Goal: Task Accomplishment & Management: Use online tool/utility

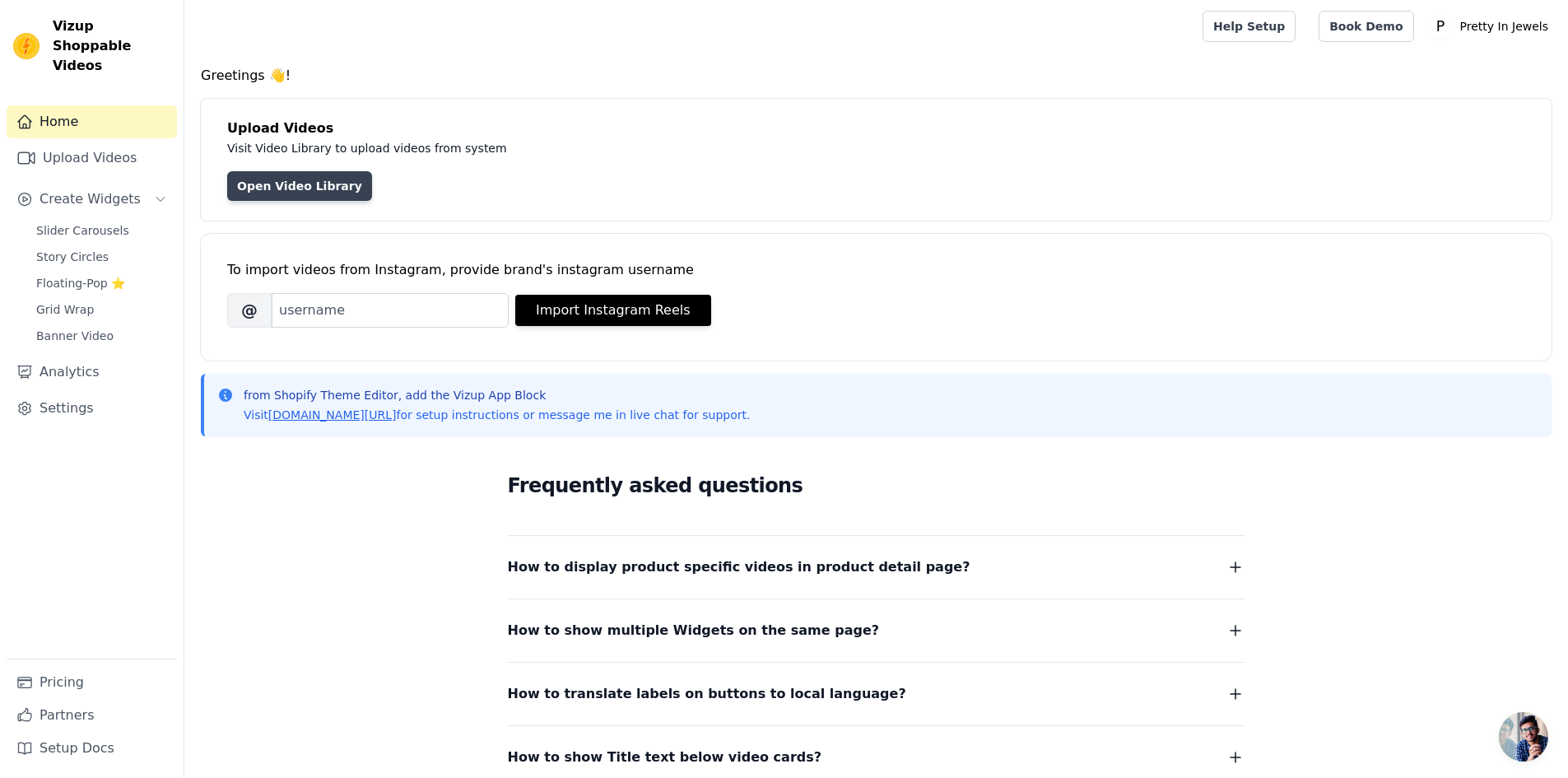
click at [298, 177] on link "Open Video Library" at bounding box center [299, 185] width 145 height 29
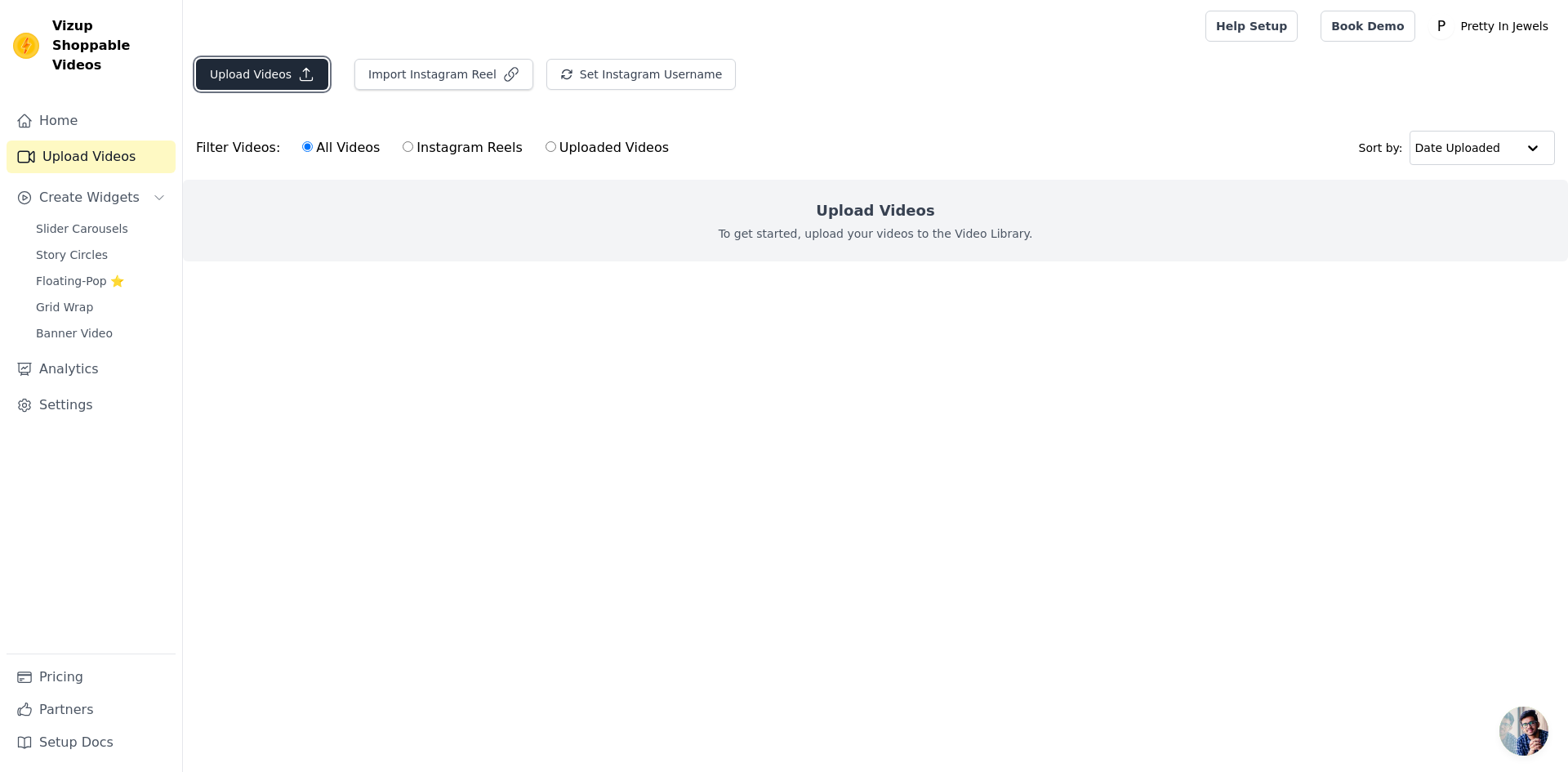
click at [280, 79] on button "Upload Videos" at bounding box center [262, 74] width 132 height 31
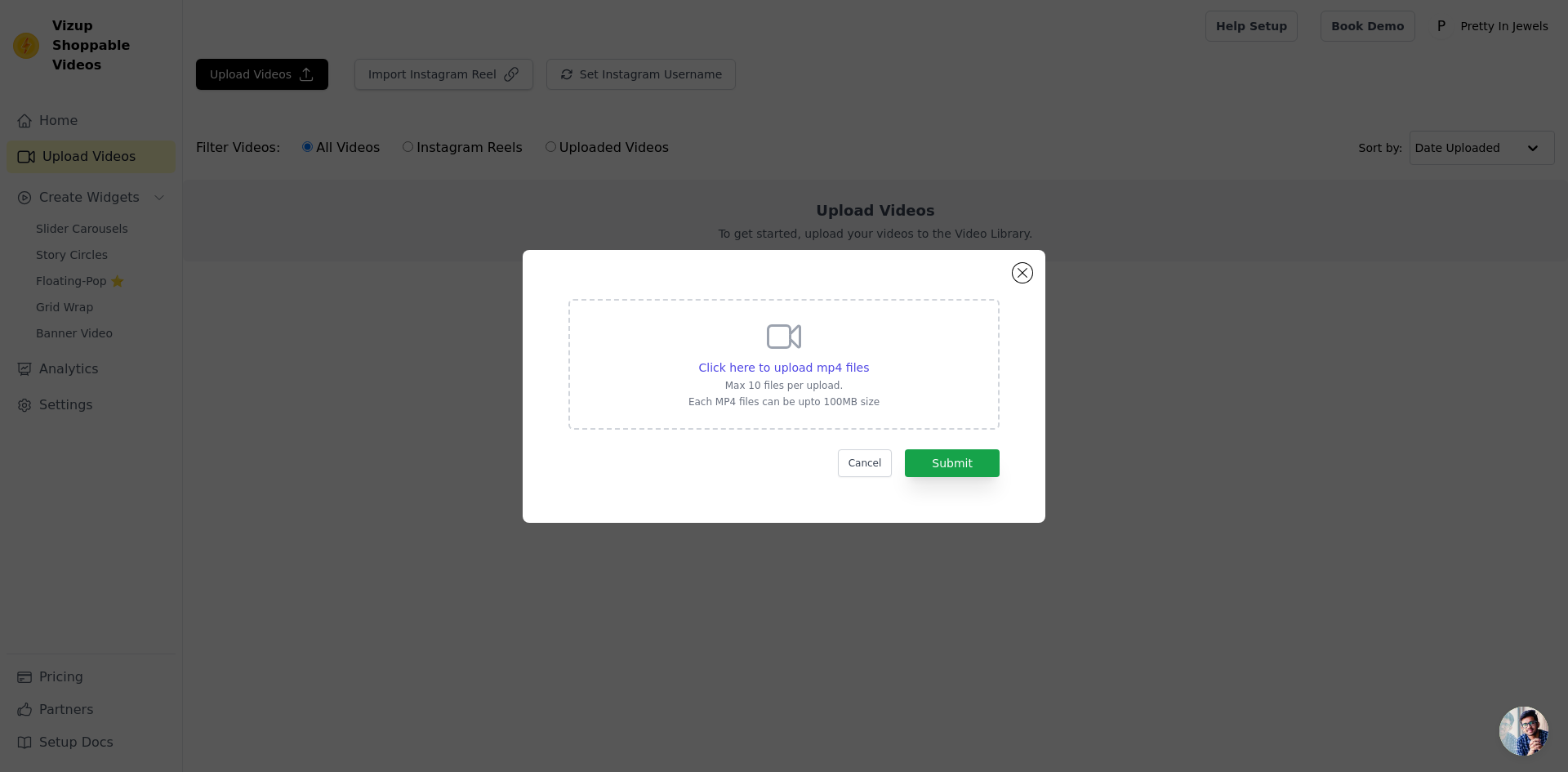
click at [783, 347] on icon at bounding box center [784, 336] width 32 height 22
click at [868, 358] on input "Click here to upload mp4 files Max 10 files per upload. Each MP4 files can be u…" at bounding box center [868, 358] width 1 height 1
type input "C:\fakepath\1.mp4"
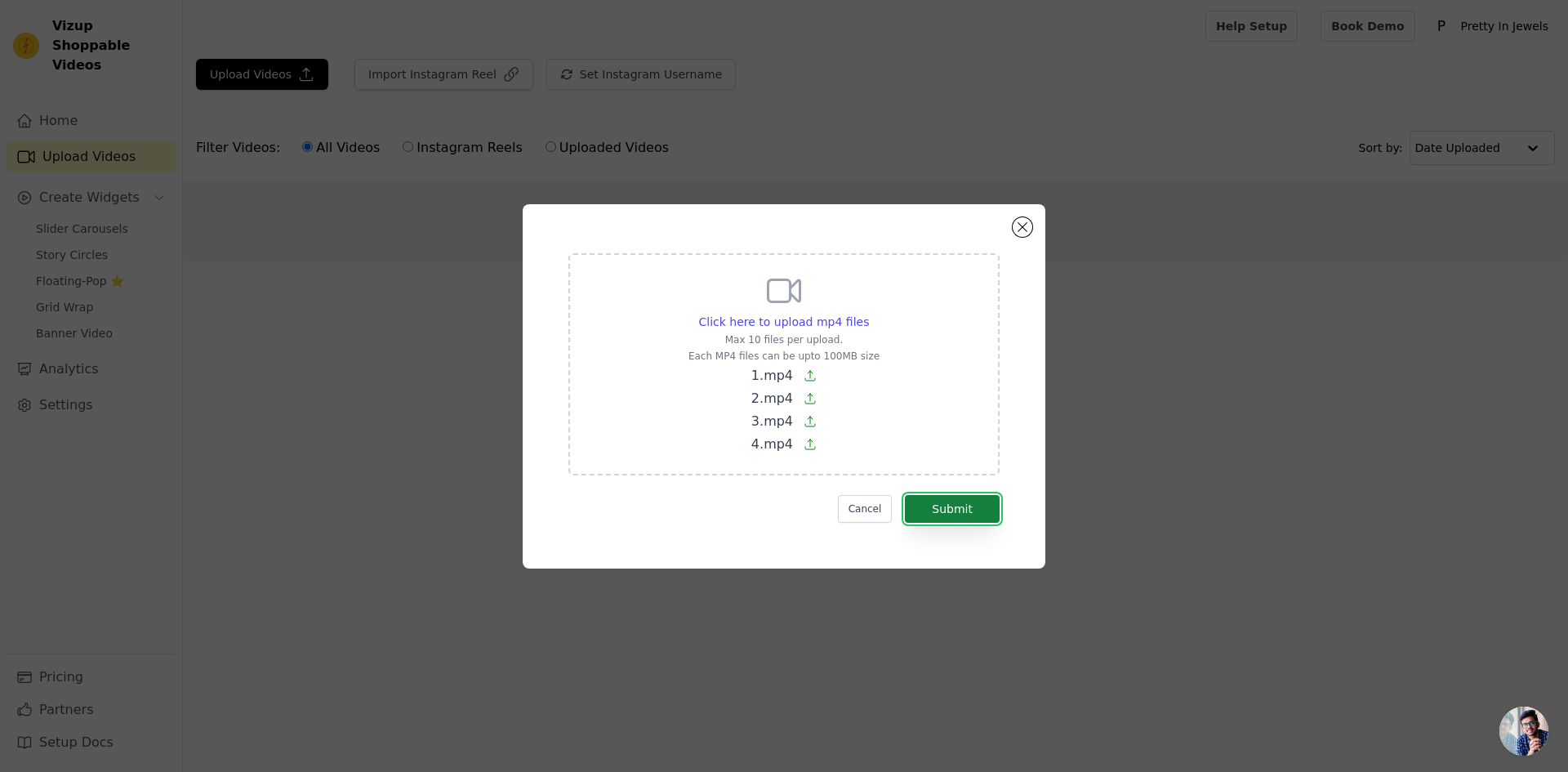
click at [956, 510] on button "Submit" at bounding box center [952, 509] width 95 height 27
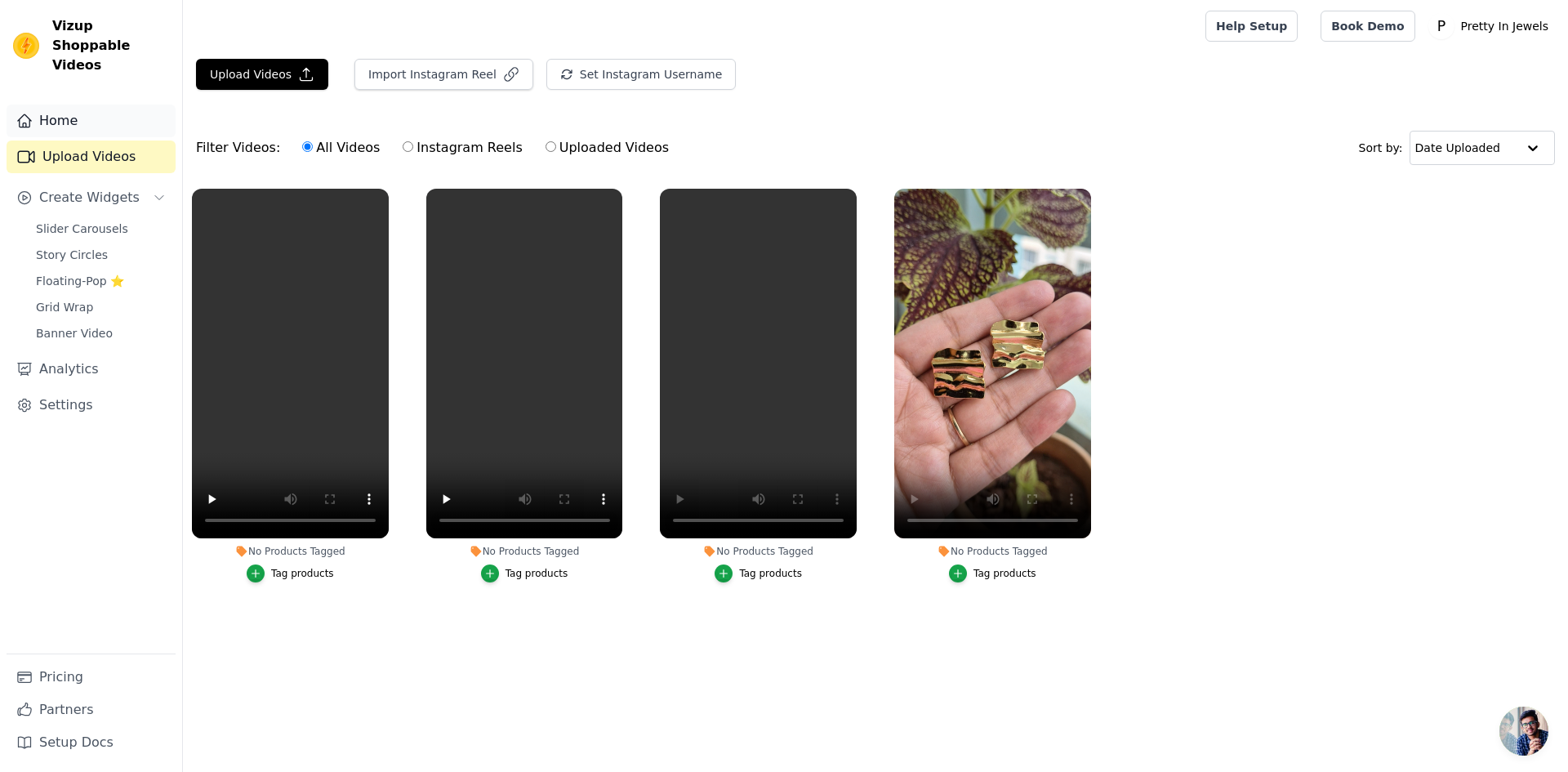
click at [76, 105] on link "Home" at bounding box center [91, 120] width 169 height 32
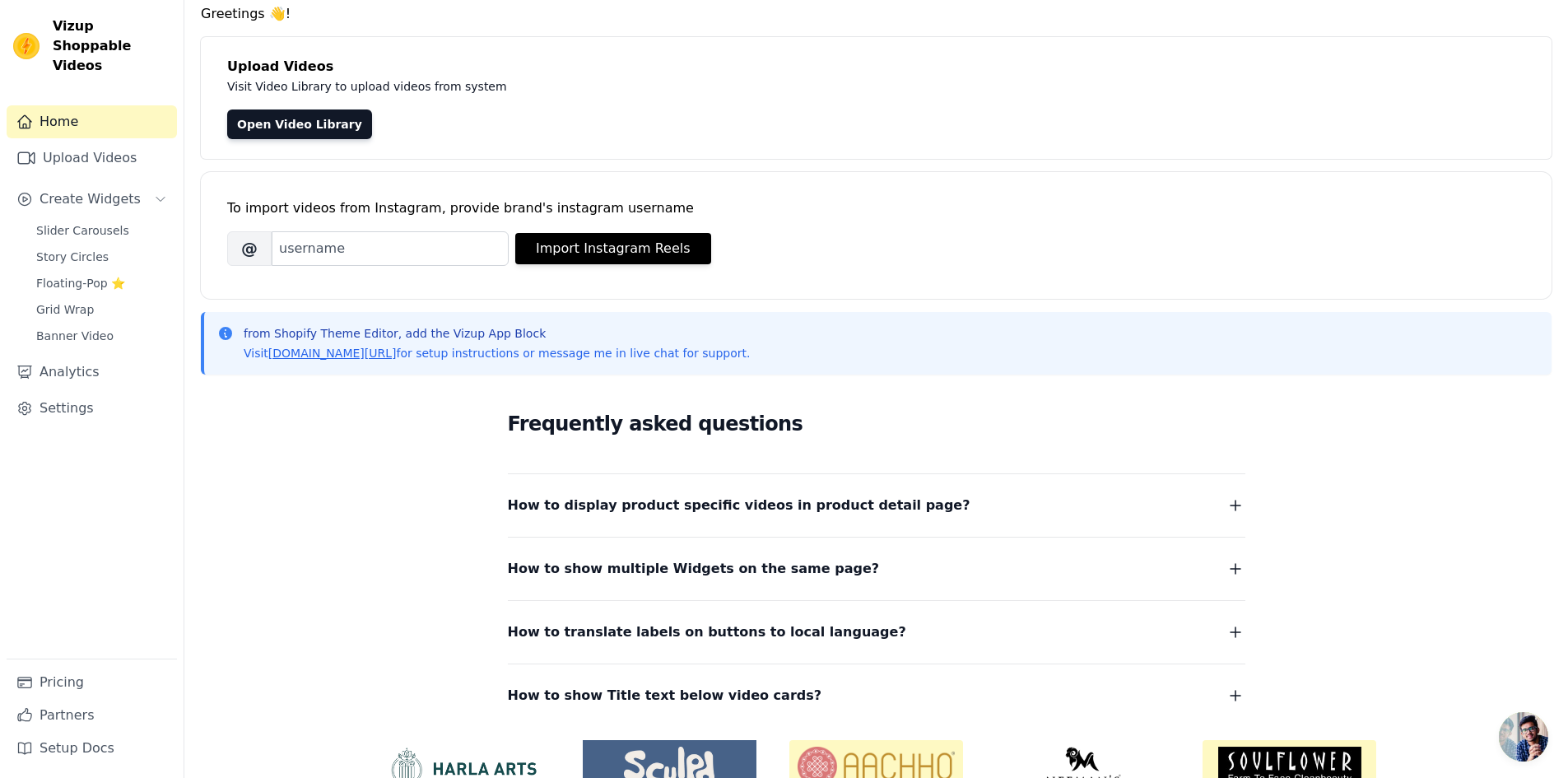
scroll to position [146, 0]
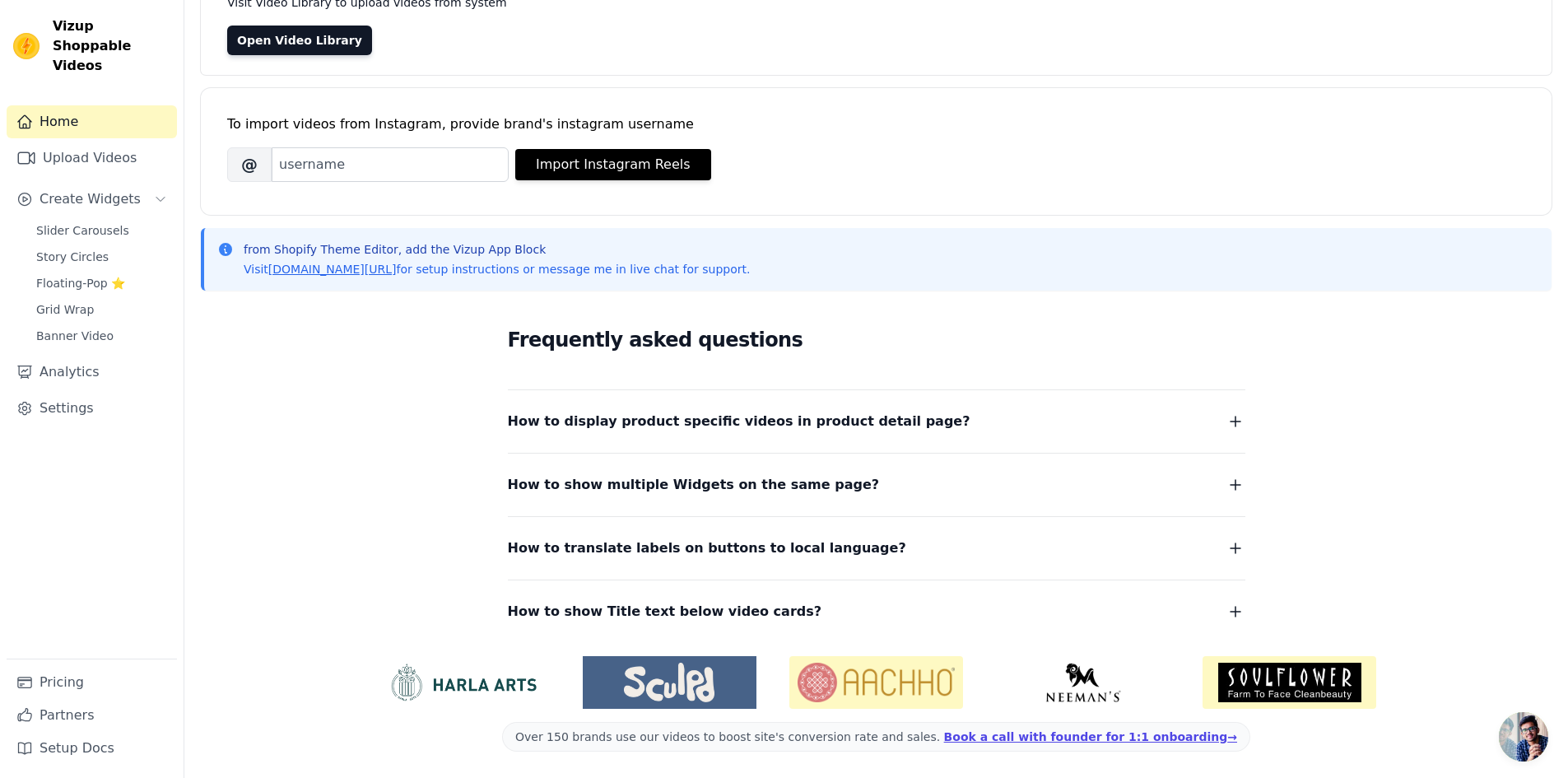
click at [685, 410] on span "How to display product specific videos in product detail page?" at bounding box center [739, 421] width 462 height 23
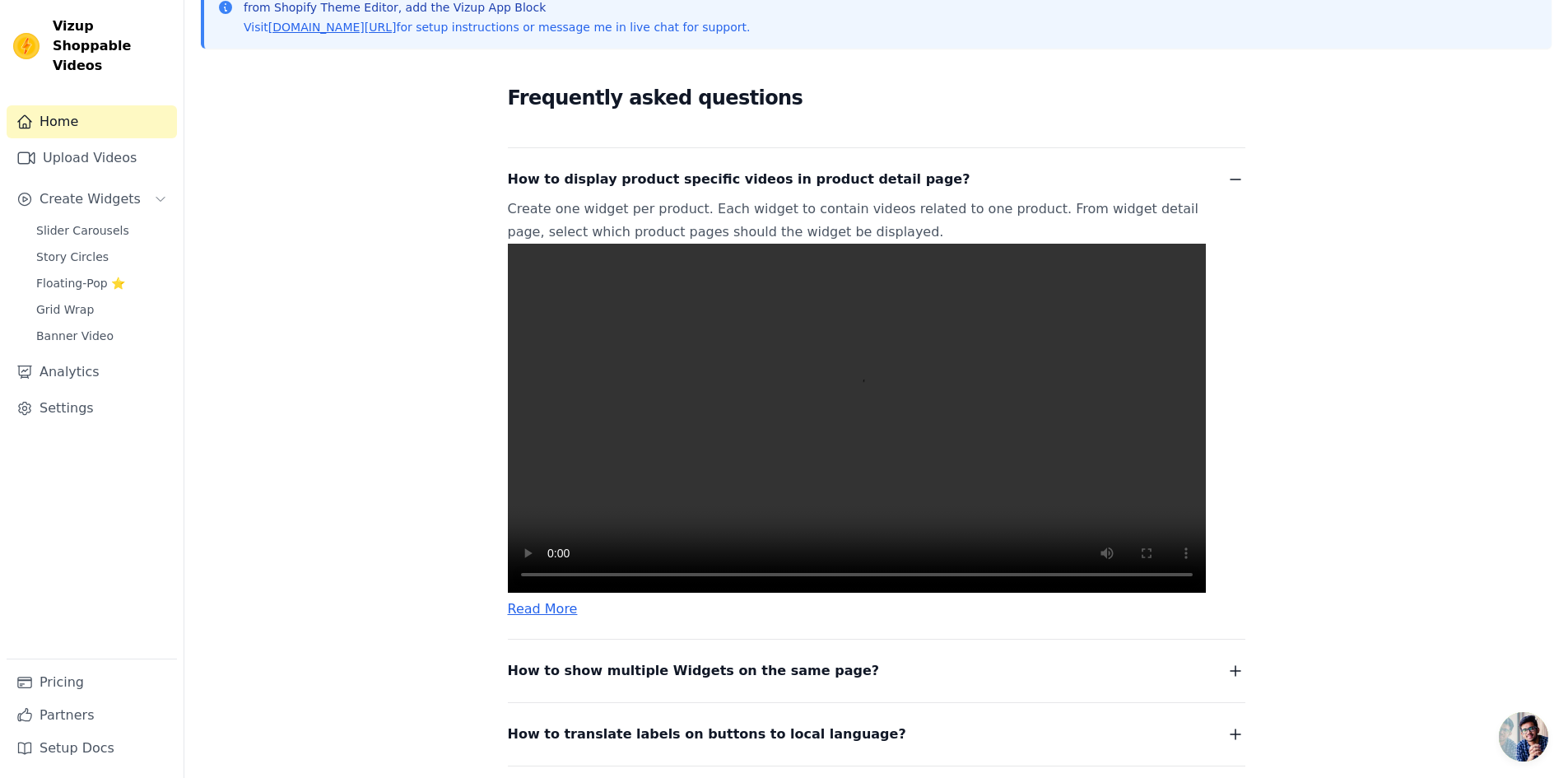
scroll to position [393, 0]
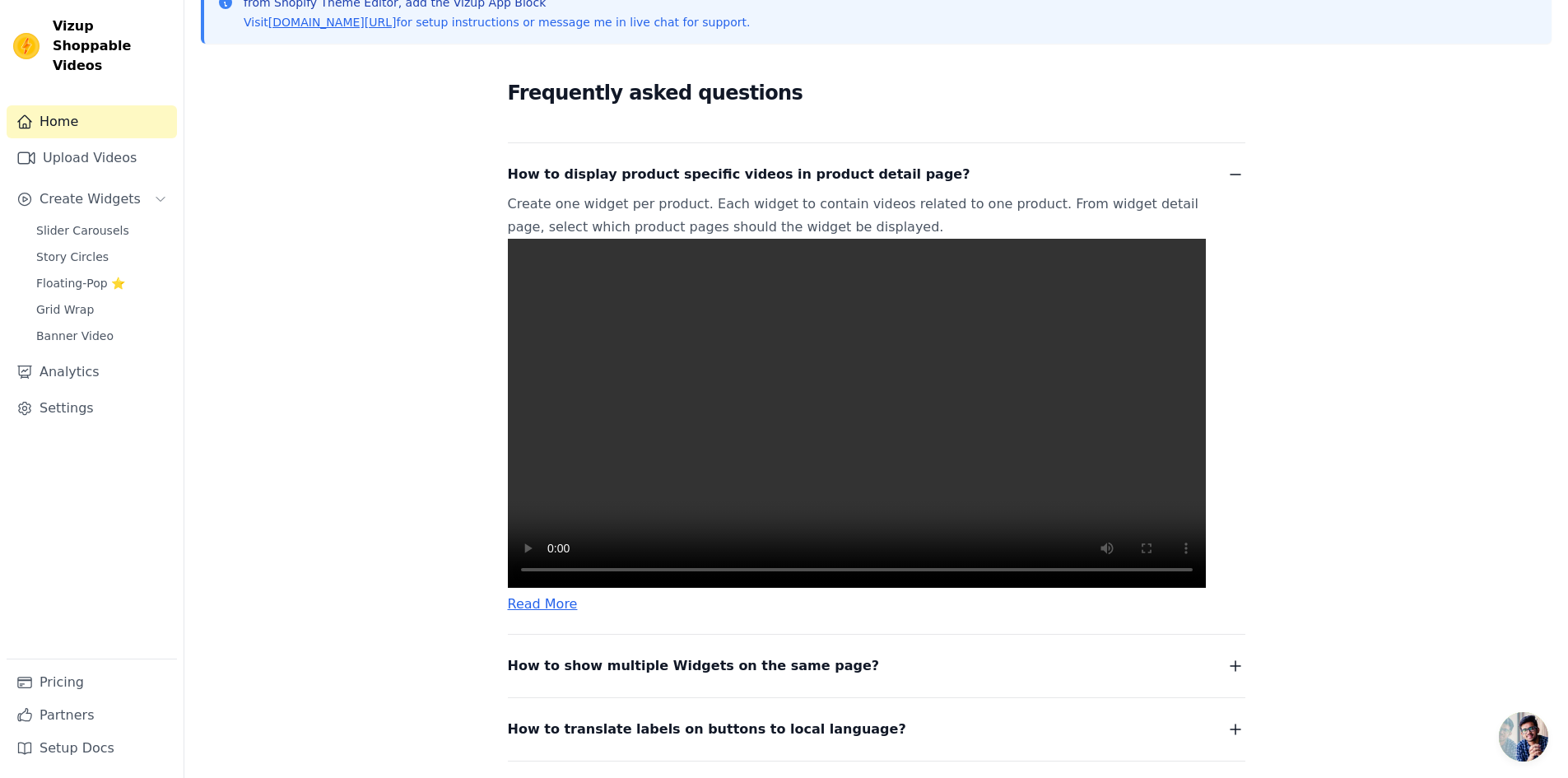
click at [861, 458] on video at bounding box center [856, 413] width 698 height 349
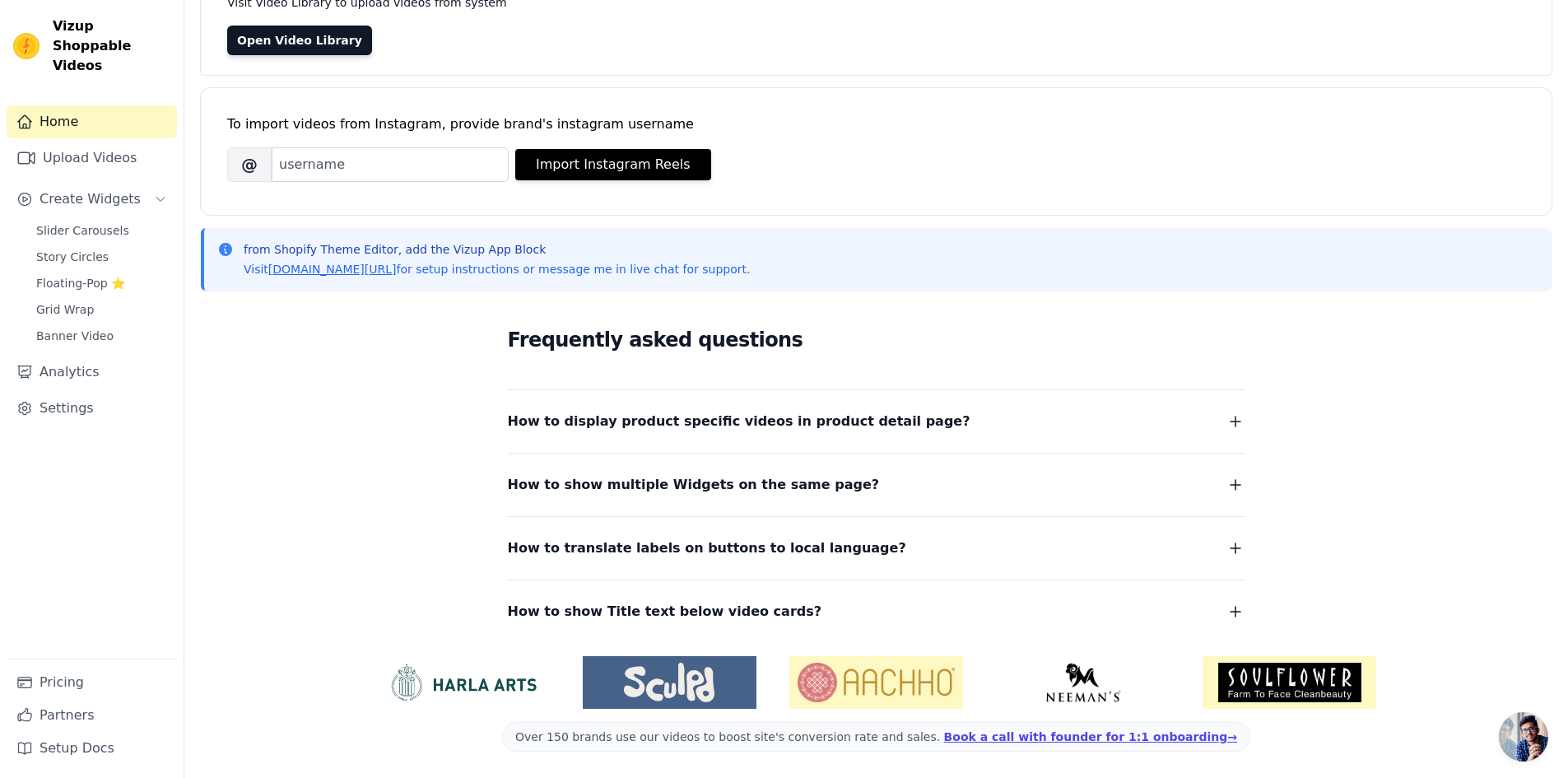
click at [748, 416] on span "How to display product specific videos in product detail page?" at bounding box center [739, 421] width 462 height 23
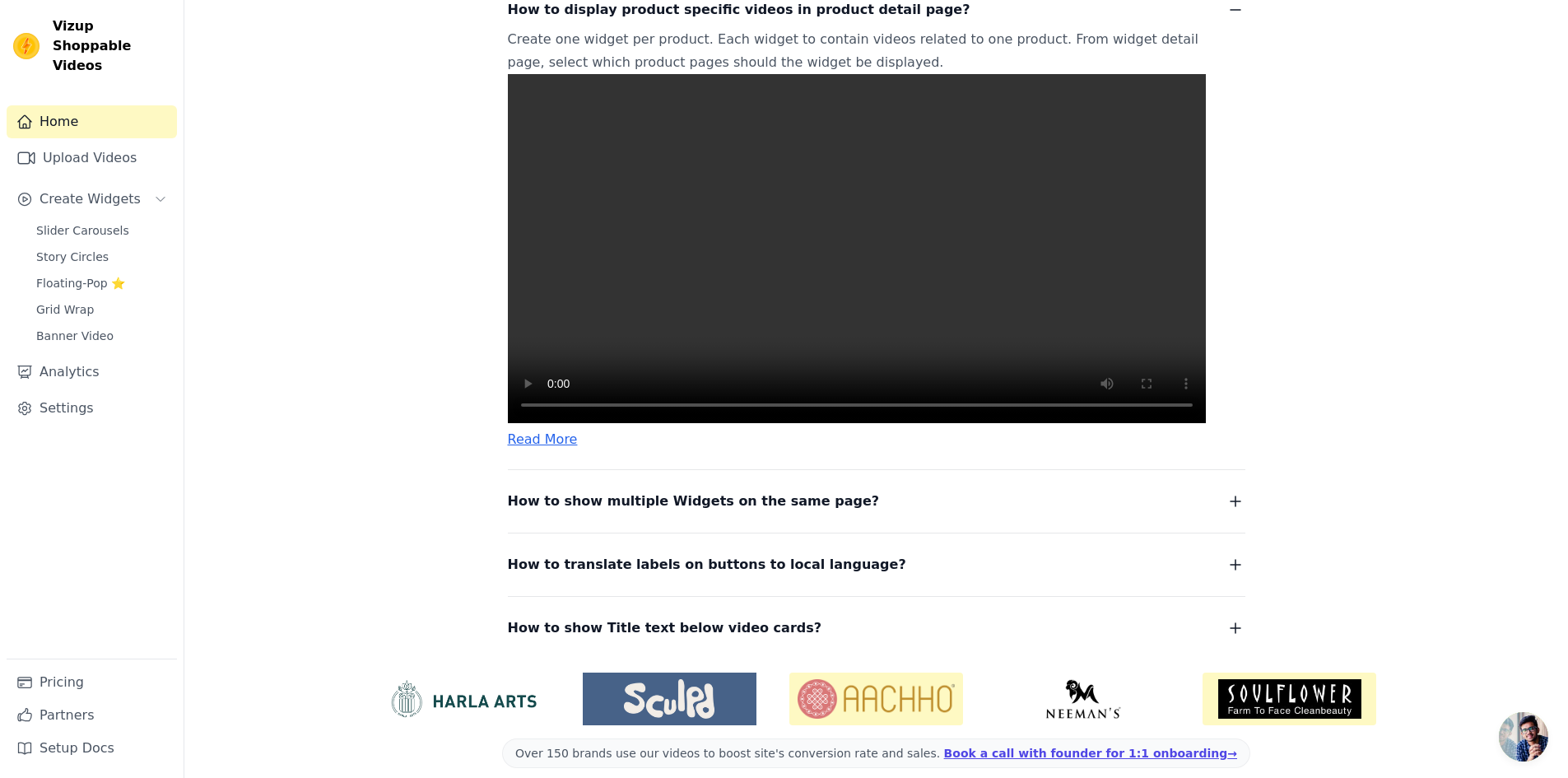
click at [765, 353] on video at bounding box center [856, 248] width 698 height 349
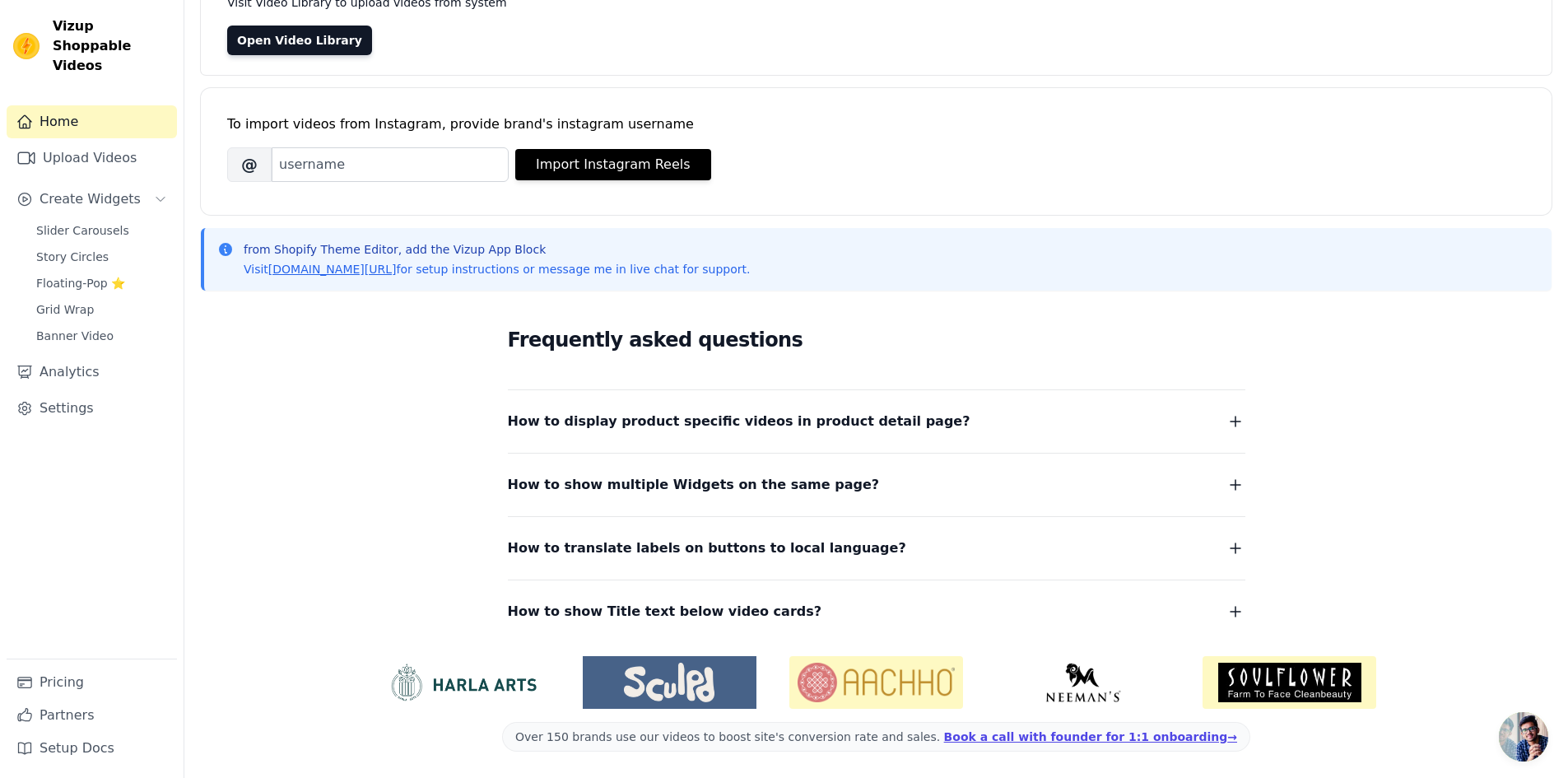
click at [723, 415] on span "How to display product specific videos in product detail page?" at bounding box center [739, 421] width 462 height 23
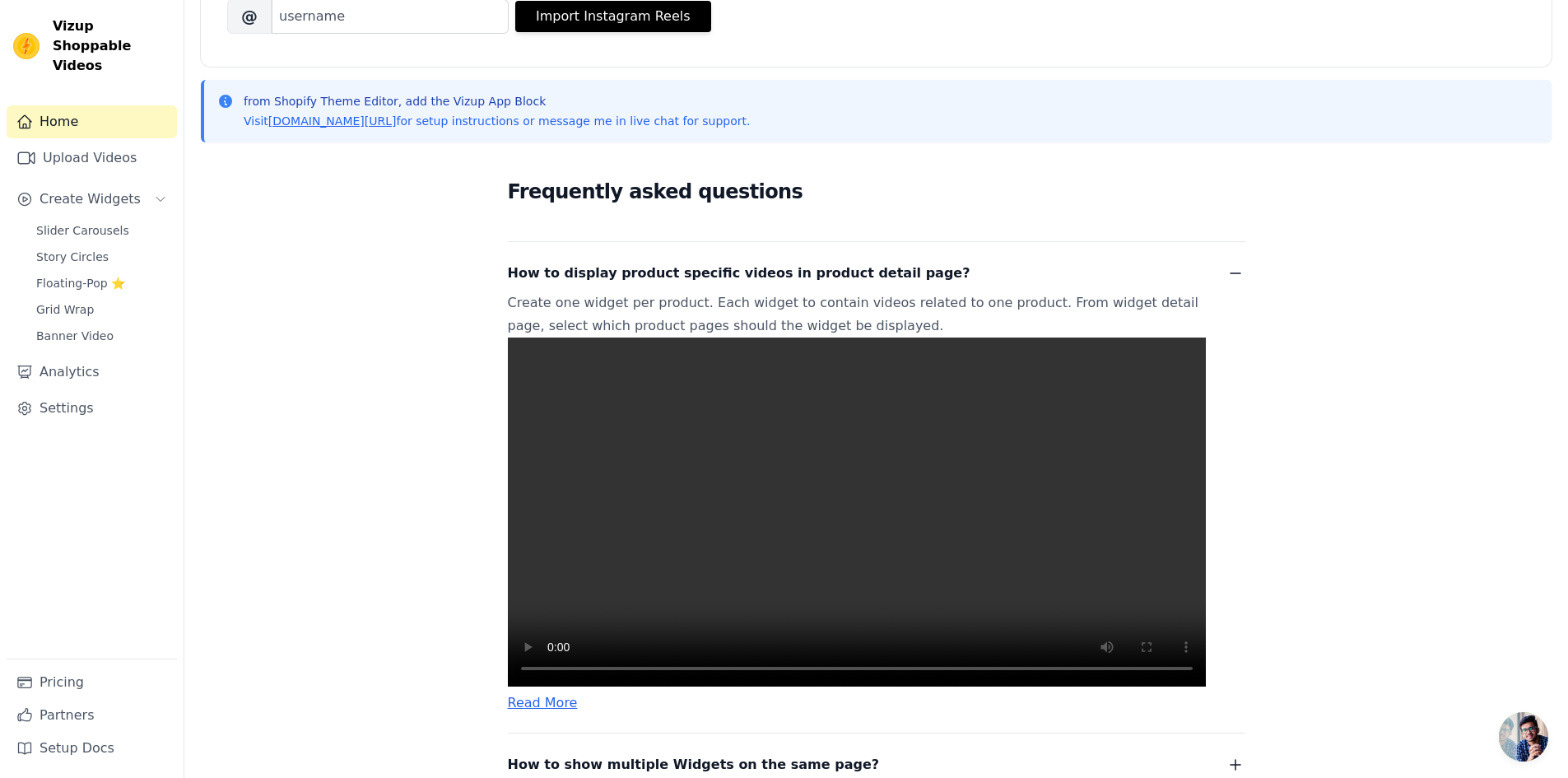
scroll to position [557, 0]
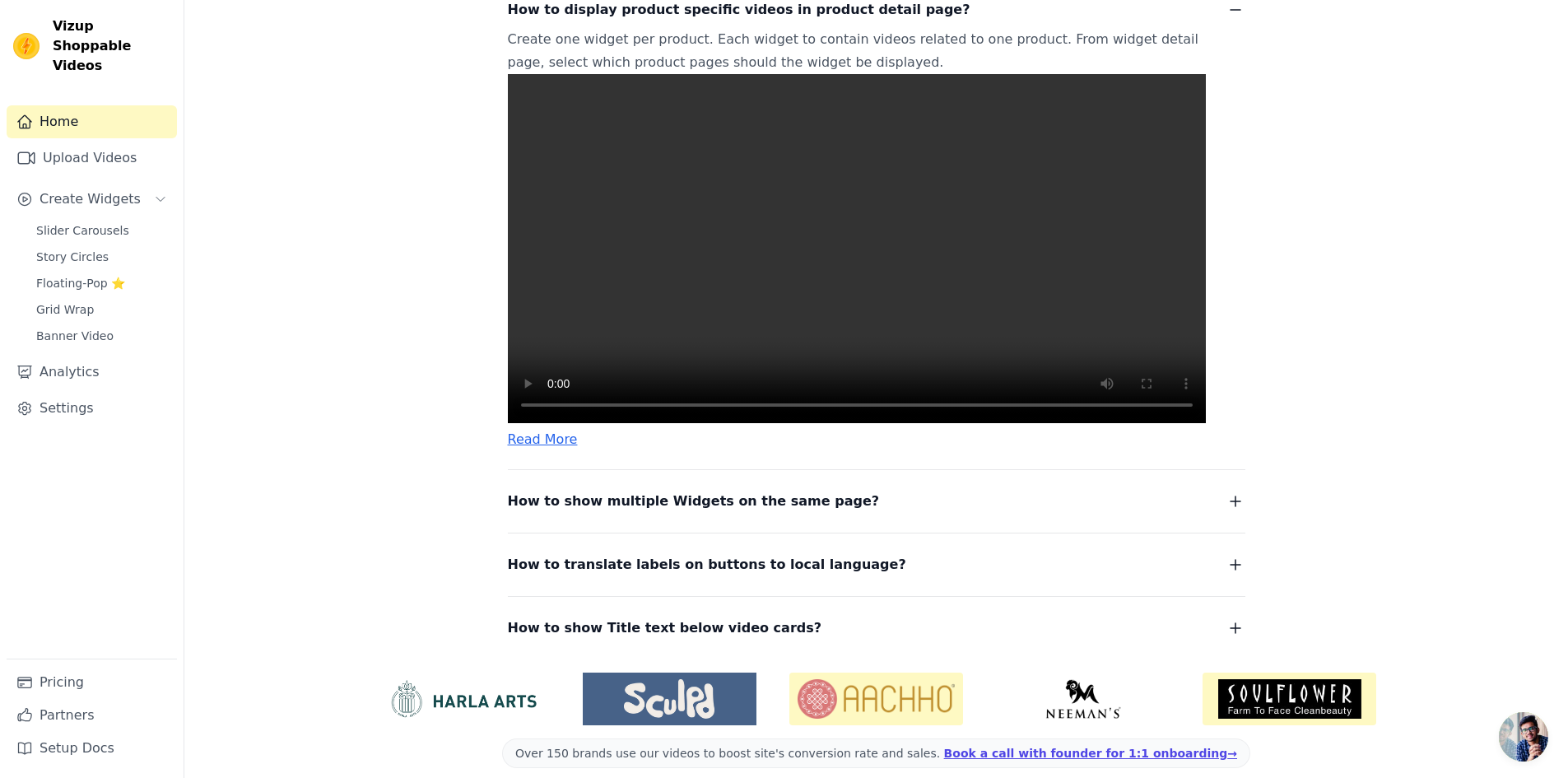
click at [910, 287] on video at bounding box center [856, 248] width 698 height 349
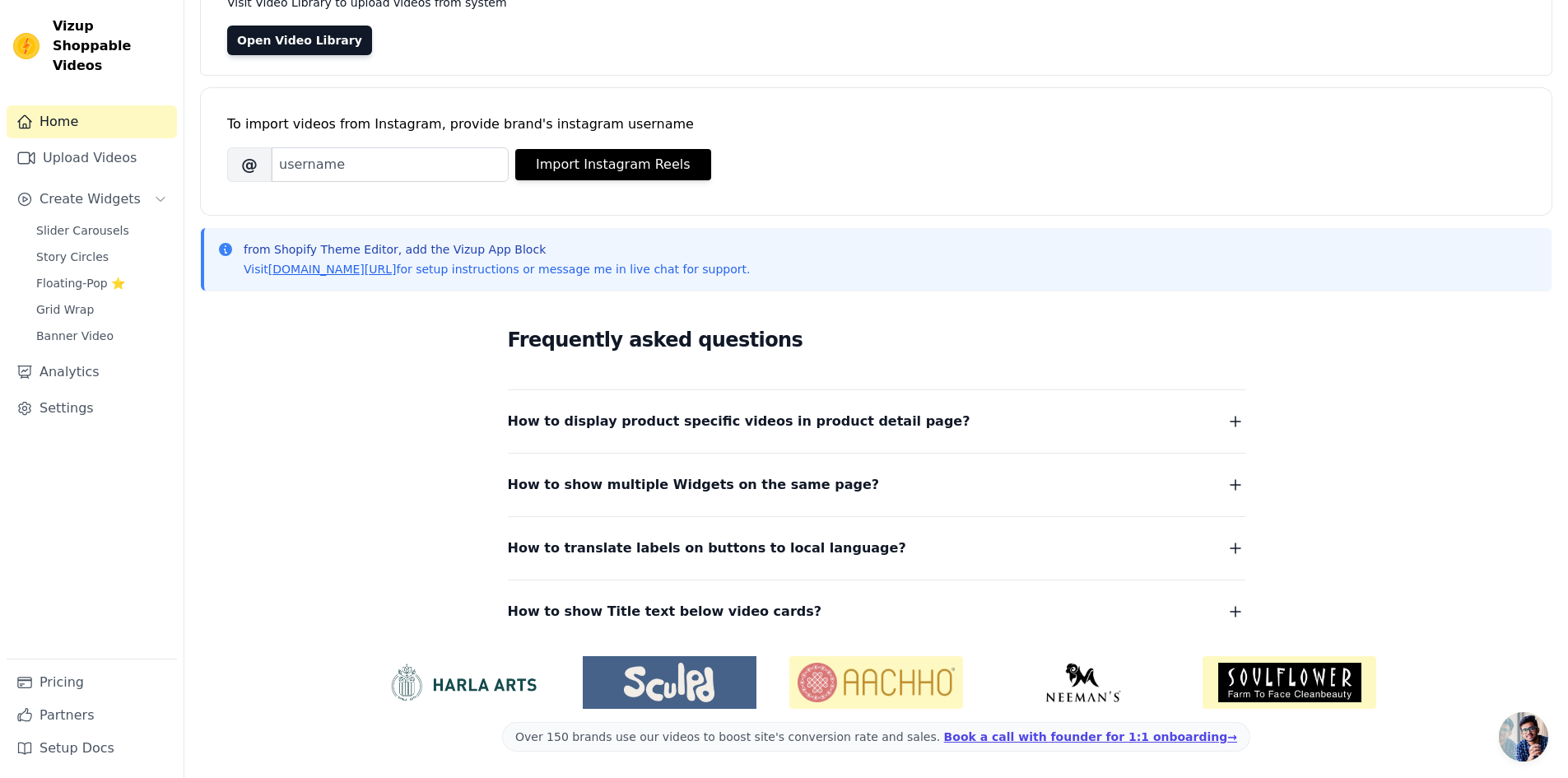
scroll to position [146, 0]
click at [101, 222] on span "Slider Carousels" at bounding box center [82, 230] width 93 height 17
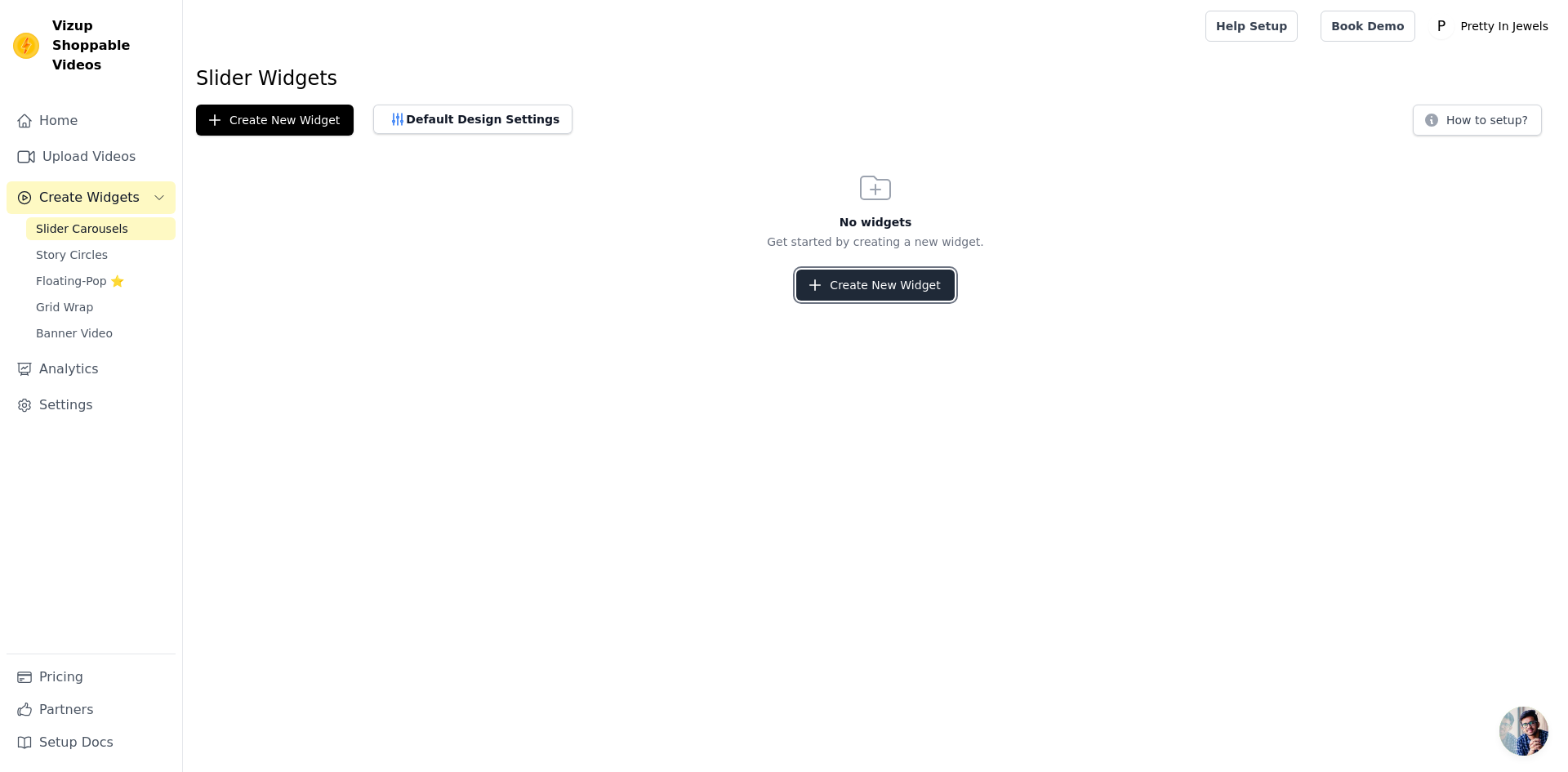
click at [882, 293] on button "Create New Widget" at bounding box center [875, 284] width 158 height 31
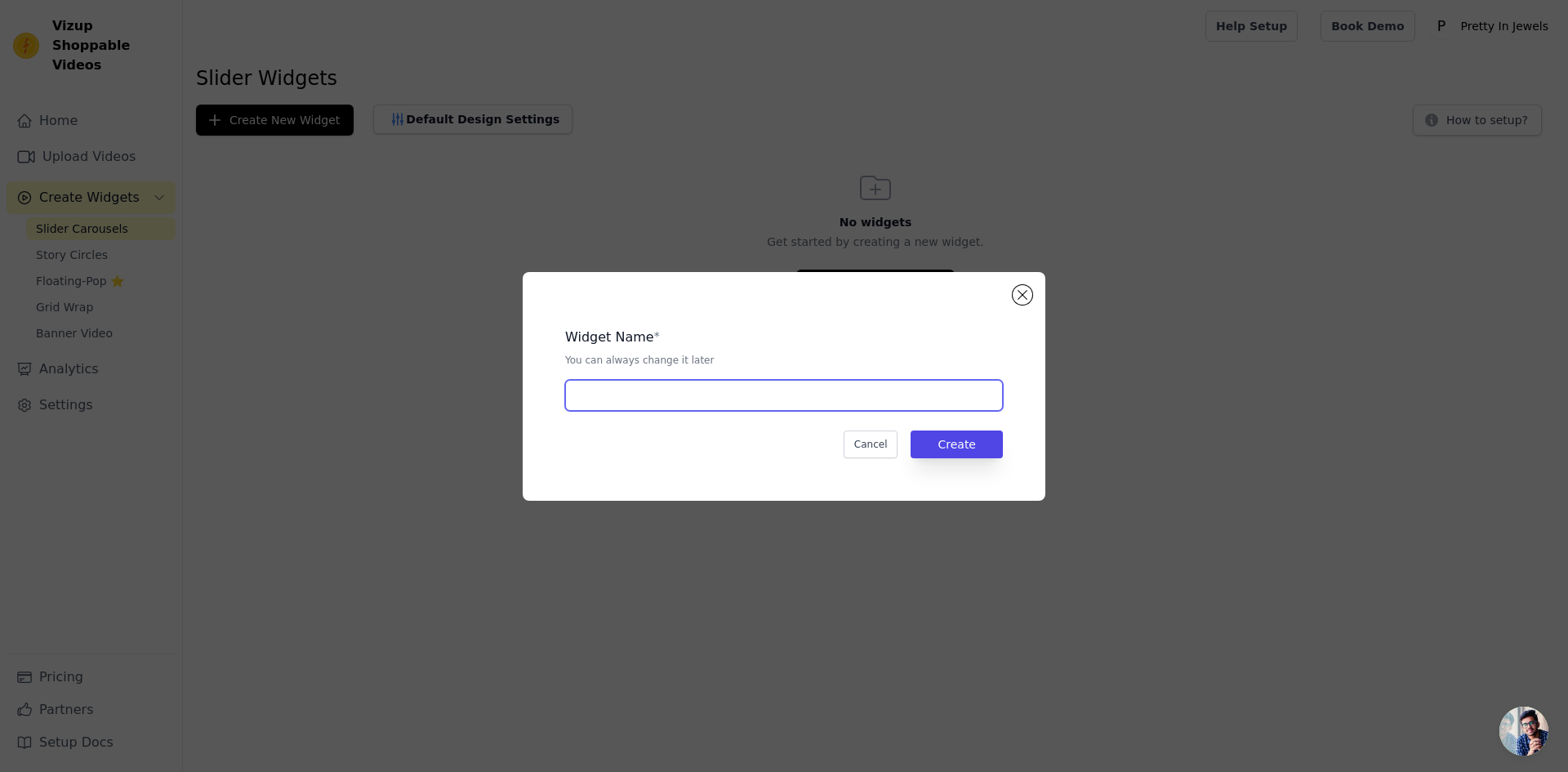
click at [710, 401] on input "text" at bounding box center [784, 395] width 438 height 31
click at [696, 398] on input "text" at bounding box center [784, 395] width 438 height 31
paste input "BEST SELLERS"
click at [578, 394] on input "BEST SELLERS" at bounding box center [784, 395] width 438 height 31
click at [663, 401] on input "BEST SELLERS" at bounding box center [784, 395] width 438 height 31
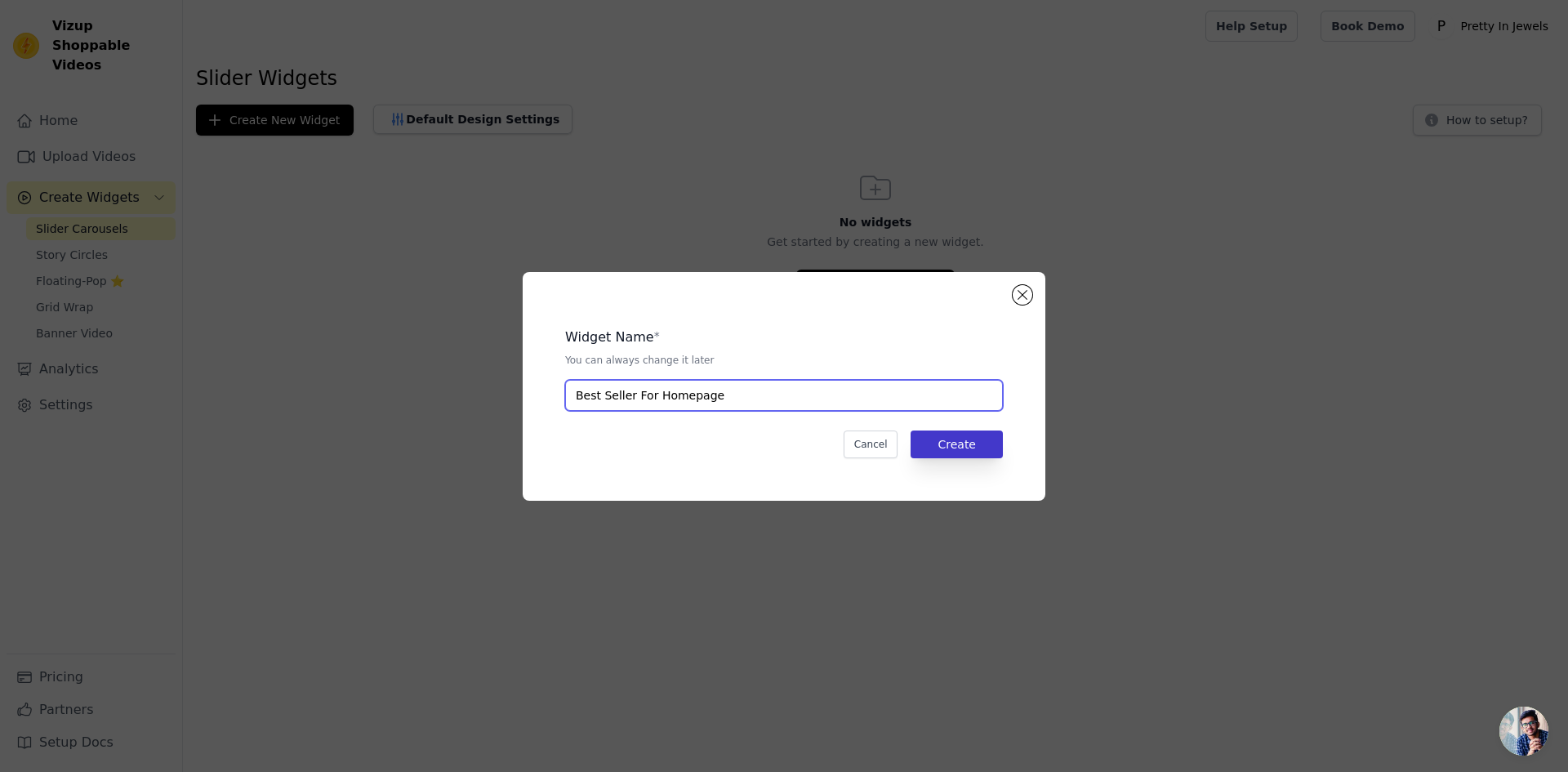
type input "Best Seller For Homepage"
click at [963, 444] on button "Create" at bounding box center [956, 444] width 92 height 27
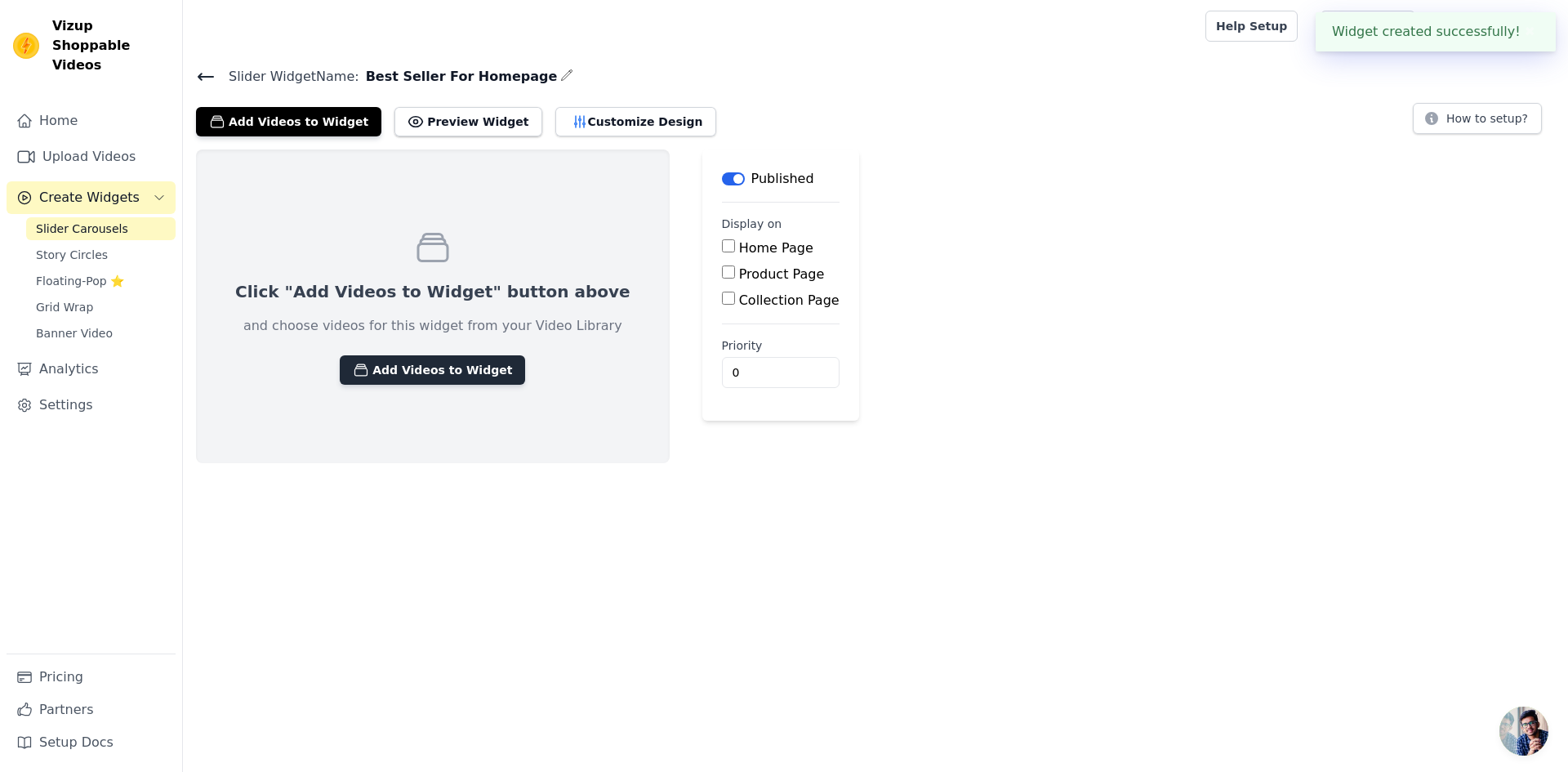
click at [422, 370] on button "Add Videos to Widget" at bounding box center [432, 370] width 185 height 29
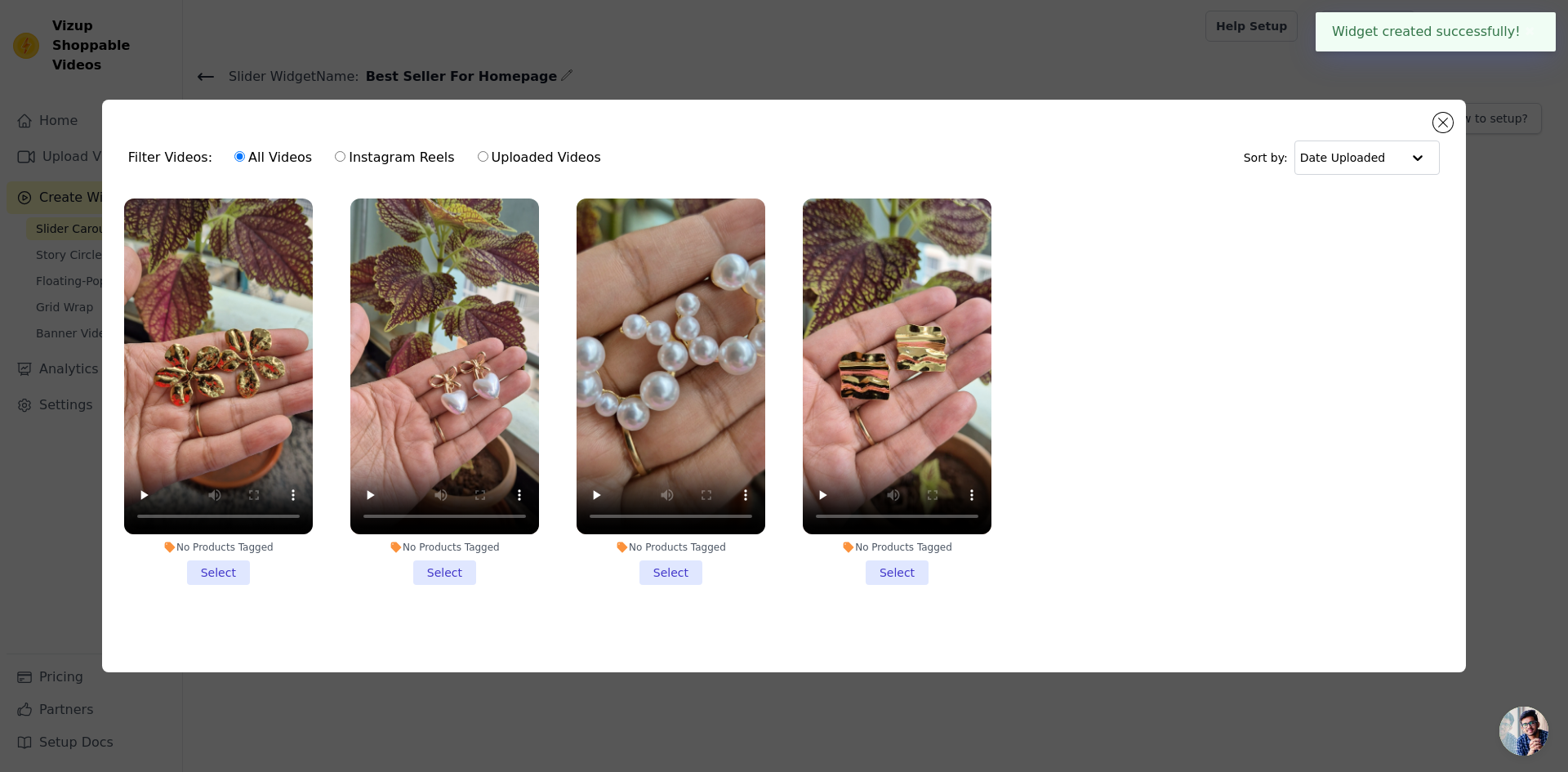
click at [213, 568] on li "No Products Tagged Select" at bounding box center [218, 391] width 189 height 386
click at [0, 0] on input "No Products Tagged Select" at bounding box center [0, 0] width 0 height 0
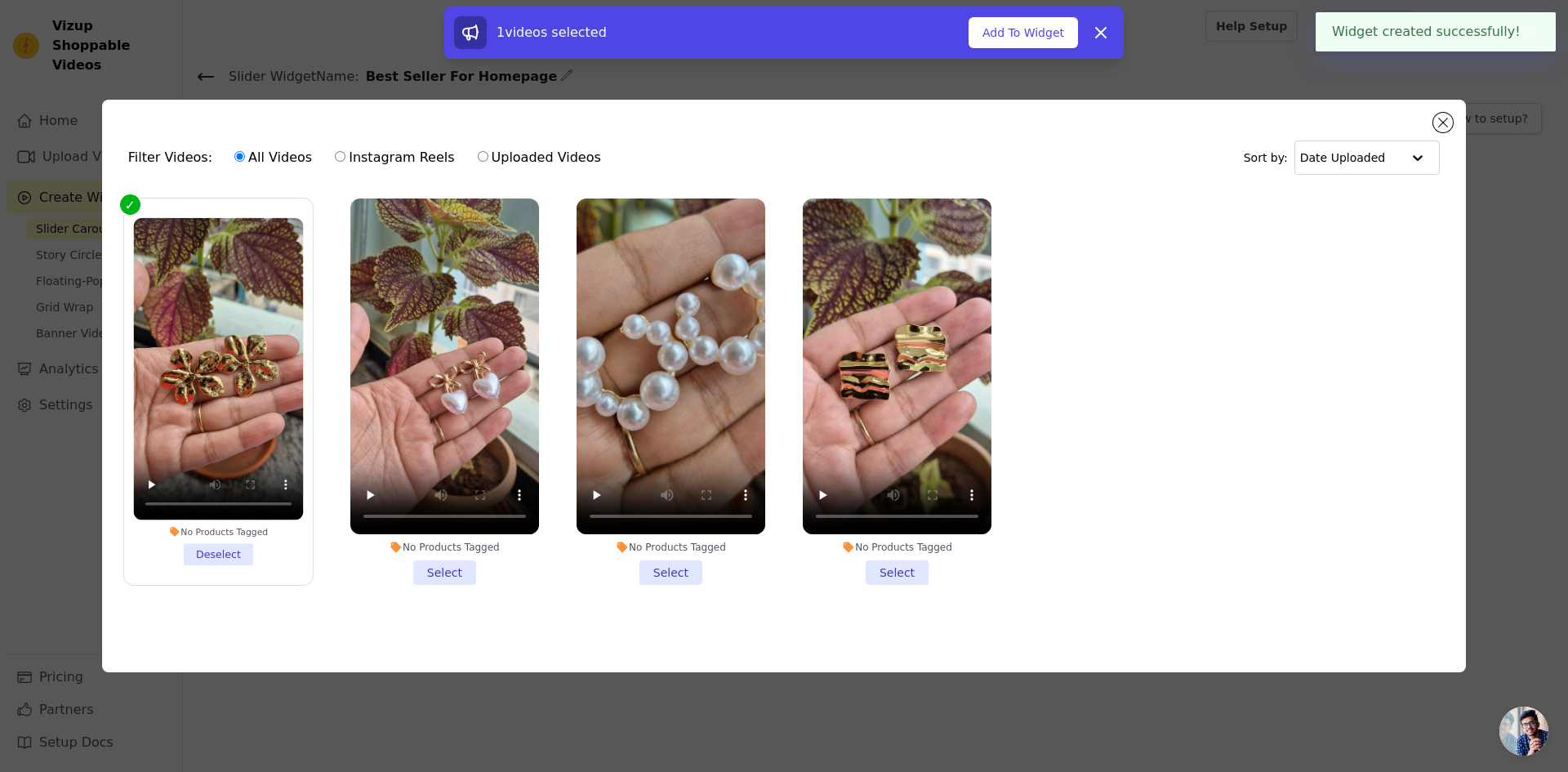
click at [432, 570] on li "No Products Tagged Select" at bounding box center [445, 391] width 189 height 386
click at [0, 0] on input "No Products Tagged Select" at bounding box center [0, 0] width 0 height 0
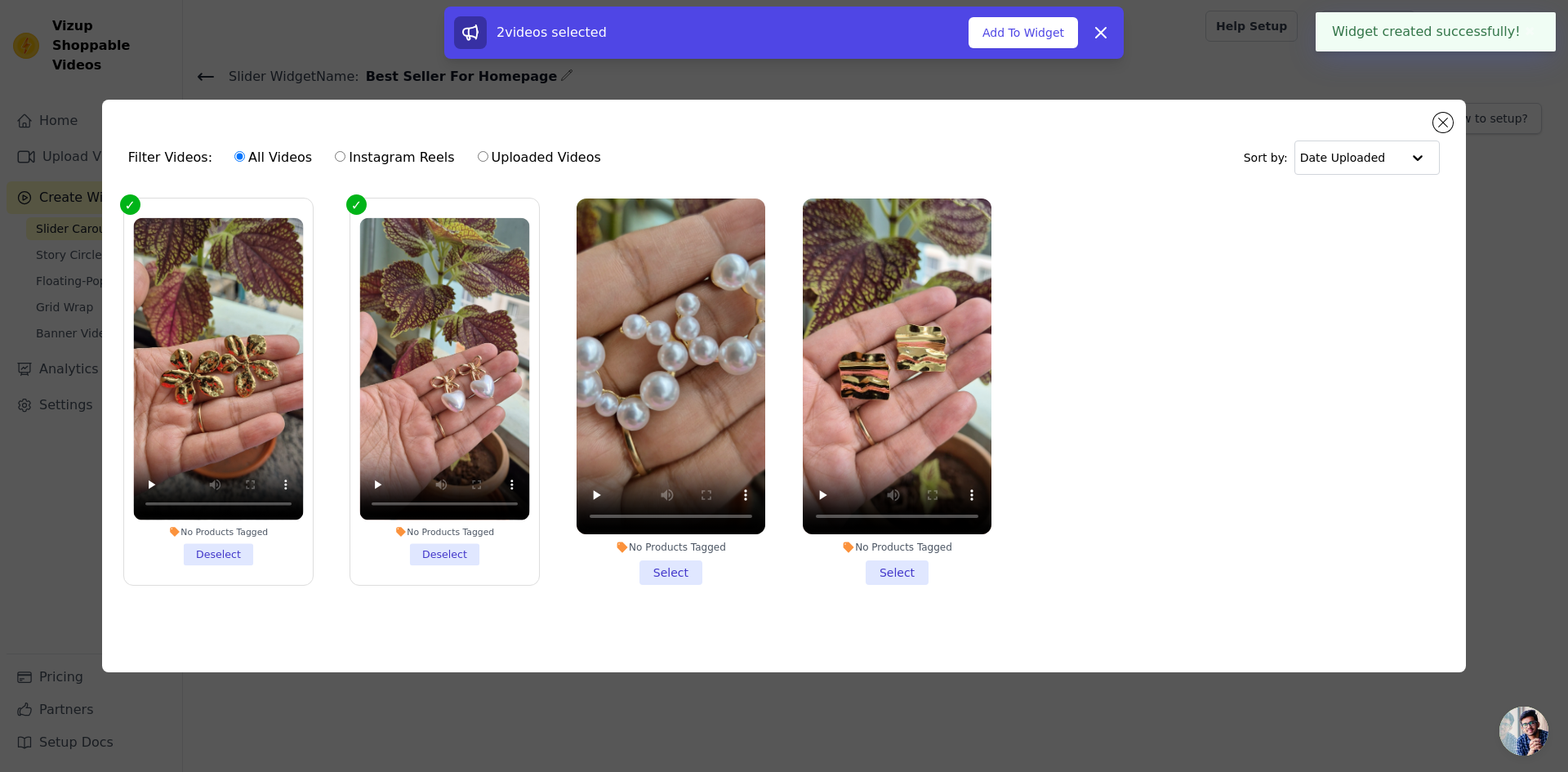
click at [671, 569] on li "No Products Tagged Select" at bounding box center [671, 391] width 189 height 386
click at [0, 0] on input "No Products Tagged Select" at bounding box center [0, 0] width 0 height 0
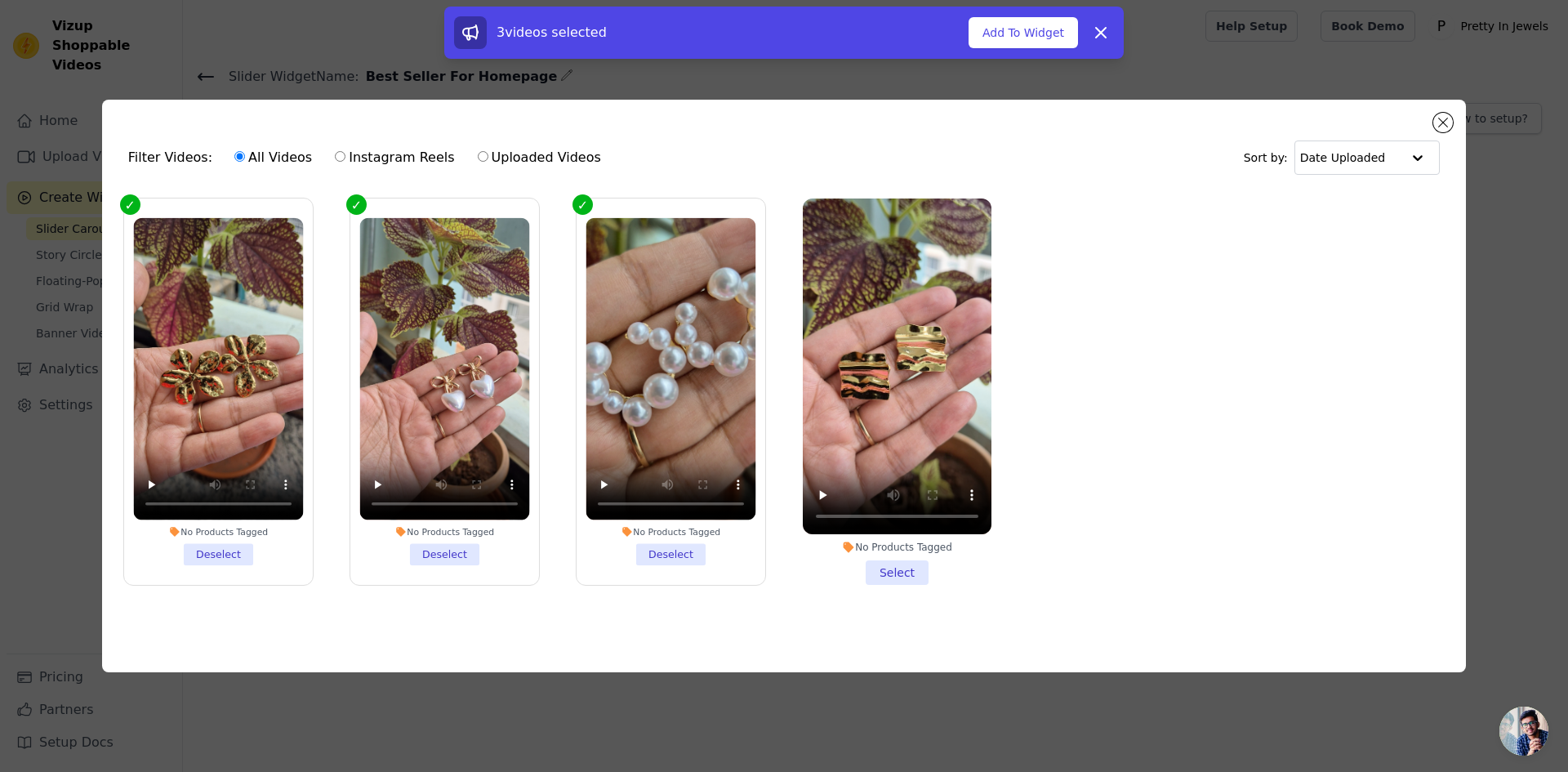
click at [927, 567] on li "No Products Tagged Select" at bounding box center [897, 391] width 189 height 386
click at [0, 0] on input "No Products Tagged Select" at bounding box center [0, 0] width 0 height 0
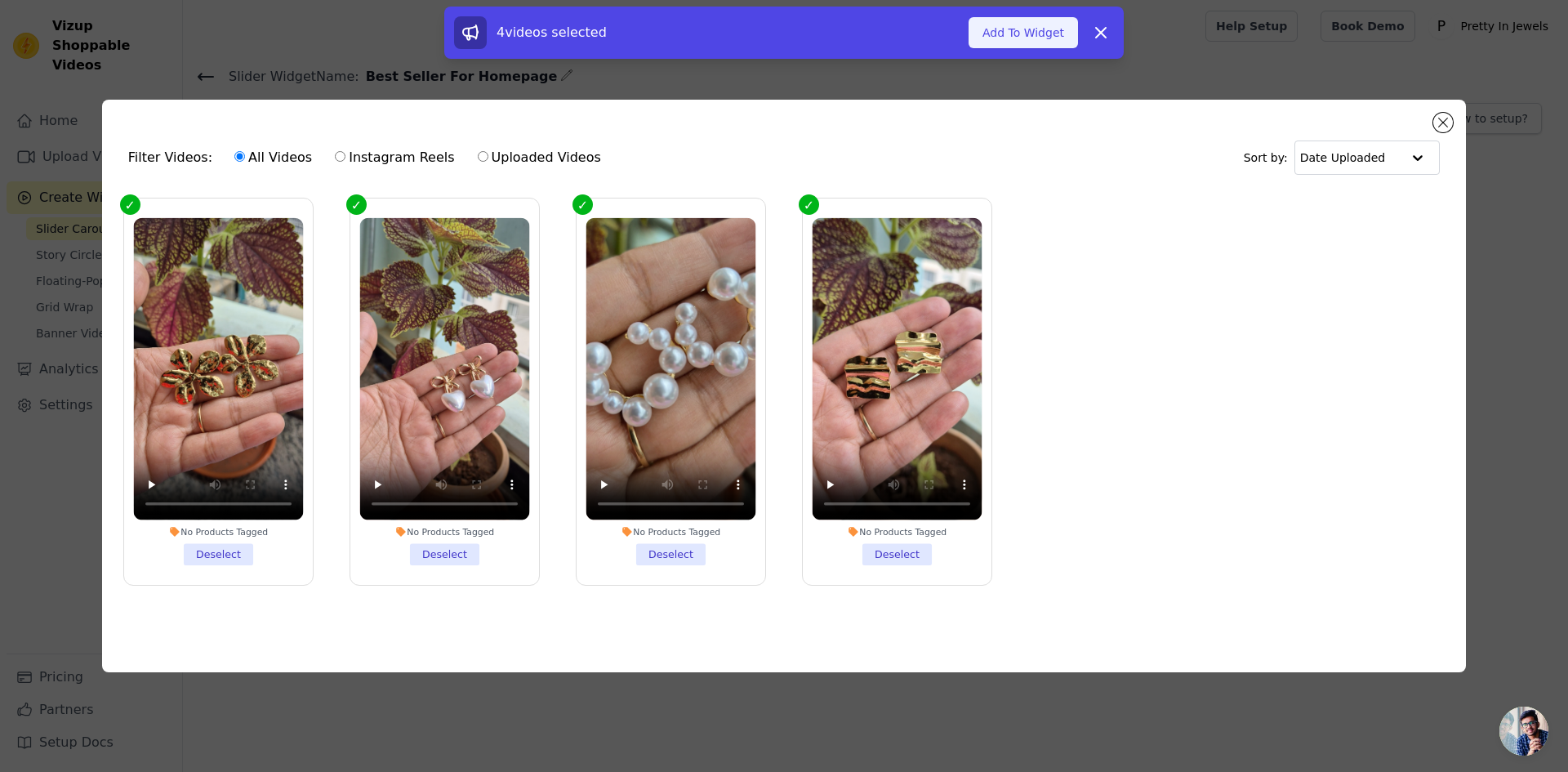
click at [1030, 34] on button "Add To Widget" at bounding box center [1024, 32] width 110 height 31
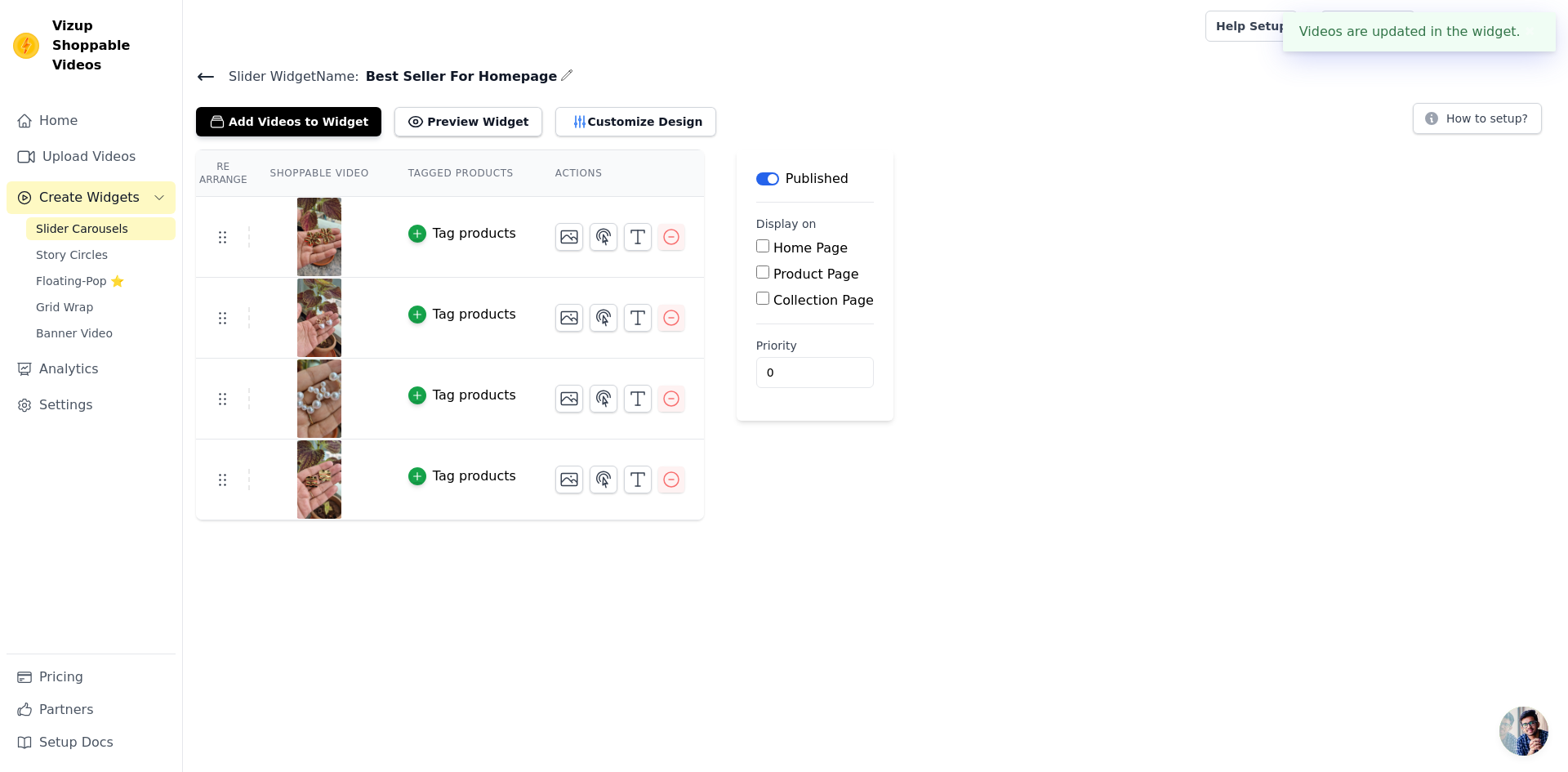
click at [1017, 367] on div "Re Arrange Shoppable Video Tagged Products Actions Tag products Tag products Ta…" at bounding box center [875, 335] width 1385 height 371
click at [483, 520] on html "Vizup Shoppable Videos Home Upload Videos Create Widgets Slider Carousels Story…" at bounding box center [784, 260] width 1568 height 520
click at [756, 248] on input "Home Page" at bounding box center [763, 246] width 13 height 13
checkbox input "true"
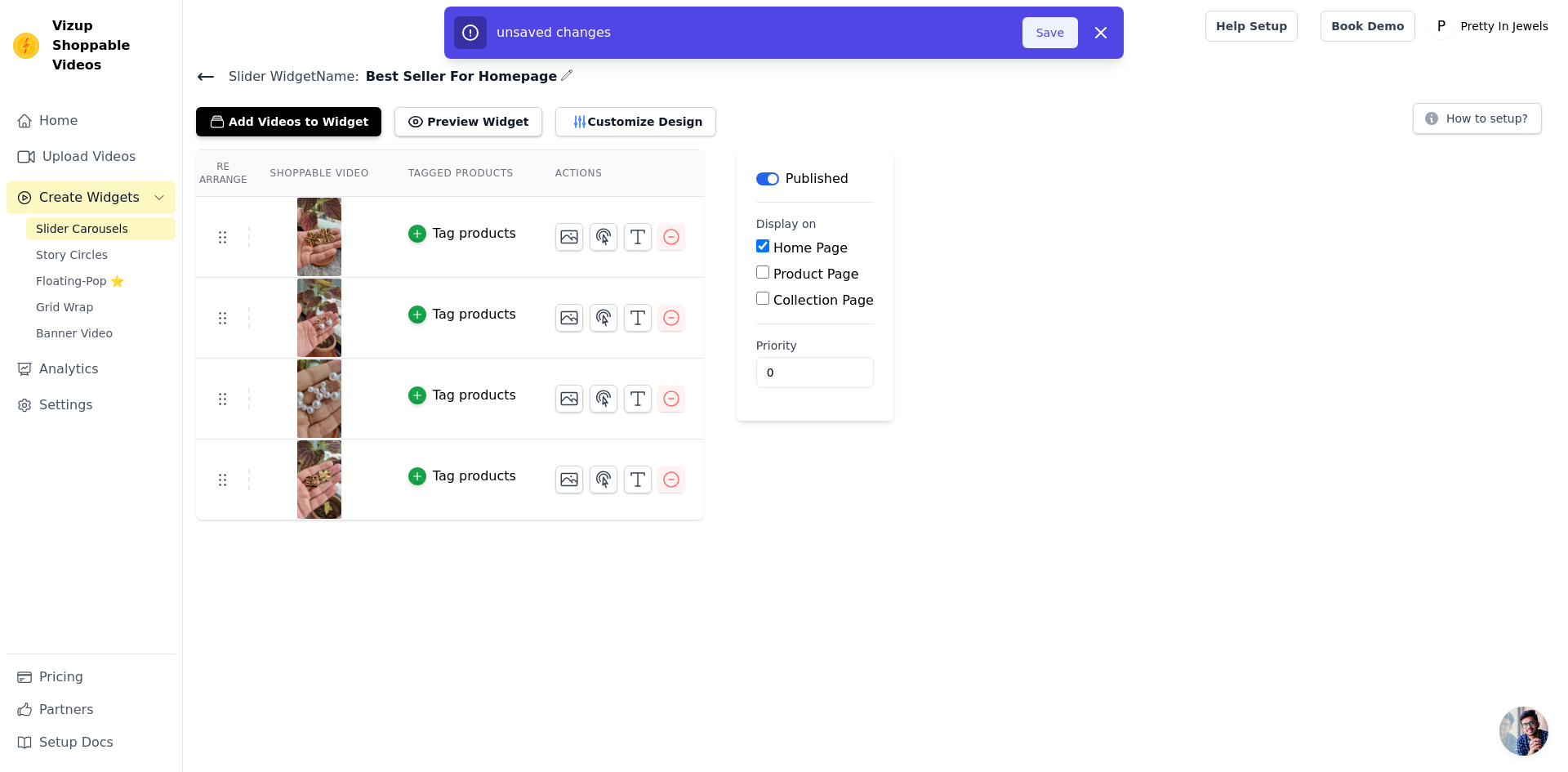
click at [1043, 32] on button "Save" at bounding box center [1050, 32] width 56 height 31
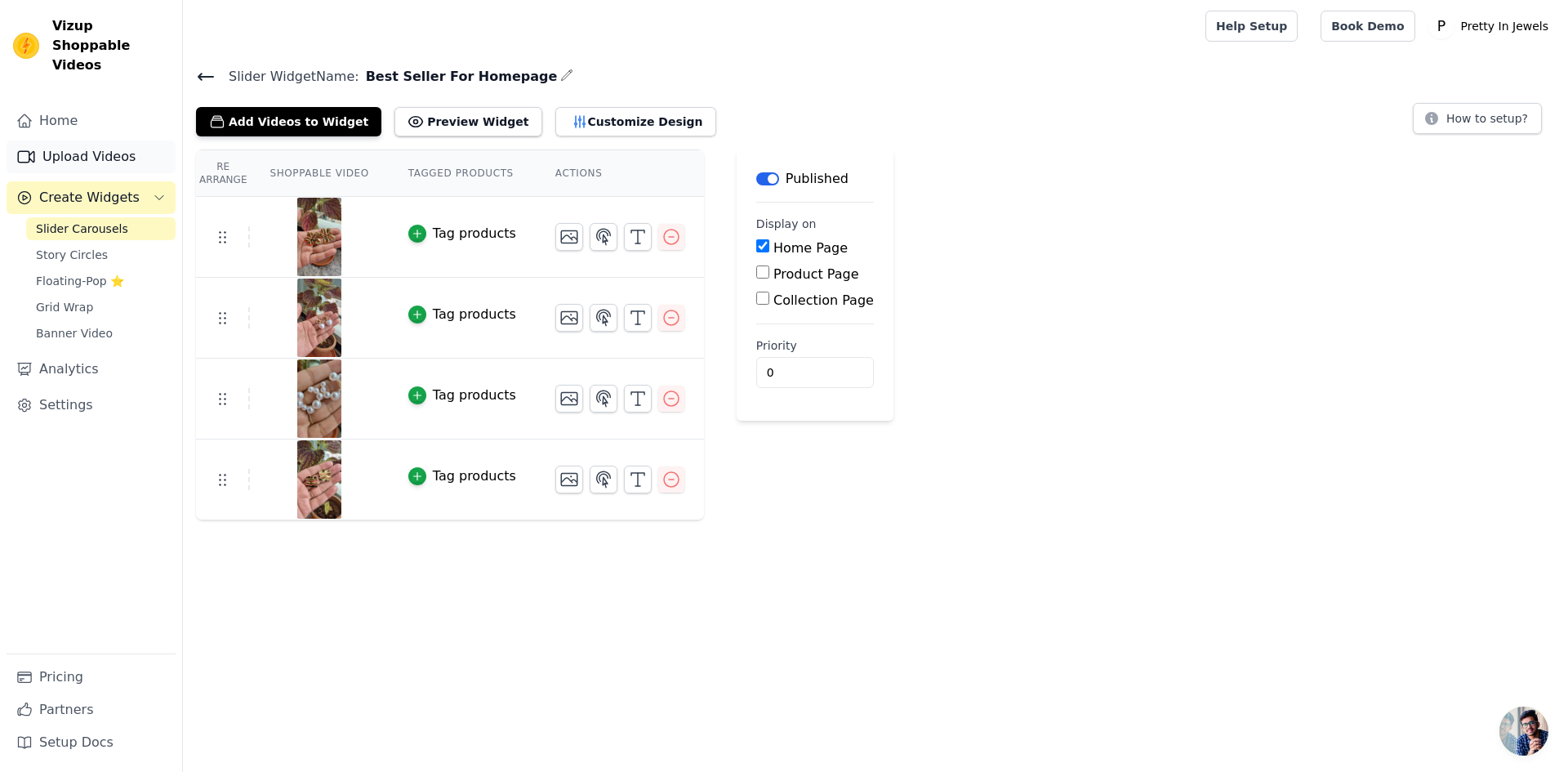
click at [110, 145] on link "Upload Videos" at bounding box center [91, 156] width 169 height 32
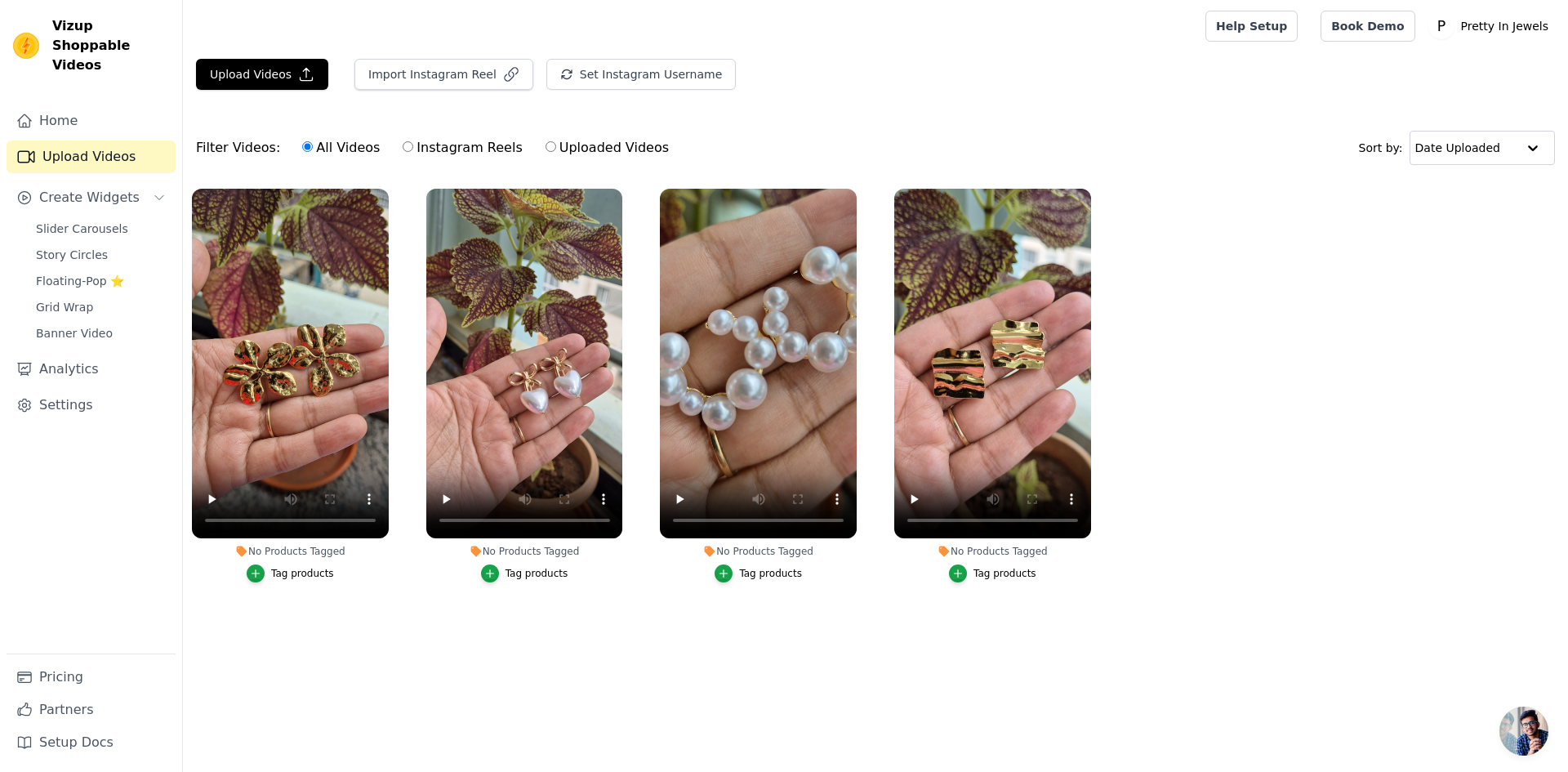
click at [1218, 401] on ul "No Products Tagged Tag products No Products Tagged Tag products No Products Tag…" at bounding box center [875, 401] width 1385 height 445
click at [263, 71] on button "Upload Videos" at bounding box center [262, 74] width 132 height 31
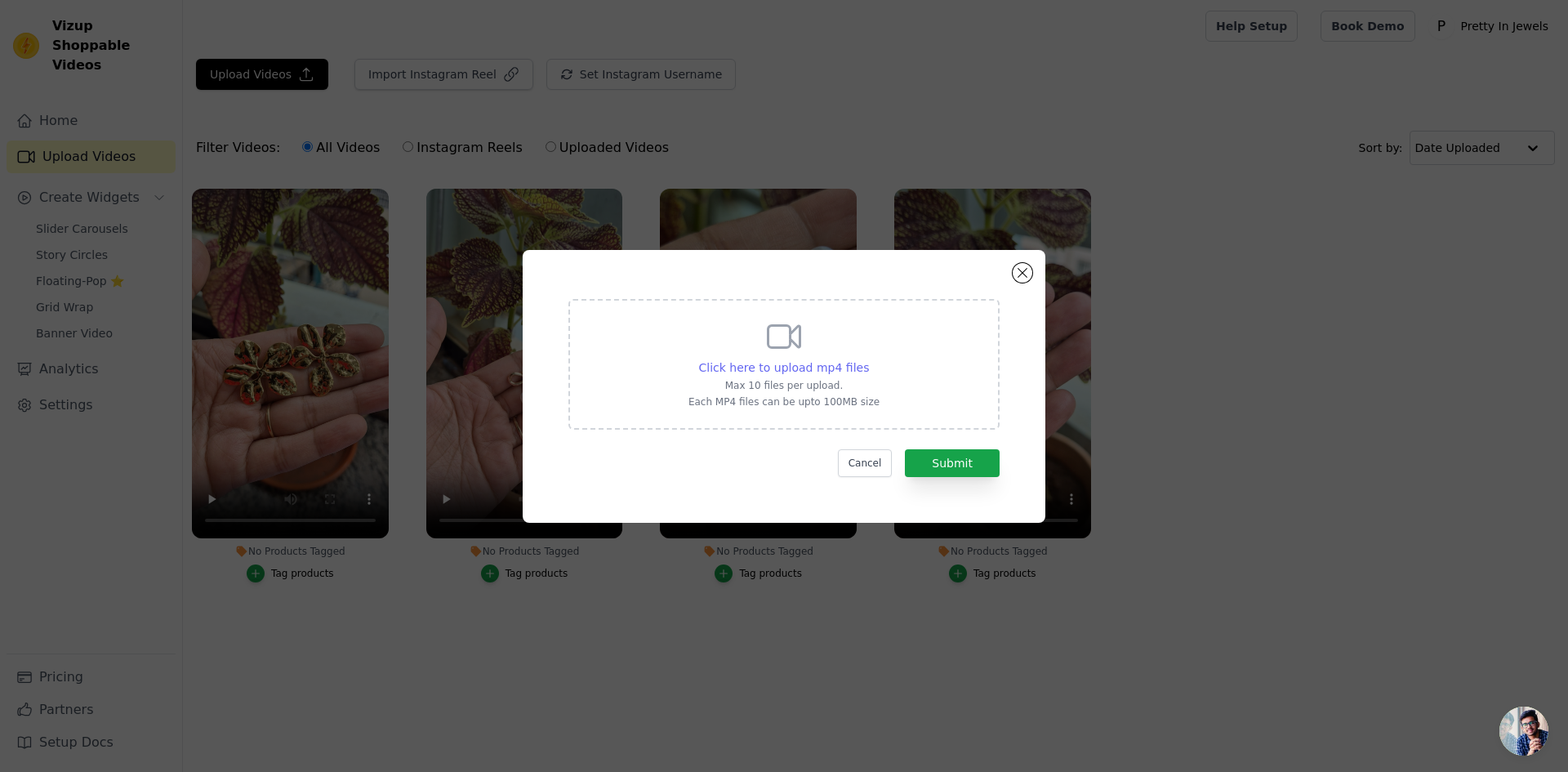
click at [807, 366] on span "Click here to upload mp4 files" at bounding box center [784, 367] width 170 height 13
click at [868, 359] on input "Click here to upload mp4 files Max 10 files per upload. Each MP4 files can be u…" at bounding box center [868, 358] width 1 height 1
type input "C:\fakepath\5.mp4"
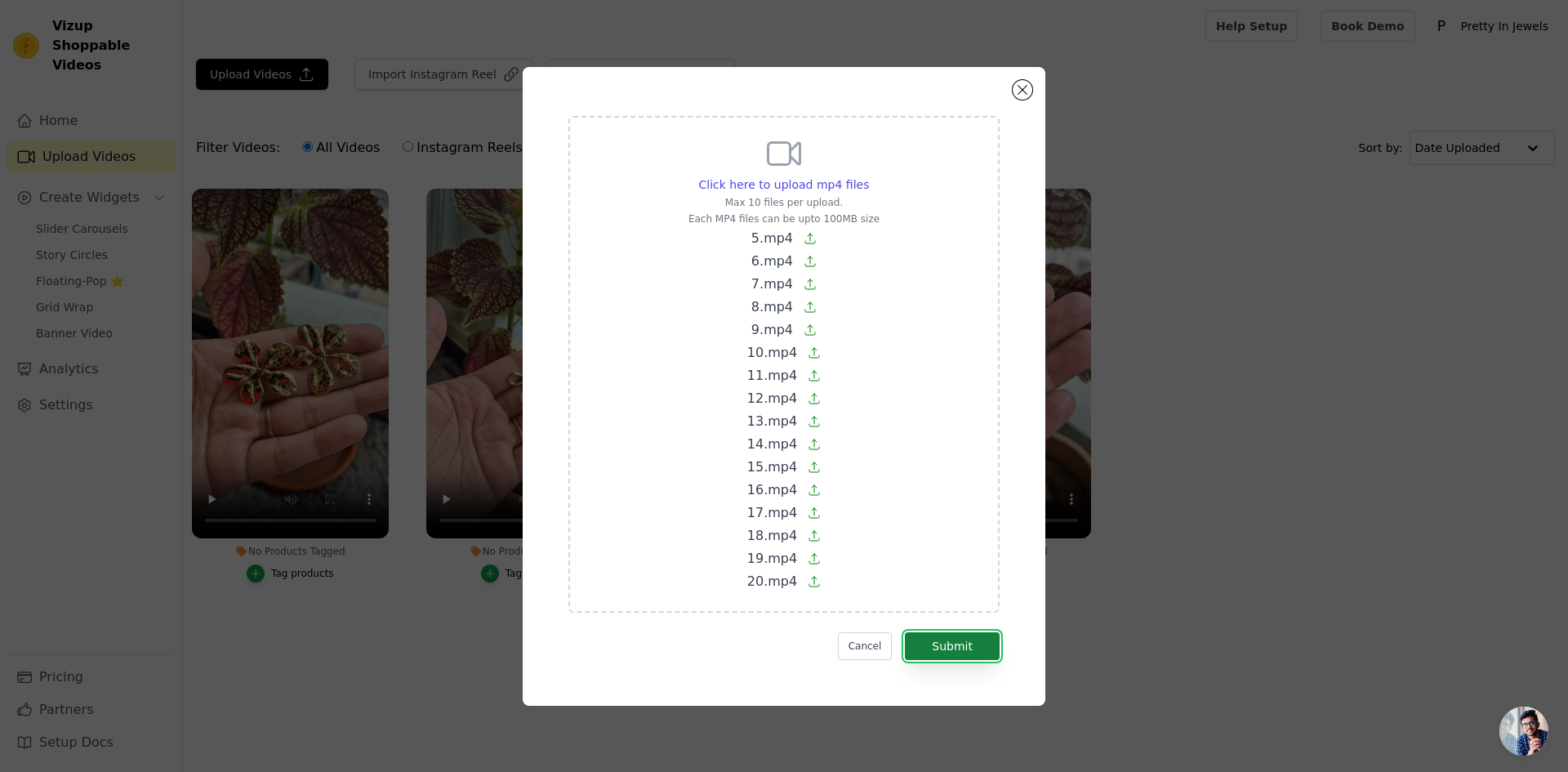
click at [960, 643] on button "Submit" at bounding box center [952, 646] width 95 height 27
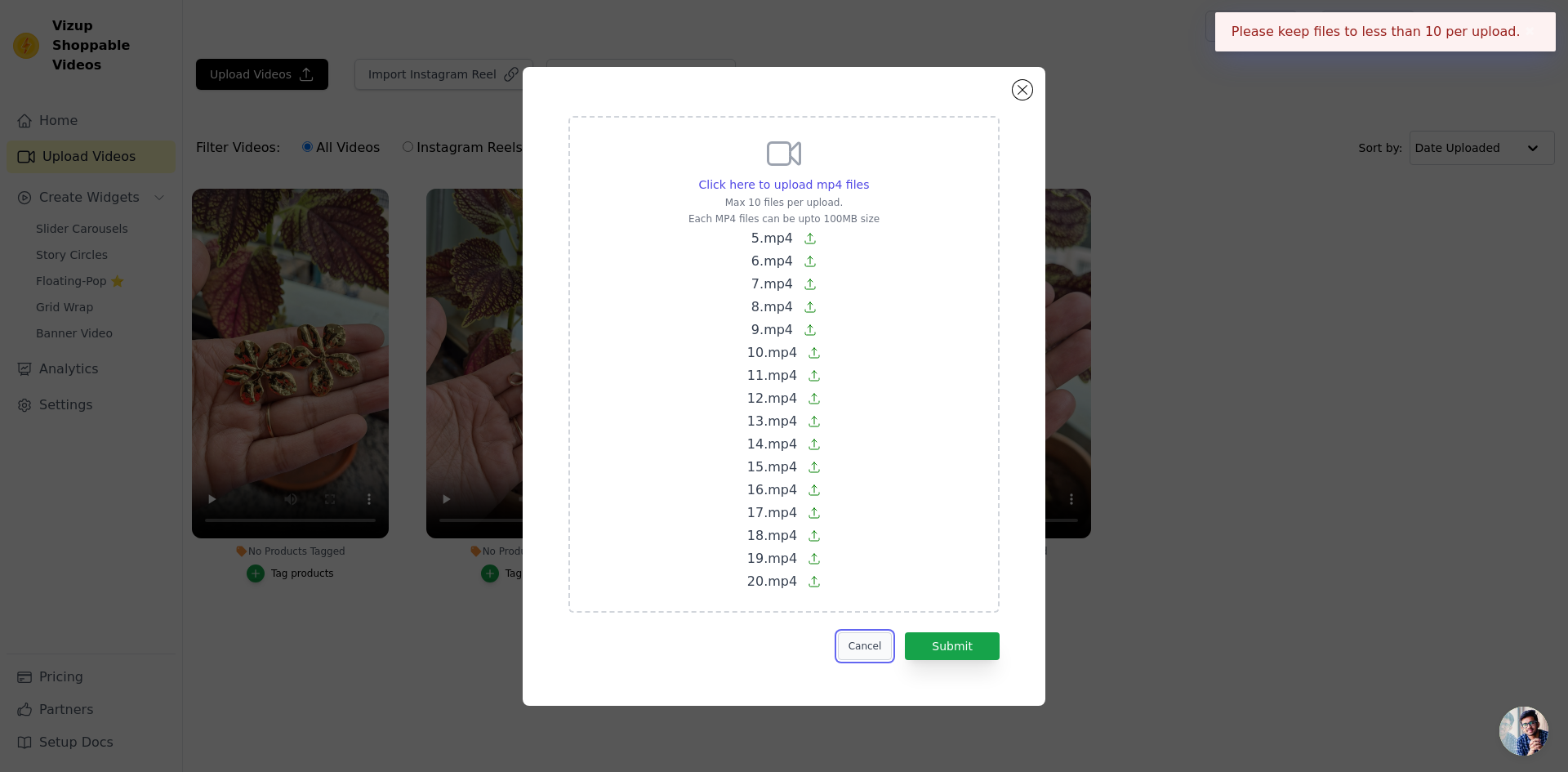
click at [872, 646] on button "Cancel" at bounding box center [865, 646] width 55 height 27
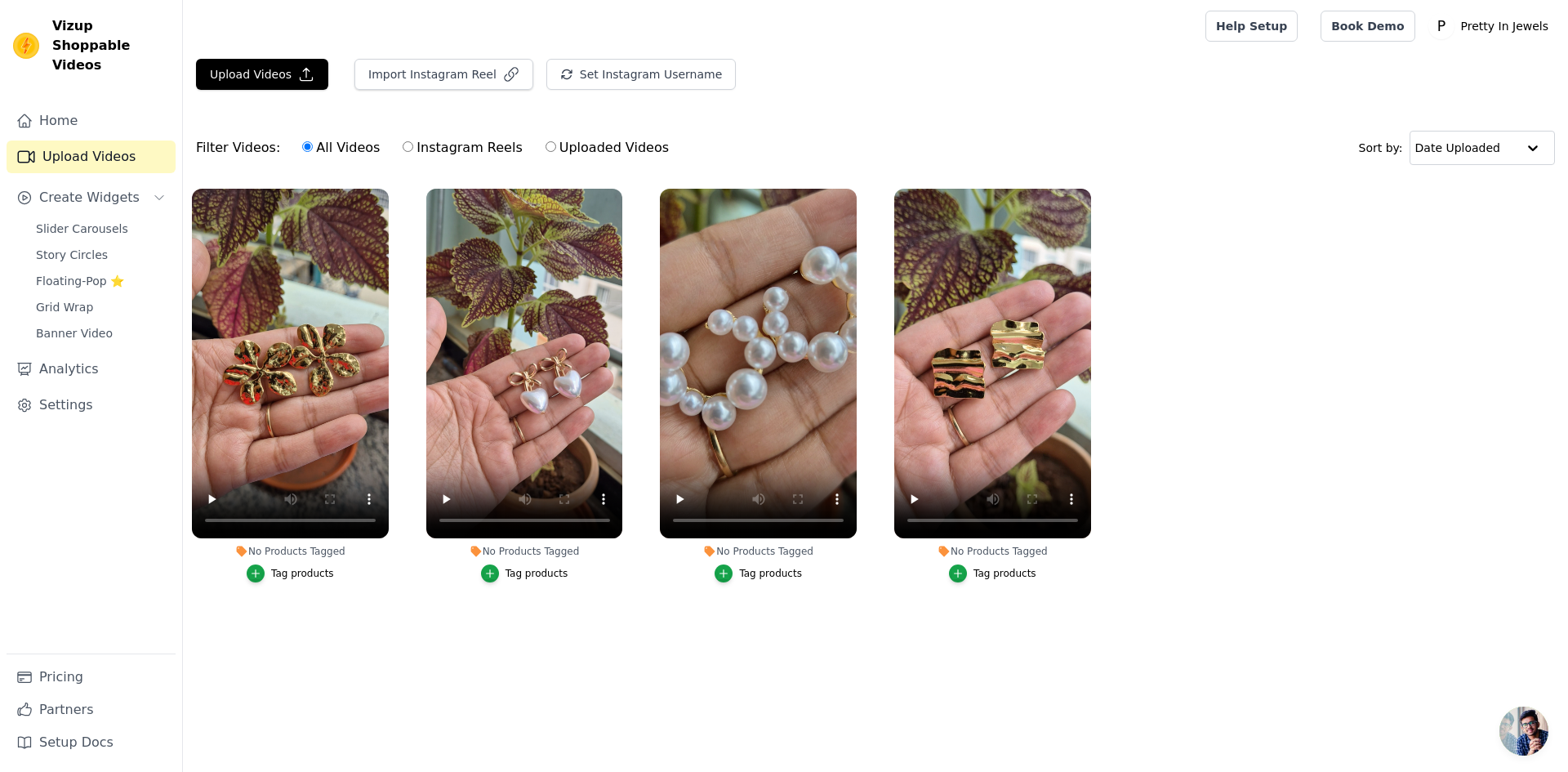
click at [268, 58] on main "Upload Videos Import Instagram Reel Set Instagram Username Import Latest IG Ree…" at bounding box center [875, 357] width 1385 height 611
click at [262, 73] on button "Upload Videos" at bounding box center [262, 74] width 132 height 31
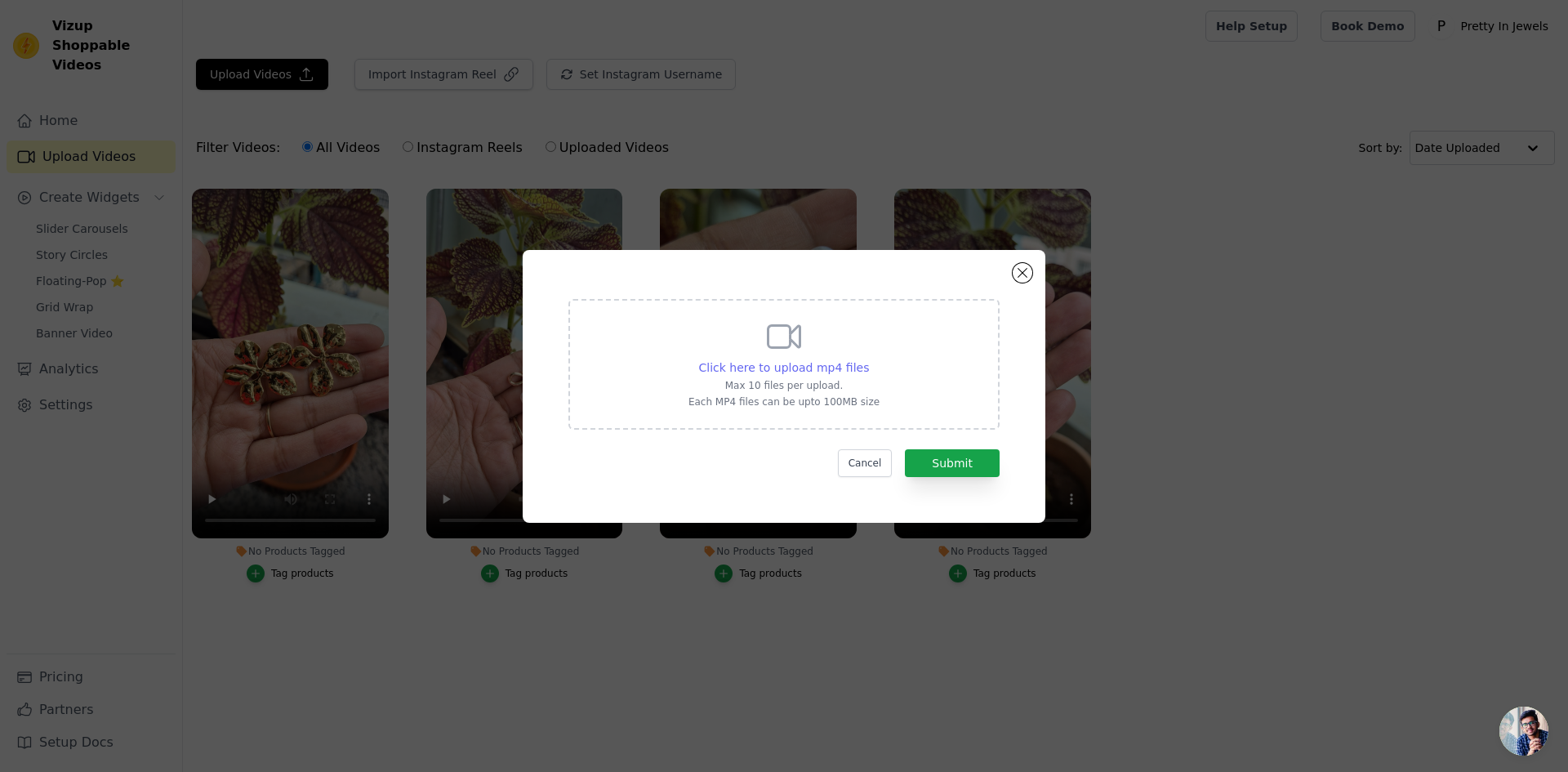
click at [751, 361] on span "Click here to upload mp4 files" at bounding box center [784, 367] width 170 height 13
click at [868, 359] on input "Click here to upload mp4 files Max 10 files per upload. Each MP4 files can be u…" at bounding box center [868, 358] width 1 height 1
type input "C:\fakepath\5.mp4"
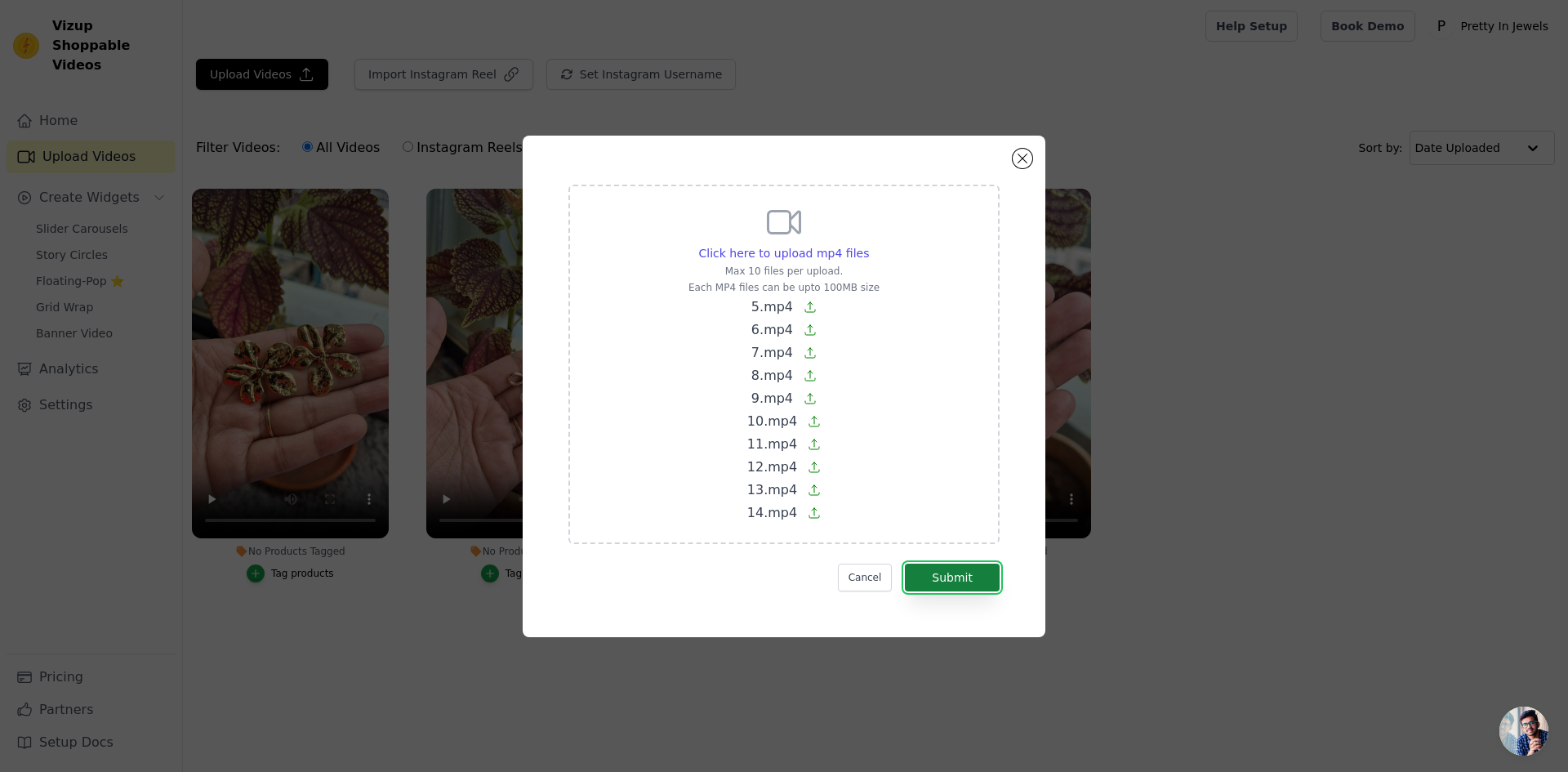
click at [951, 575] on button "Submit" at bounding box center [952, 577] width 95 height 27
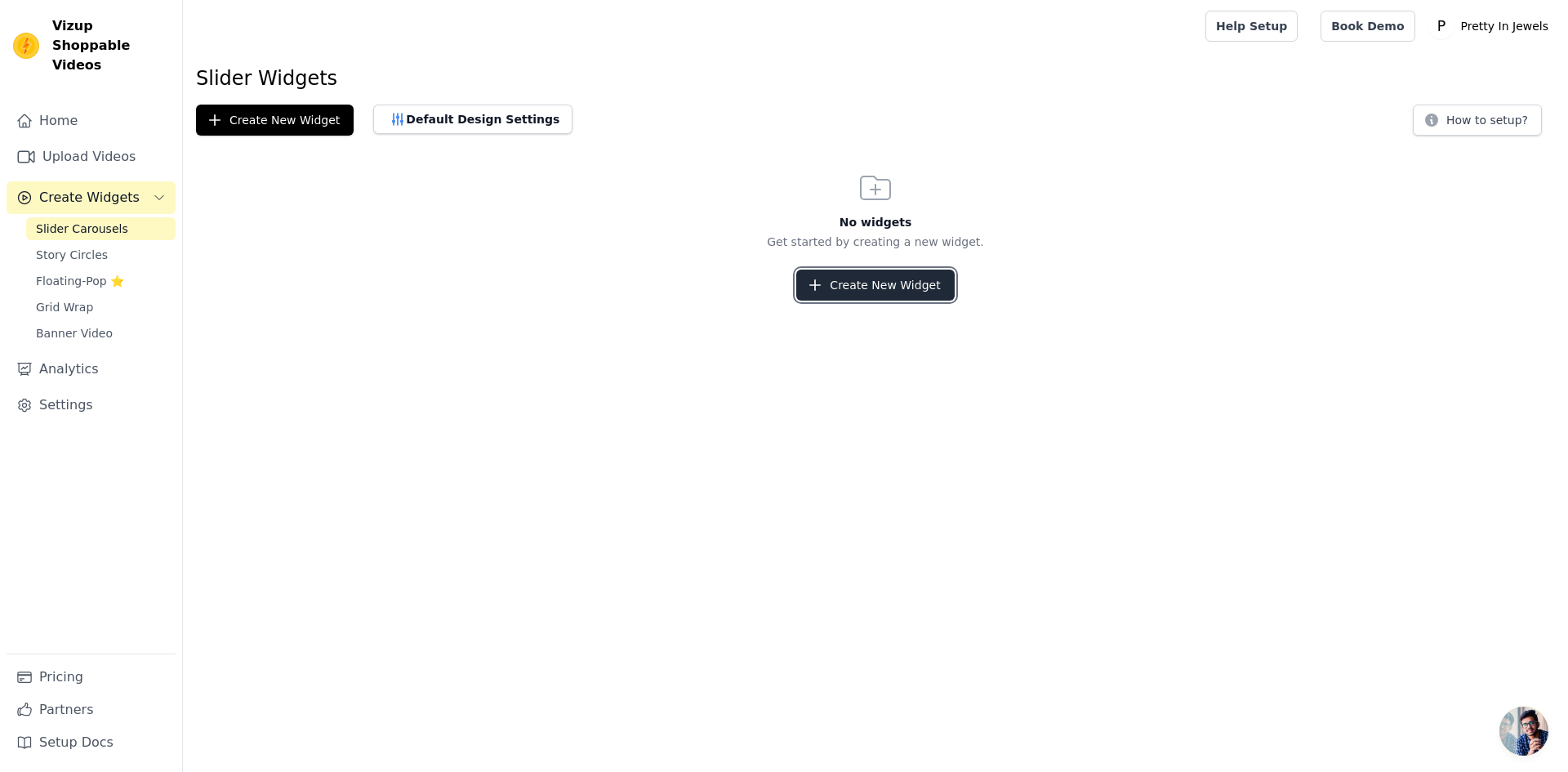
click at [924, 297] on button "Create New Widget" at bounding box center [875, 284] width 158 height 31
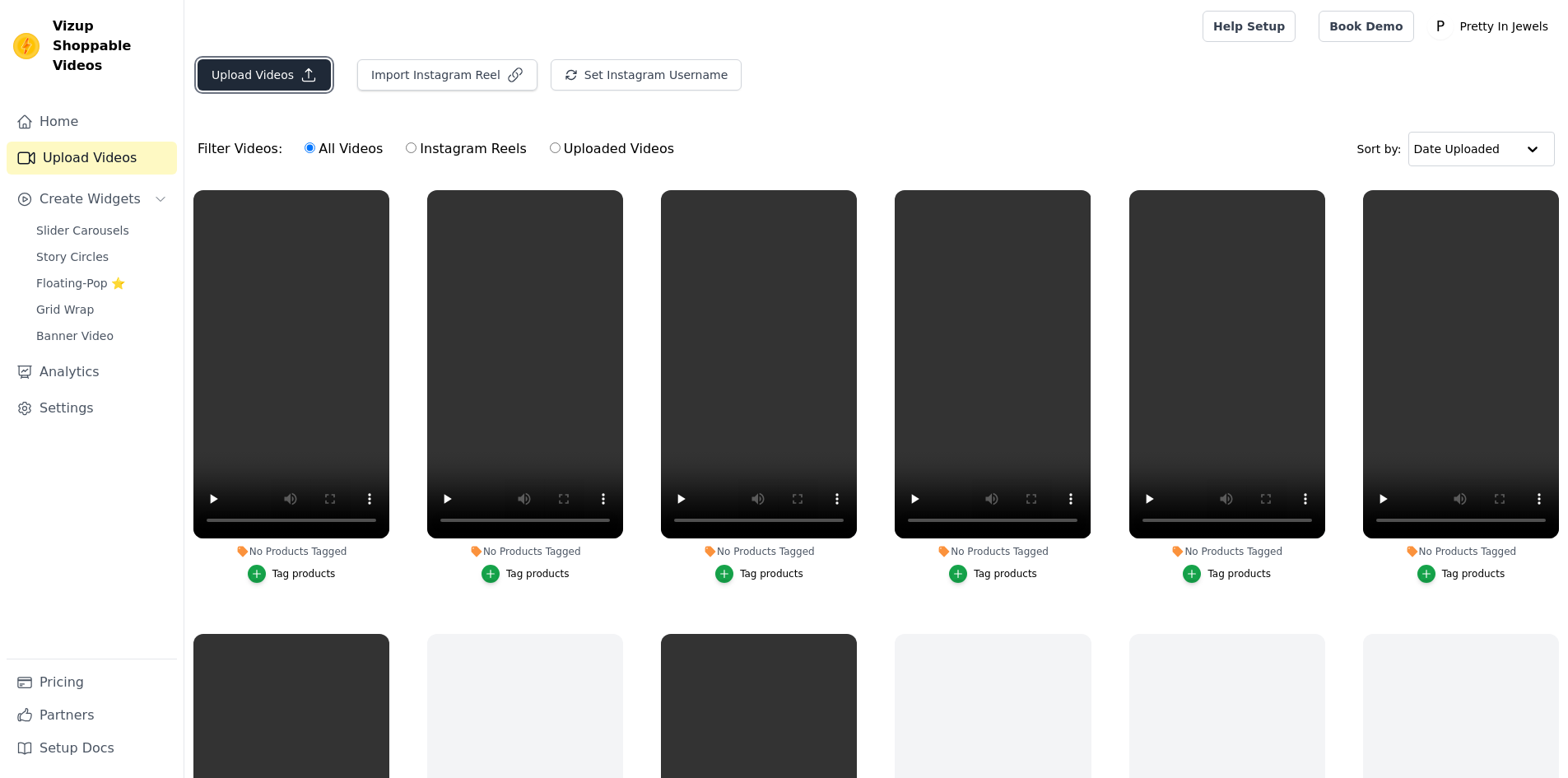
click at [272, 75] on button "Upload Videos" at bounding box center [264, 75] width 133 height 31
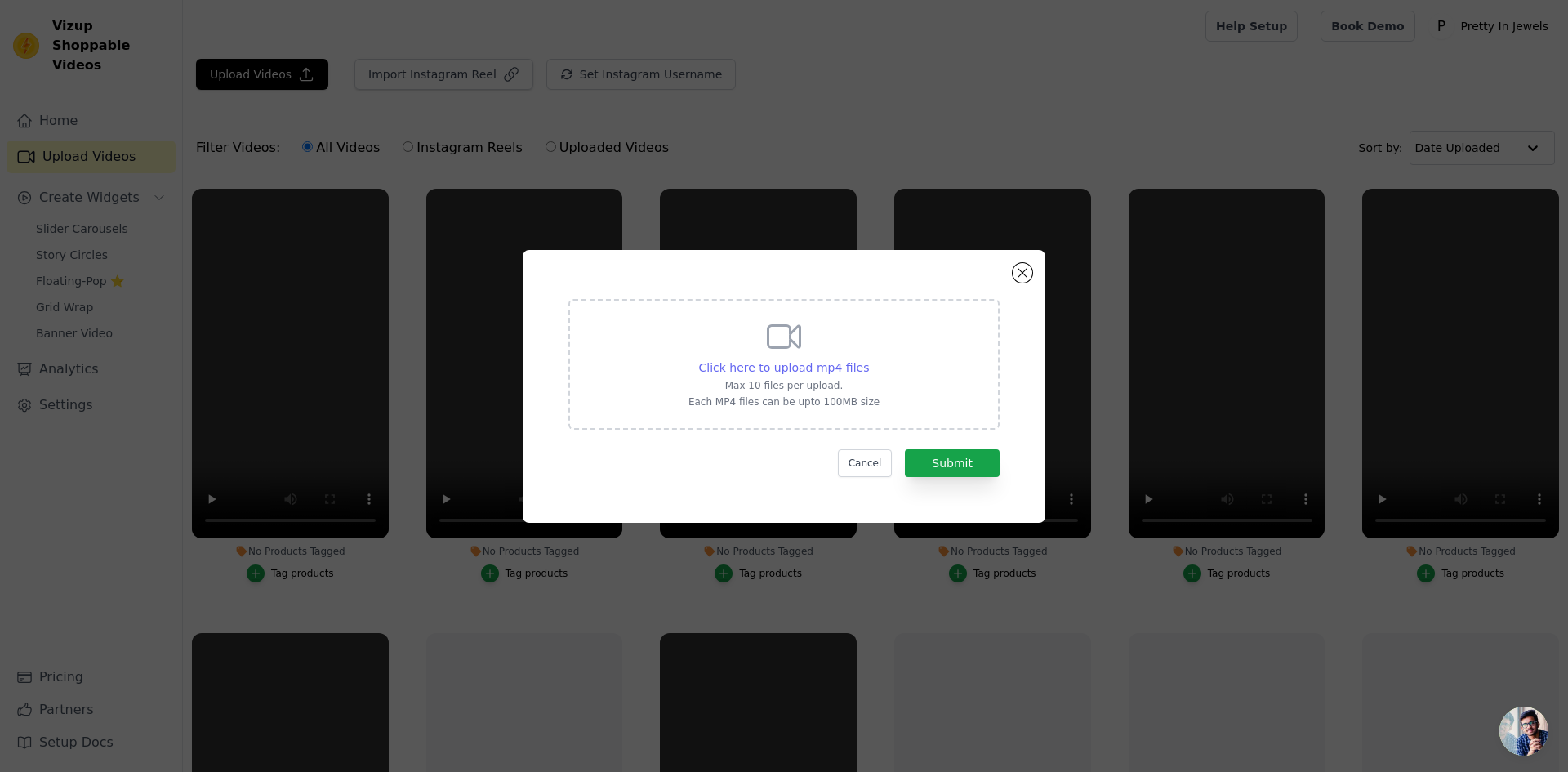
click at [817, 364] on span "Click here to upload mp4 files" at bounding box center [784, 367] width 170 height 13
click at [868, 359] on input "Click here to upload mp4 files Max 10 files per upload. Each MP4 files can be u…" at bounding box center [868, 358] width 1 height 1
type input "C:\fakepath\15.mp4"
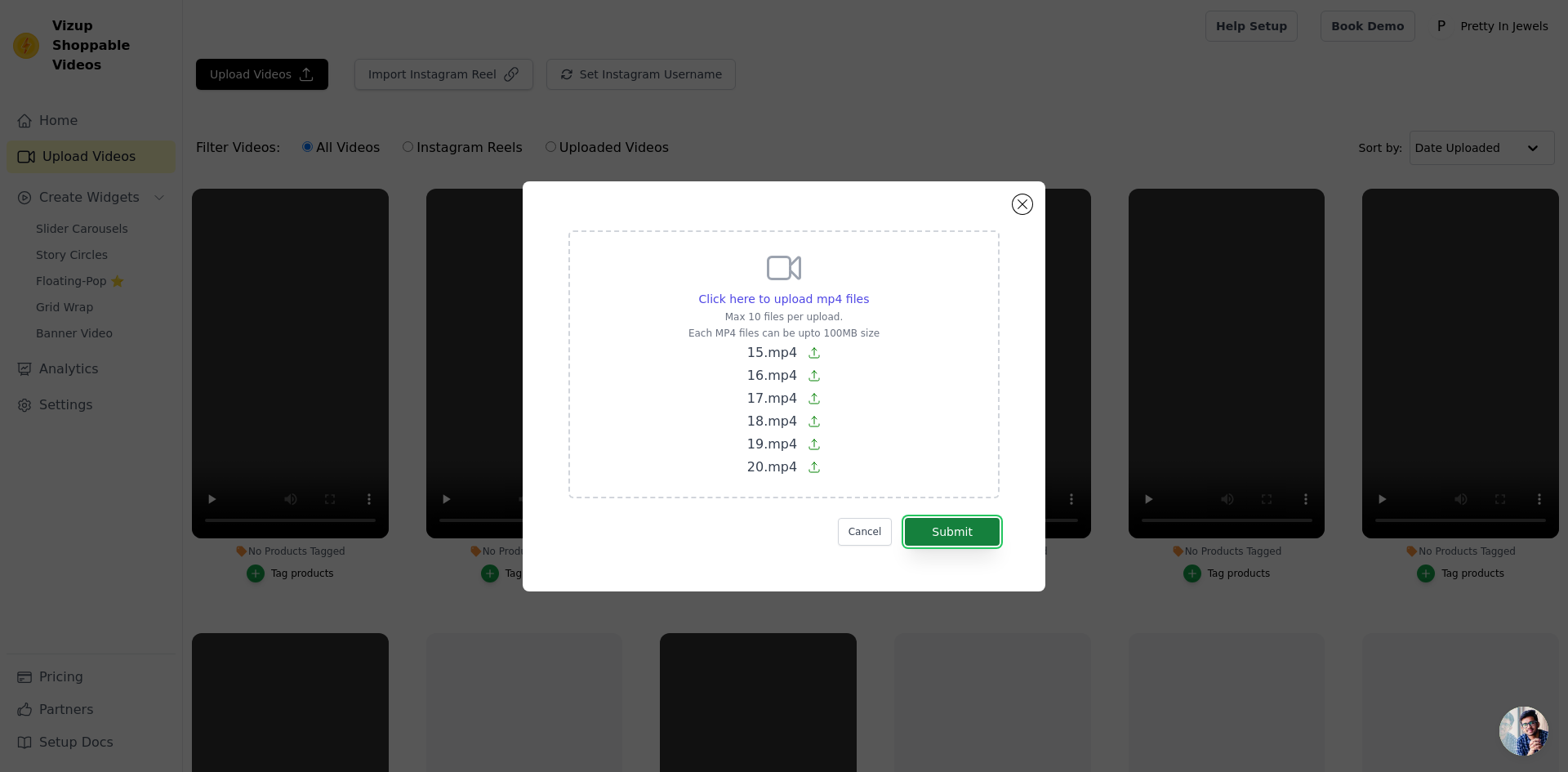
click at [933, 528] on button "Submit" at bounding box center [952, 531] width 95 height 27
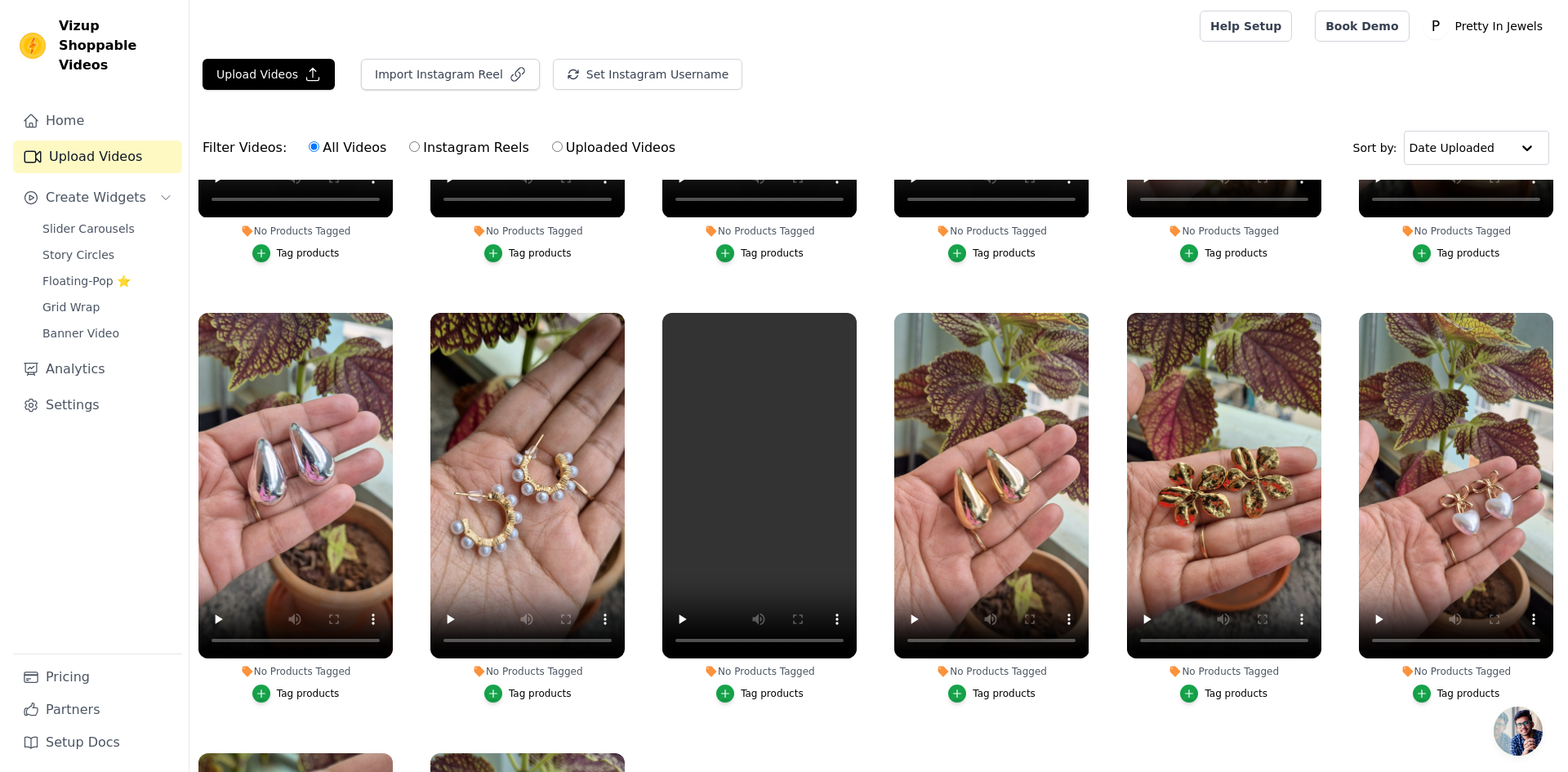
scroll to position [470, 0]
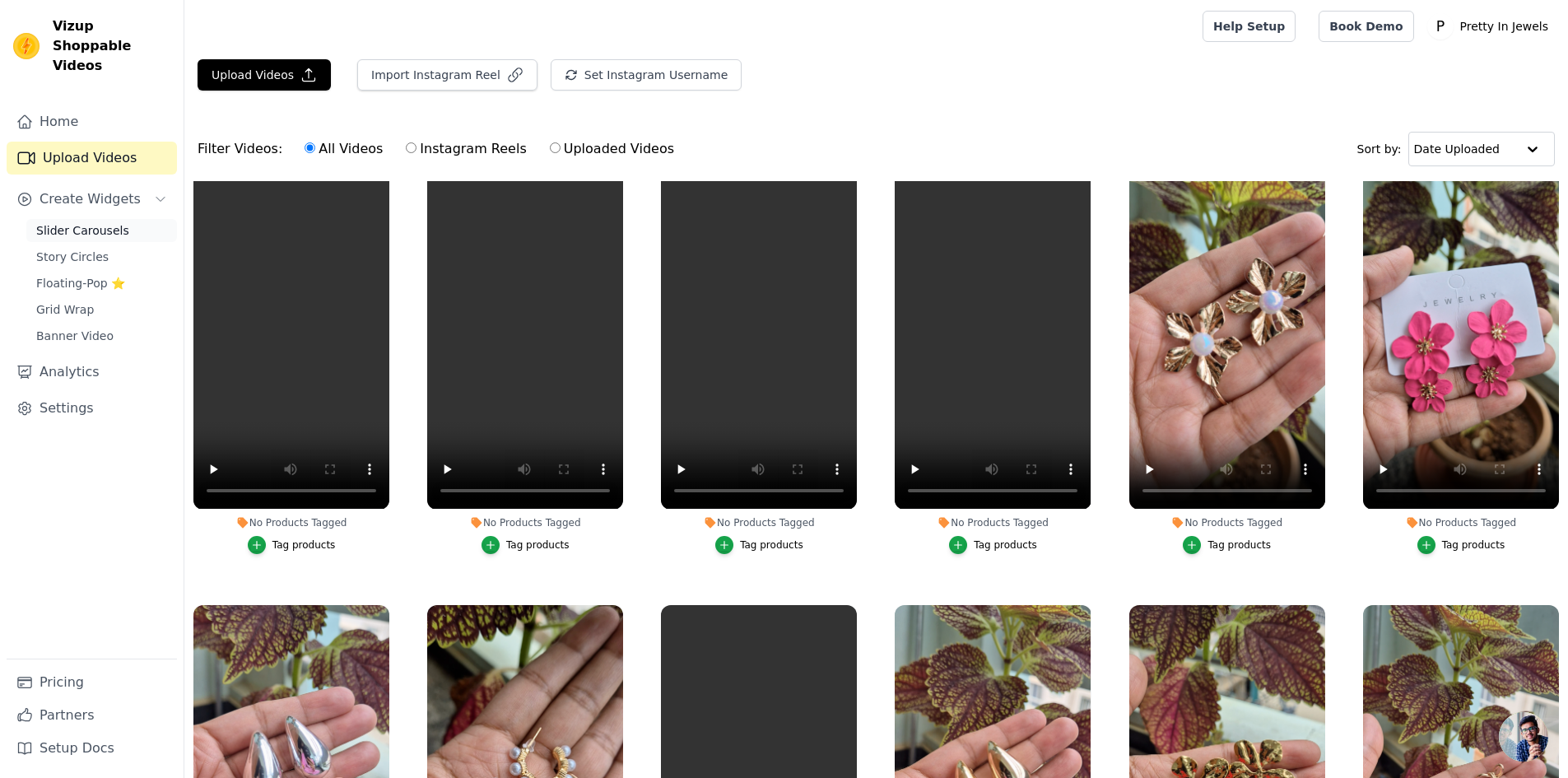
click at [116, 222] on span "Slider Carousels" at bounding box center [82, 230] width 93 height 17
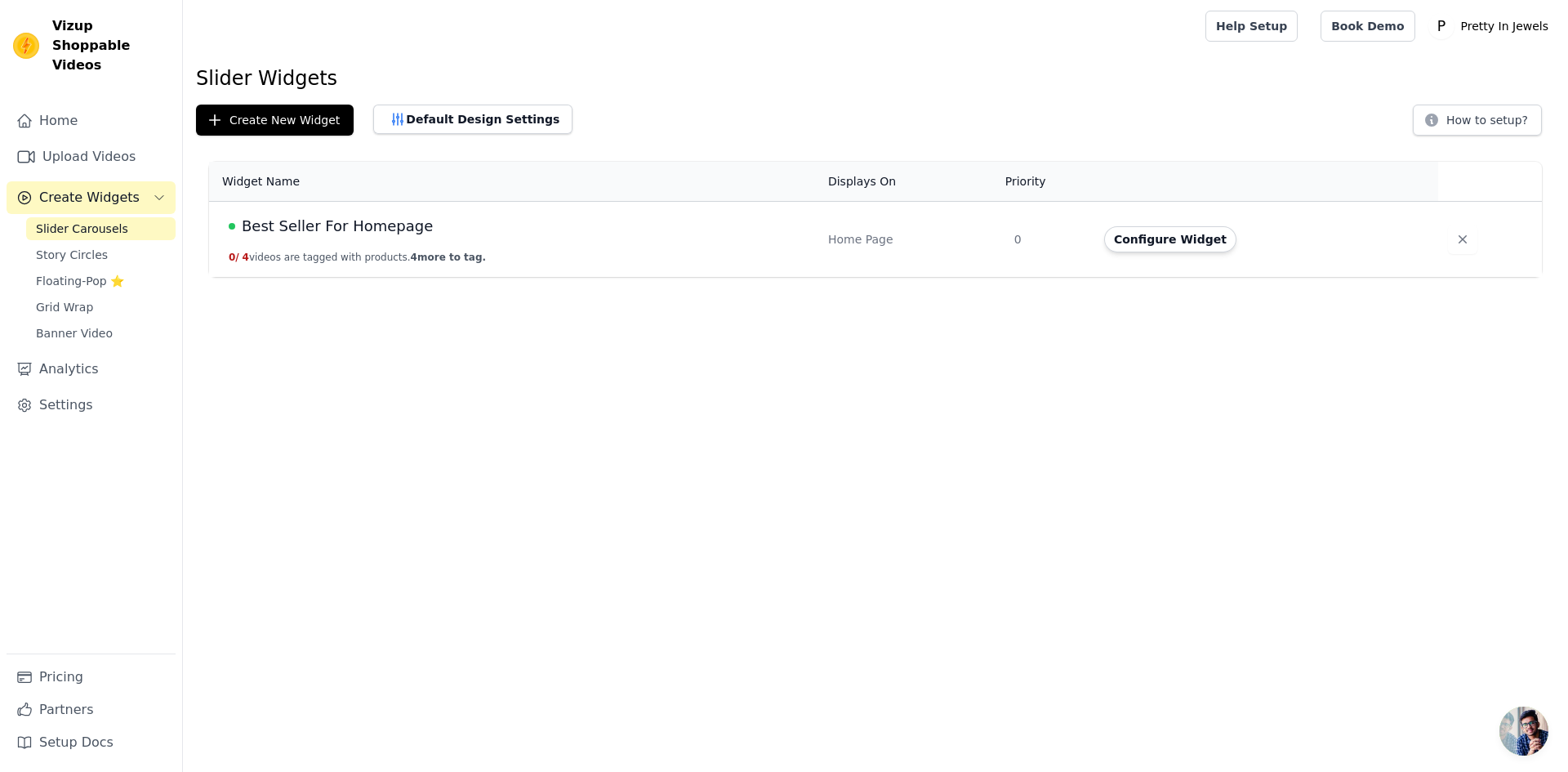
click at [319, 252] on button "0 / 4 videos are tagged with products. 4 more to tag." at bounding box center [357, 258] width 258 height 13
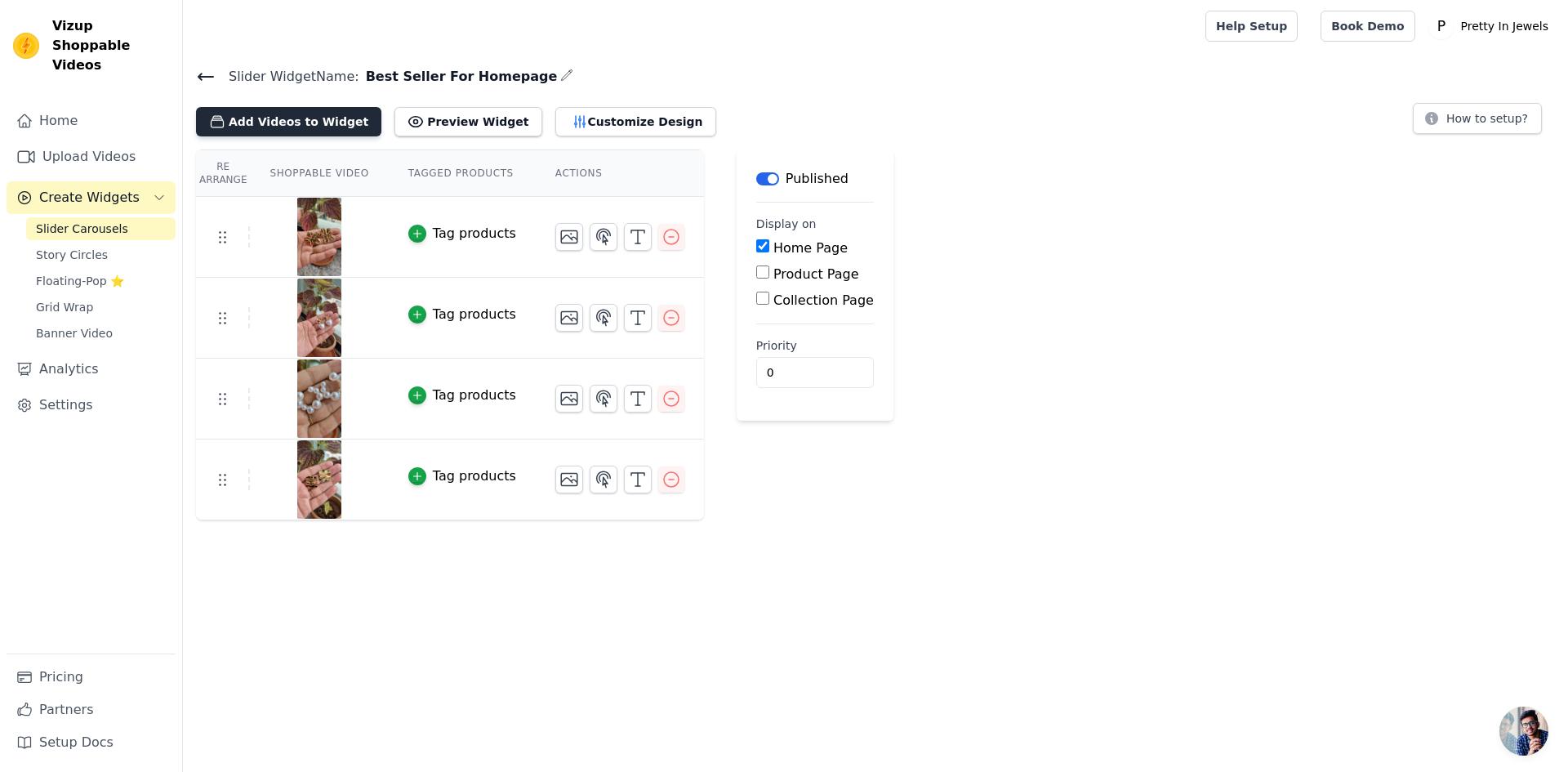
click at [304, 129] on button "Add Videos to Widget" at bounding box center [288, 121] width 185 height 29
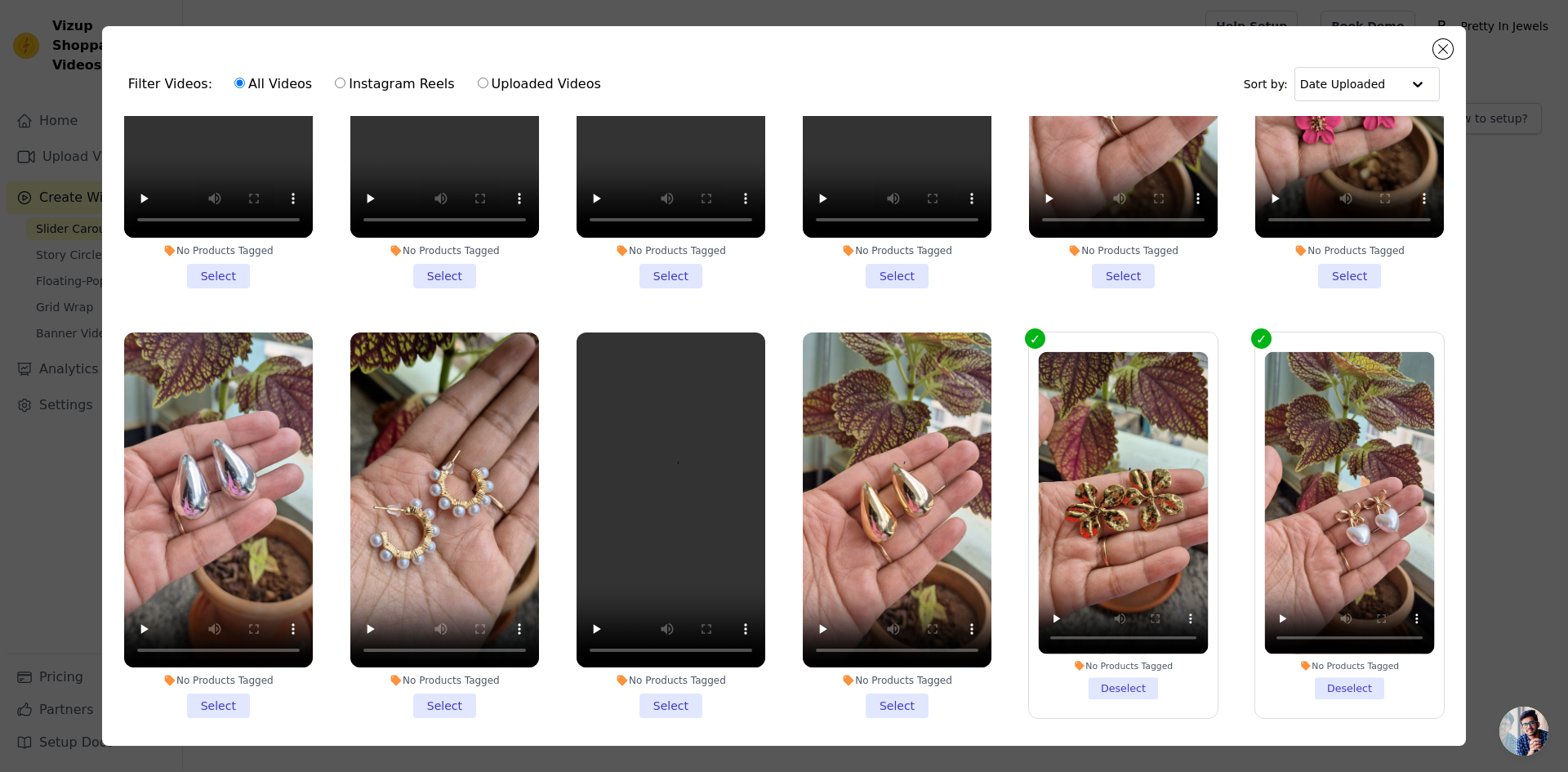
scroll to position [735, 0]
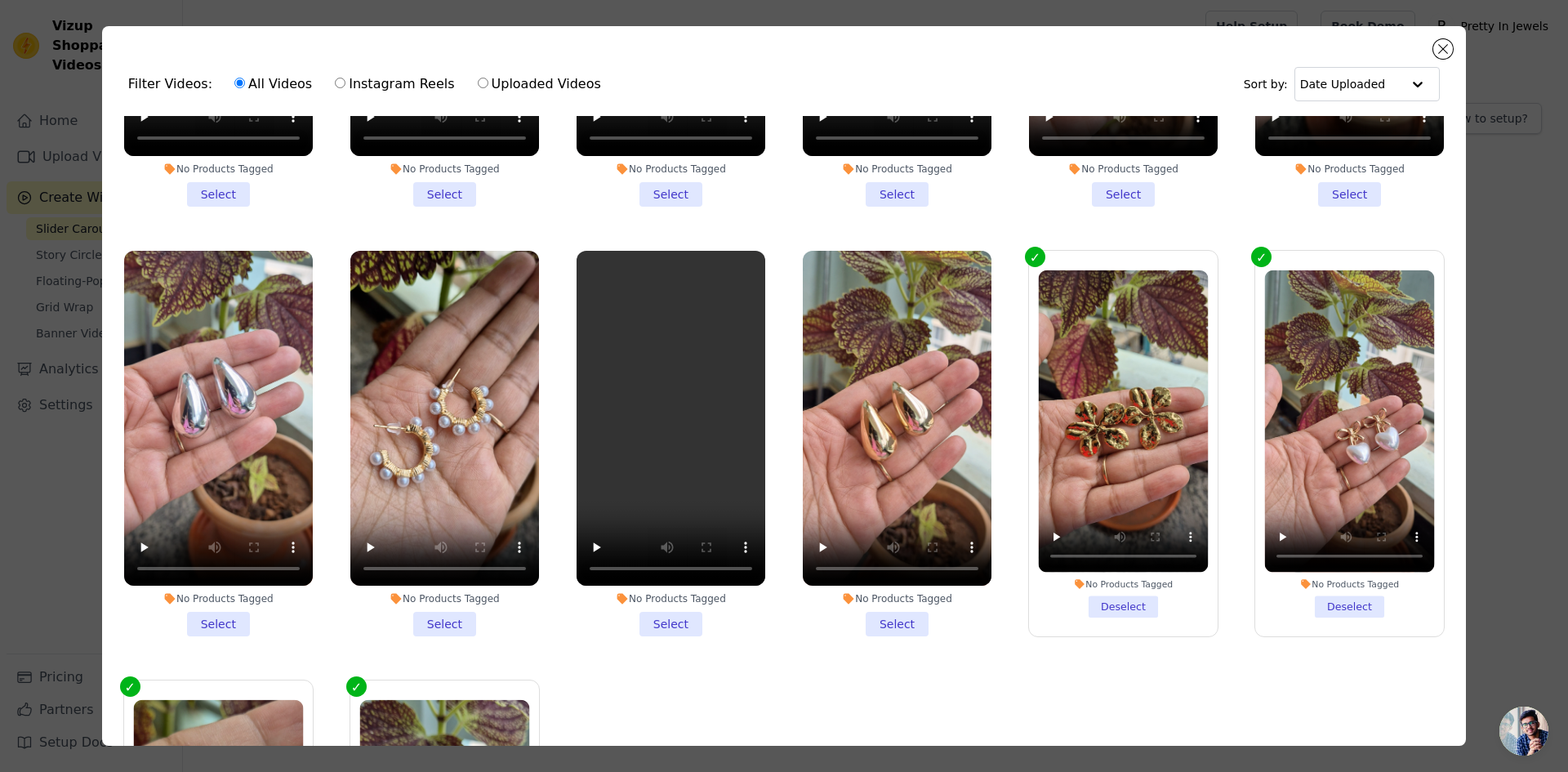
click at [872, 602] on li "No Products Tagged Select" at bounding box center [897, 444] width 189 height 386
click at [0, 0] on input "No Products Tagged Select" at bounding box center [0, 0] width 0 height 0
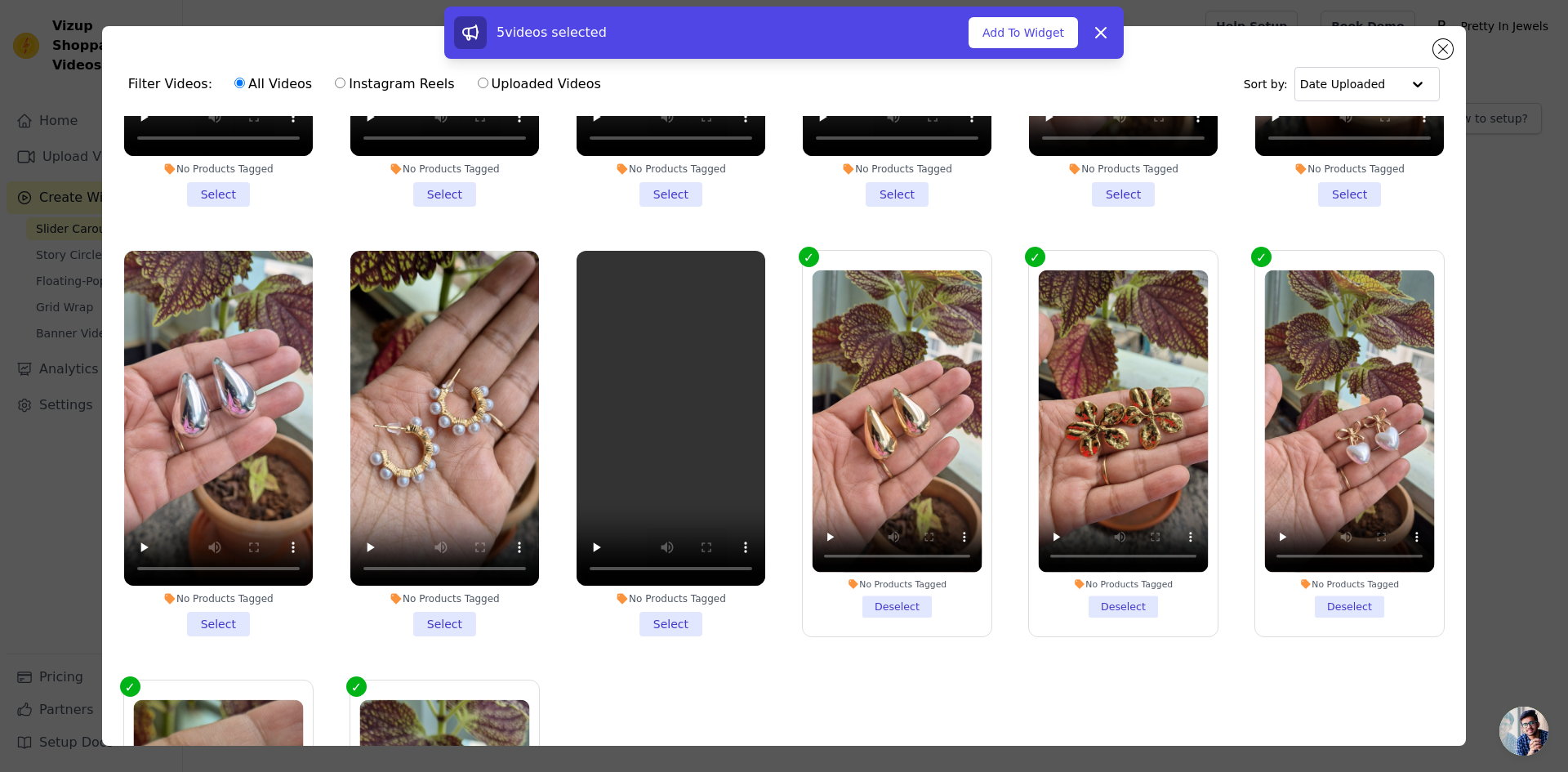
click at [658, 605] on li "No Products Tagged Select" at bounding box center [671, 444] width 189 height 386
click at [0, 0] on input "No Products Tagged Select" at bounding box center [0, 0] width 0 height 0
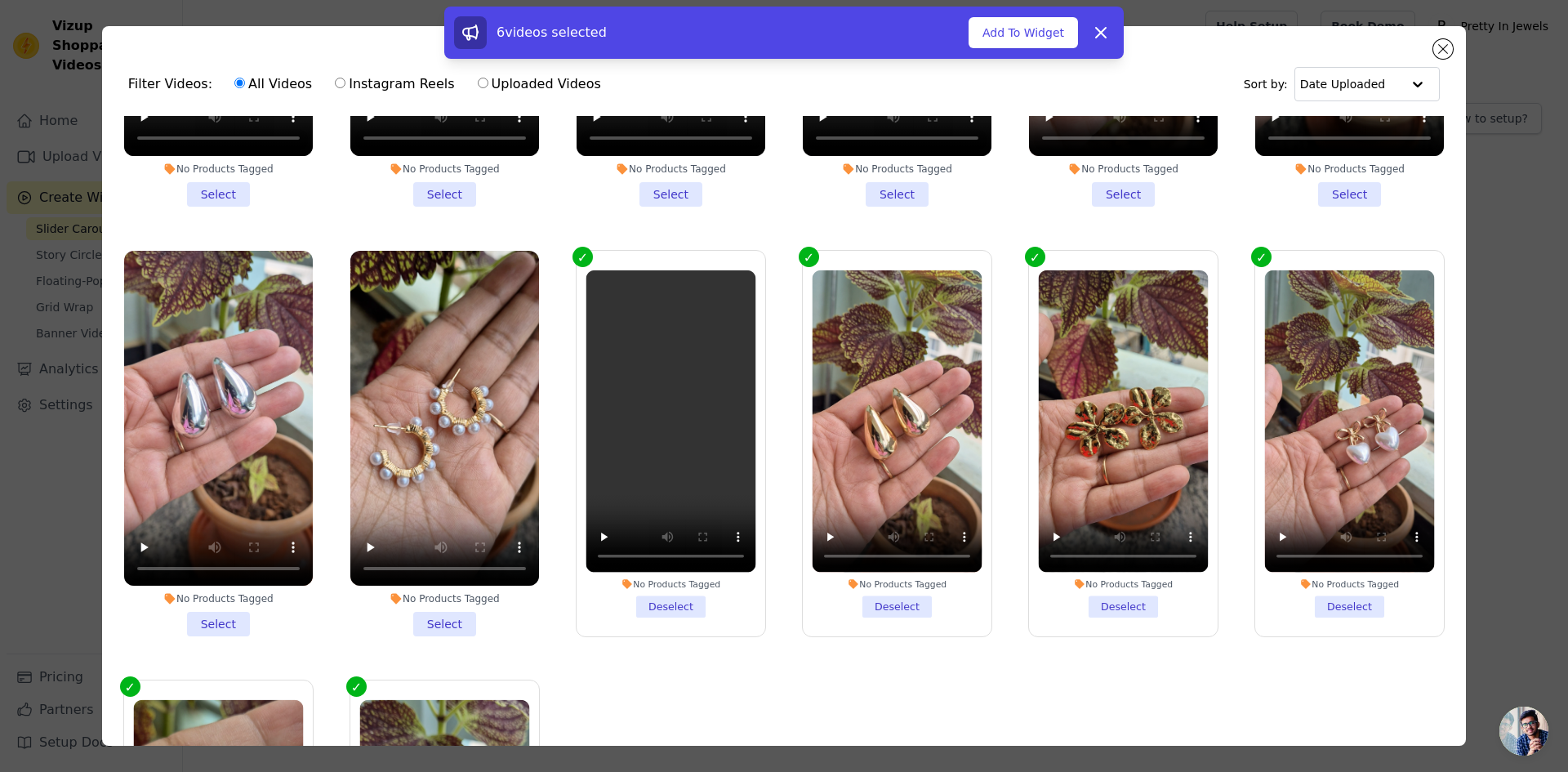
drag, startPoint x: 441, startPoint y: 604, endPoint x: 337, endPoint y: 602, distance: 104.0
click at [440, 604] on li "No Products Tagged Select" at bounding box center [445, 444] width 189 height 386
click at [0, 0] on input "No Products Tagged Select" at bounding box center [0, 0] width 0 height 0
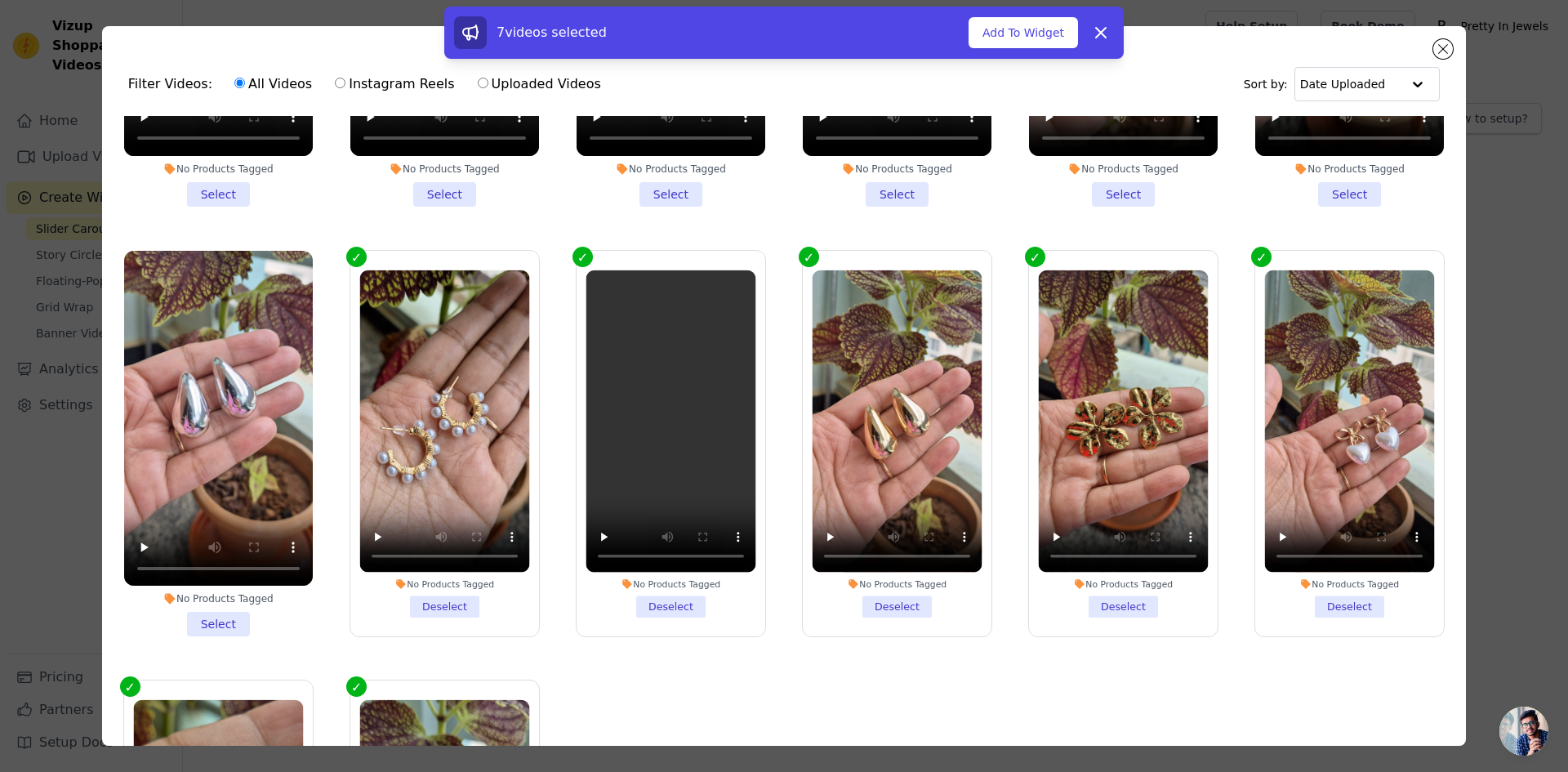
click at [254, 605] on li "No Products Tagged Select" at bounding box center [218, 444] width 189 height 386
click at [0, 0] on input "No Products Tagged Select" at bounding box center [0, 0] width 0 height 0
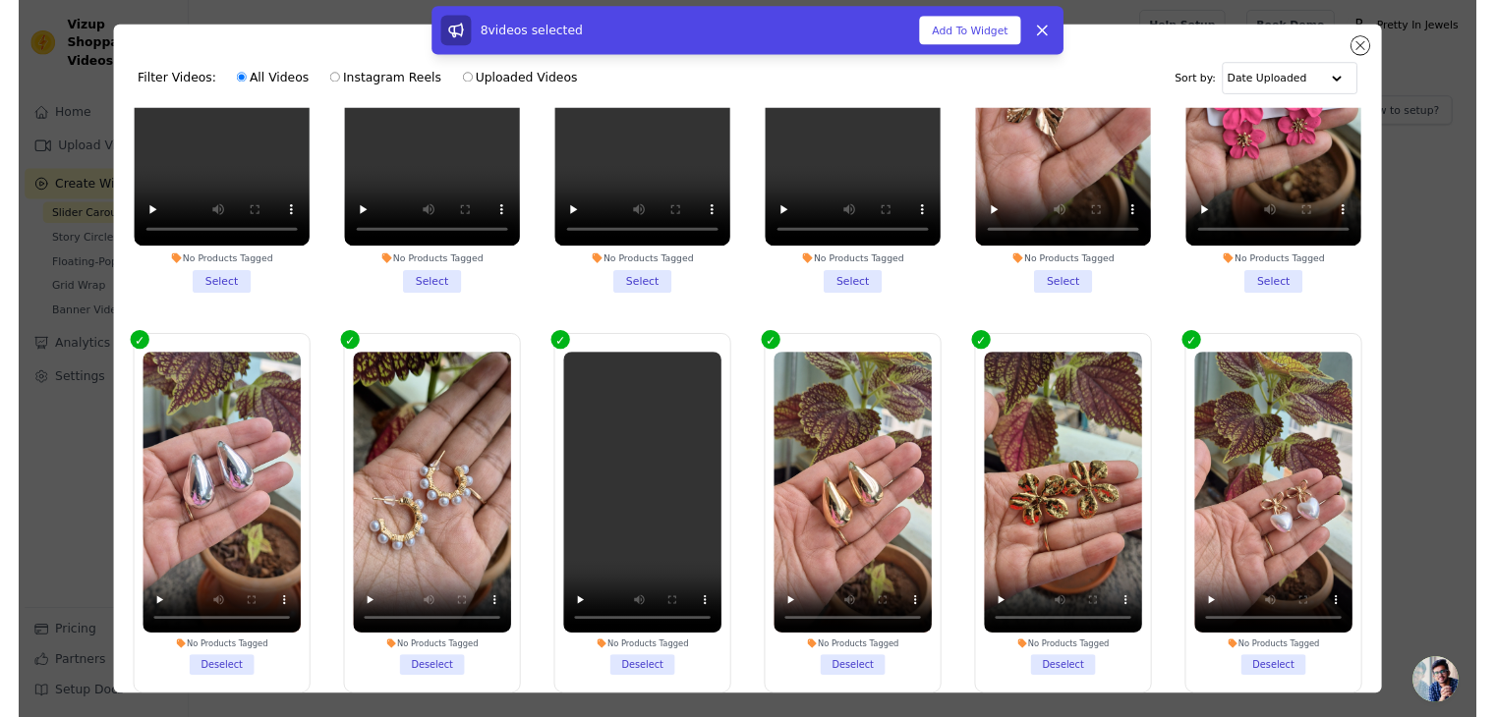
scroll to position [491, 0]
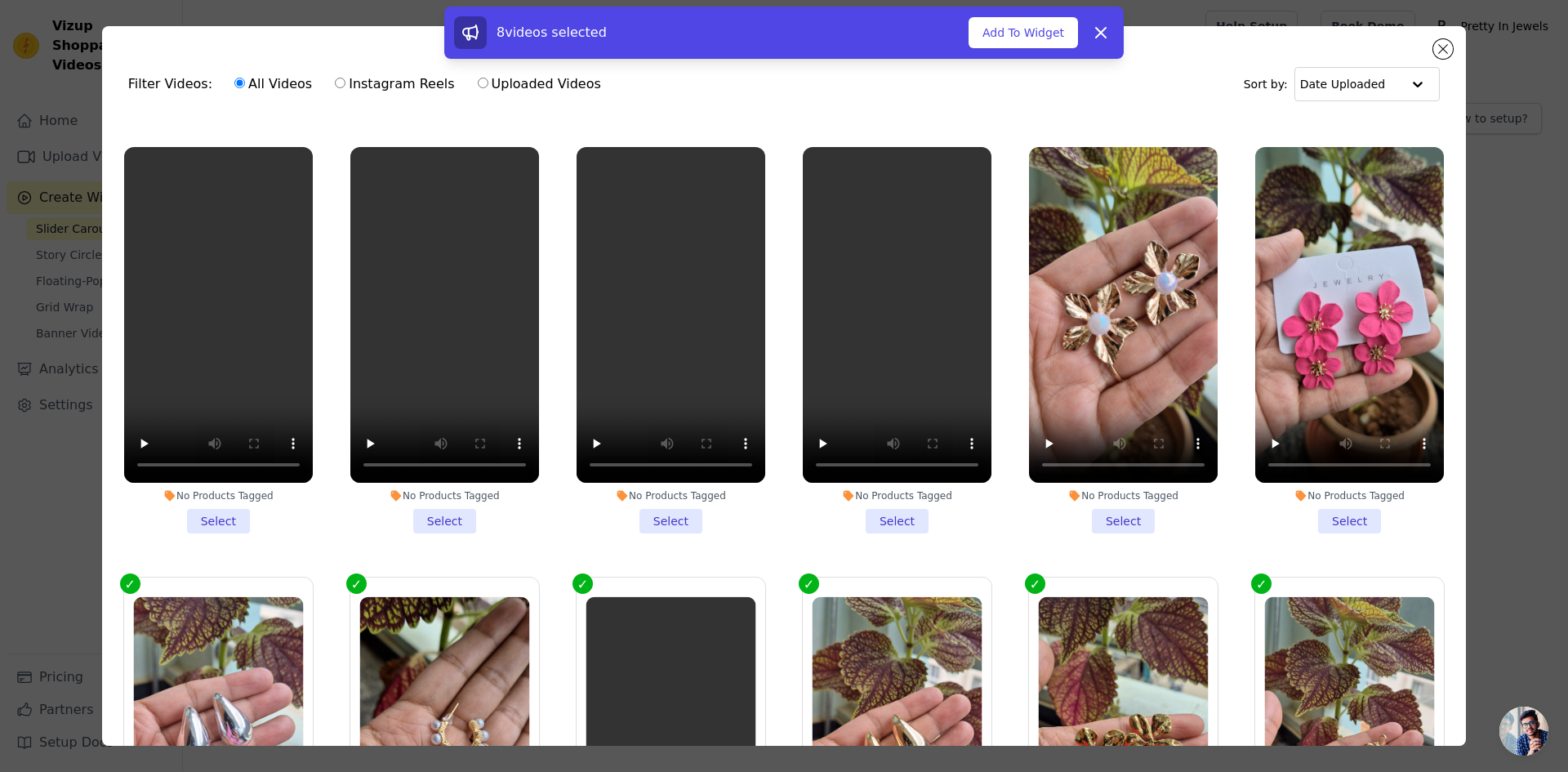
click at [1310, 514] on li "No Products Tagged Select" at bounding box center [1349, 340] width 189 height 386
click at [0, 0] on input "No Products Tagged Select" at bounding box center [0, 0] width 0 height 0
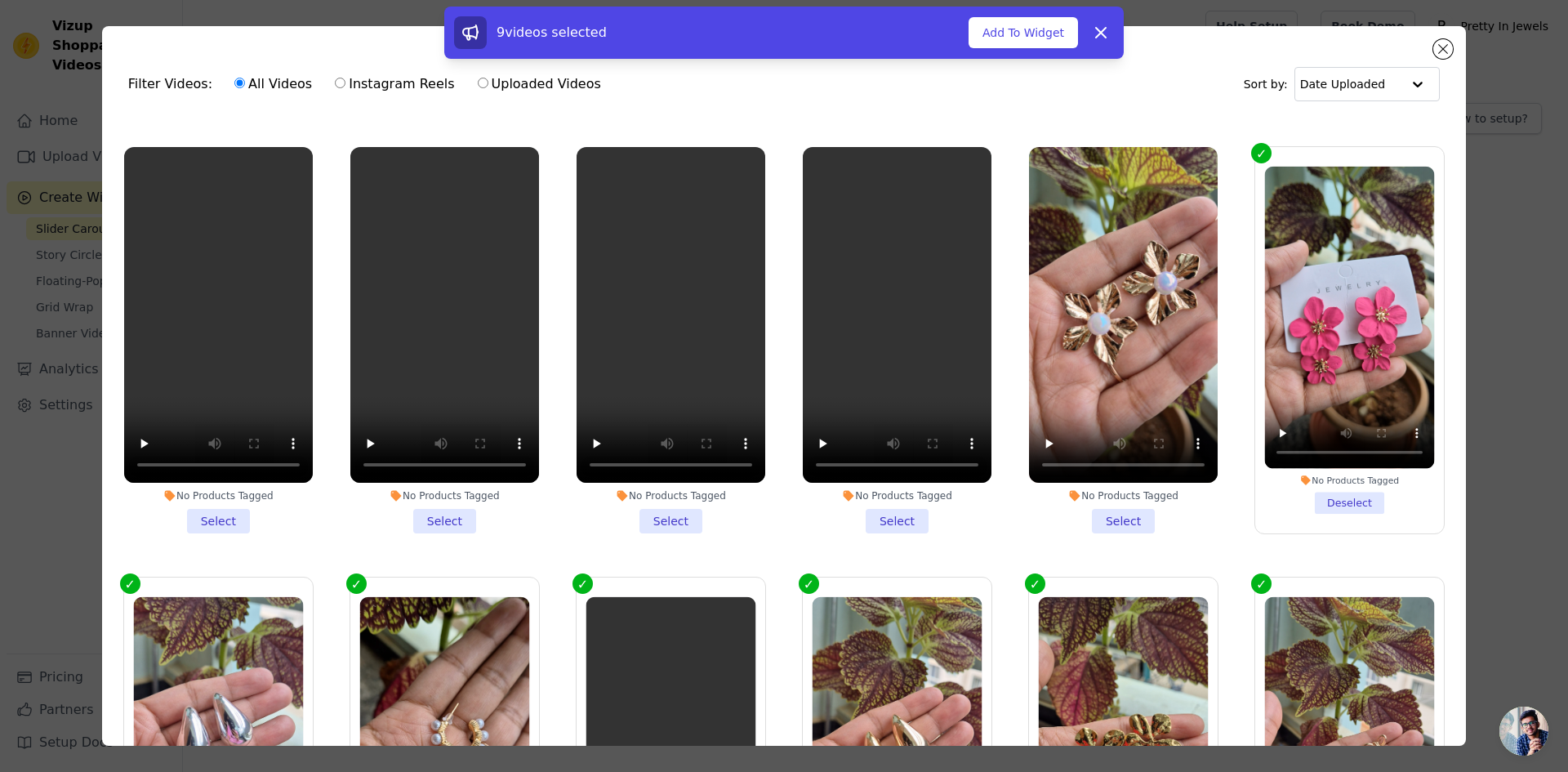
click at [1092, 524] on div "No Products Tagged Select" at bounding box center [1123, 340] width 207 height 405
click at [1113, 506] on li "No Products Tagged Select" at bounding box center [1123, 340] width 189 height 386
click at [0, 0] on input "No Products Tagged Select" at bounding box center [0, 0] width 0 height 0
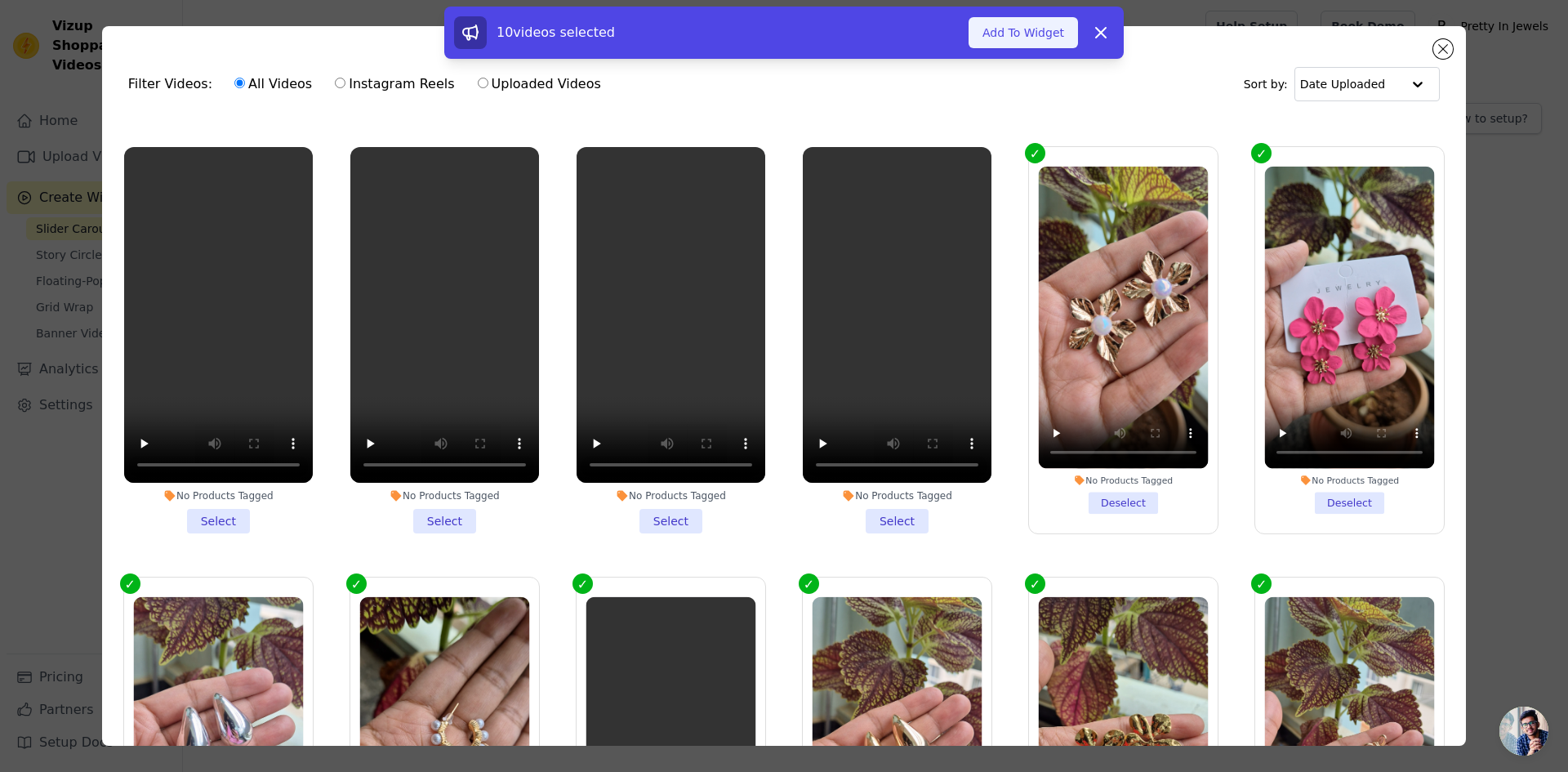
click at [1021, 33] on button "Add To Widget" at bounding box center [1024, 32] width 110 height 31
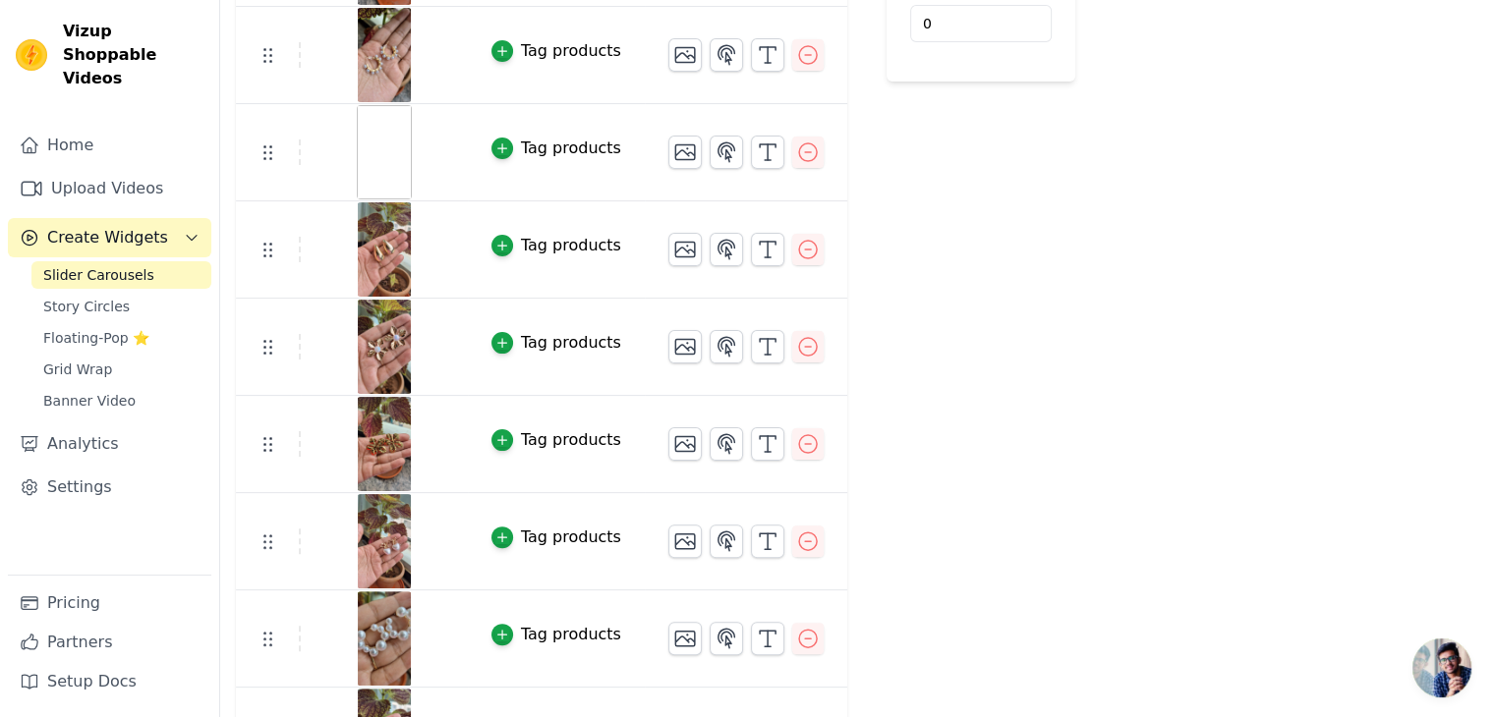
scroll to position [488, 0]
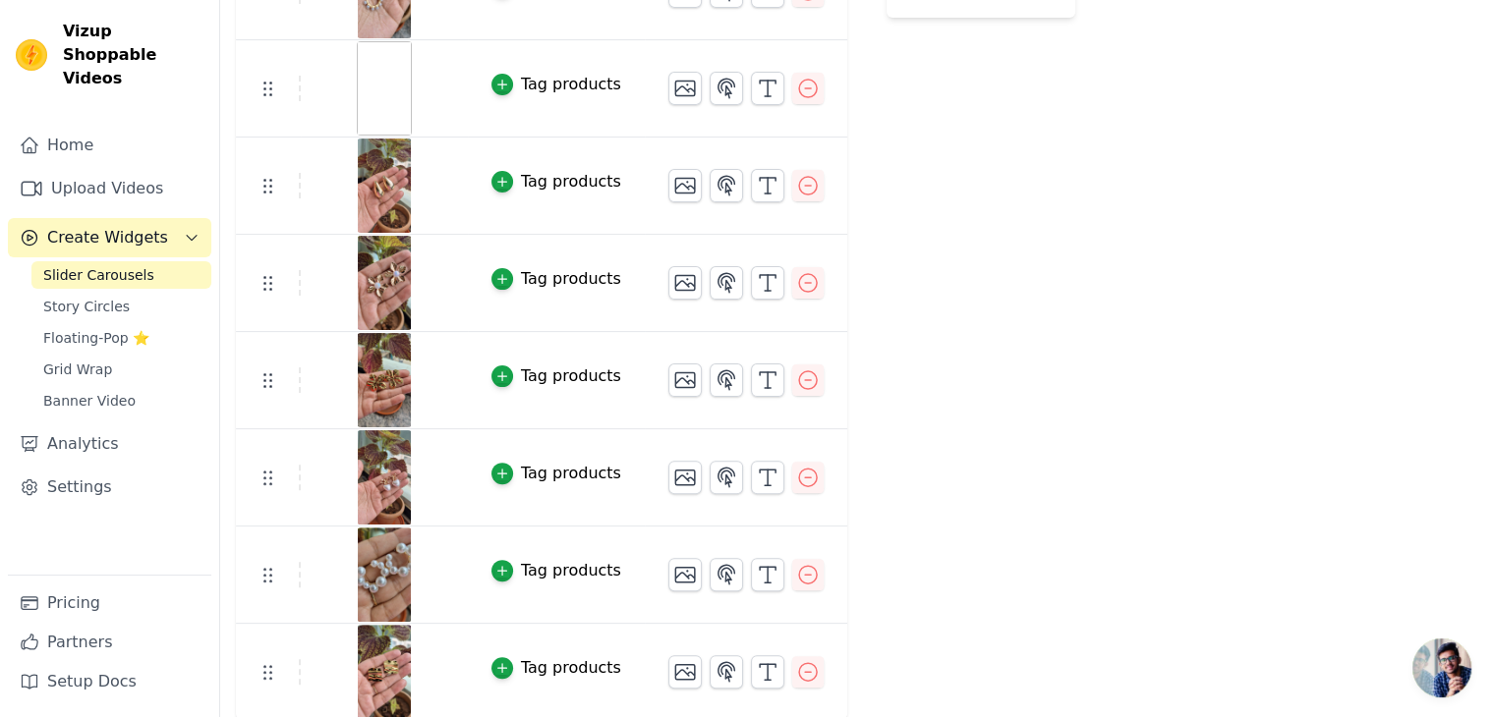
click at [533, 274] on div "Tag products" at bounding box center [571, 279] width 100 height 24
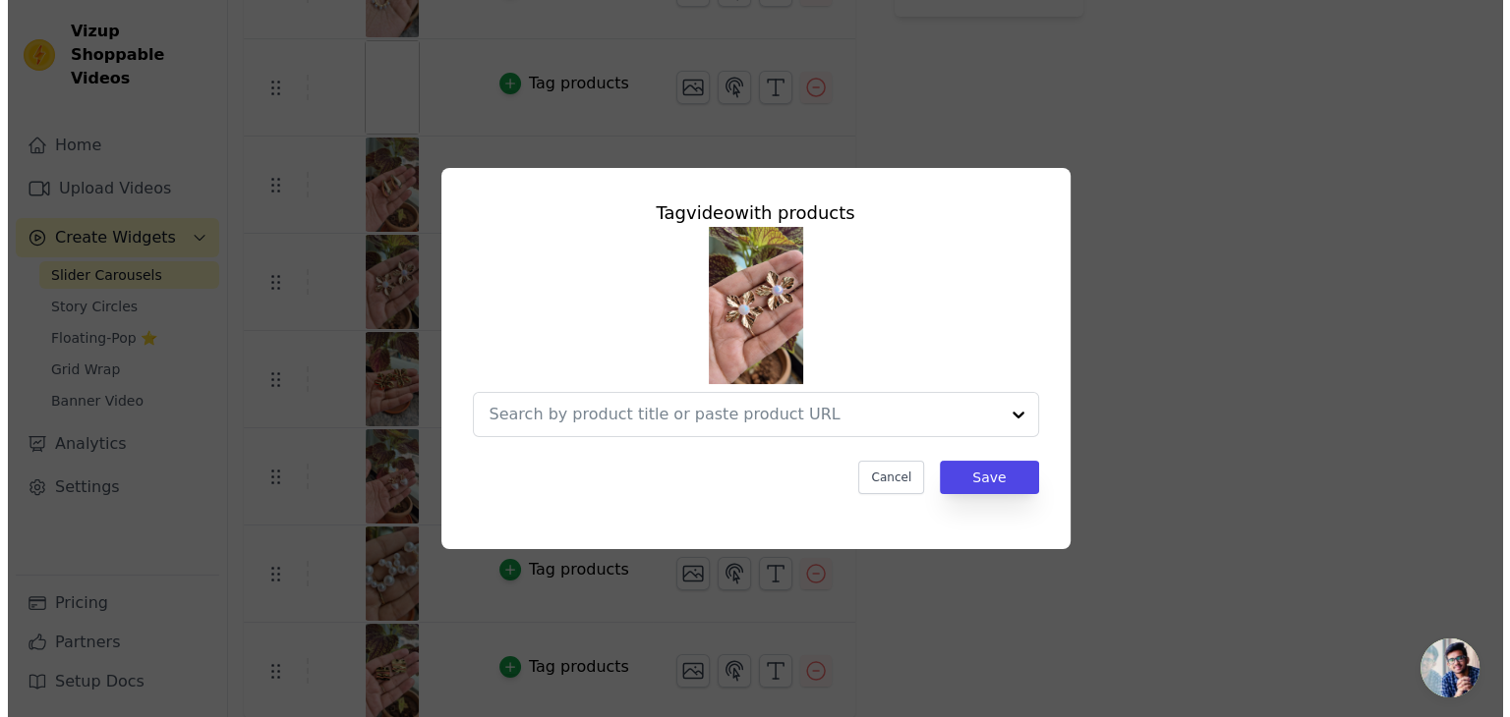
scroll to position [0, 0]
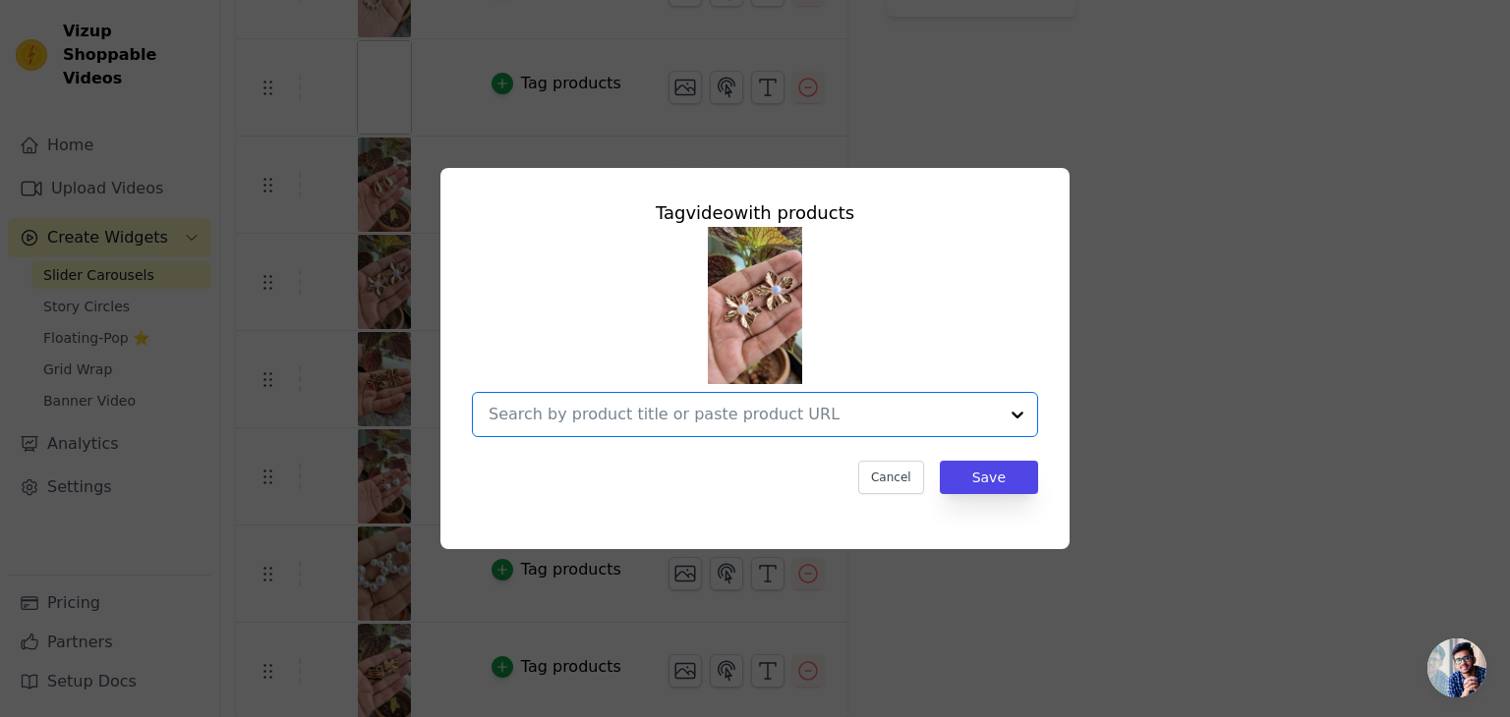
click at [699, 412] on input "text" at bounding box center [742, 415] width 509 height 24
click at [1231, 223] on div "Tag video with products No options Option undefined, selected. Cancel Save" at bounding box center [754, 359] width 1447 height 444
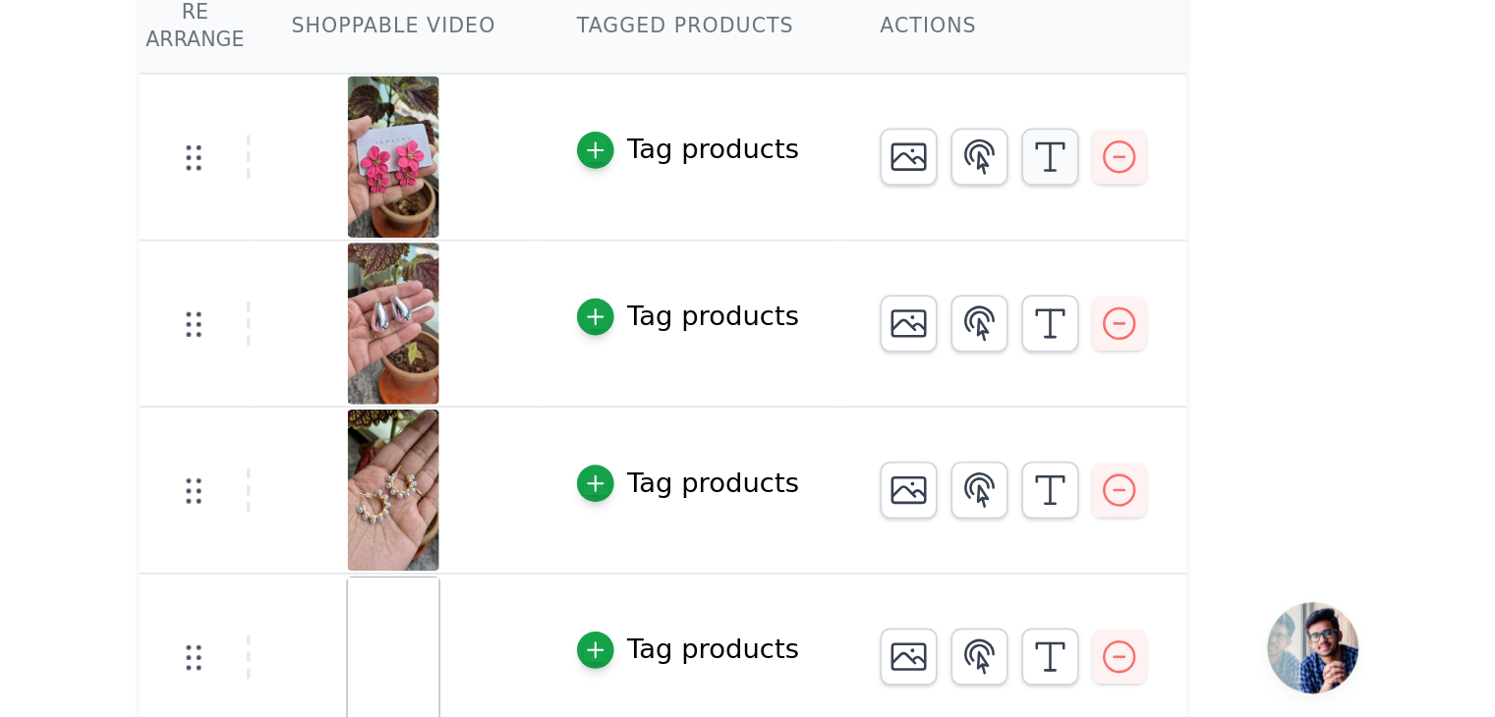
scroll to position [279, 0]
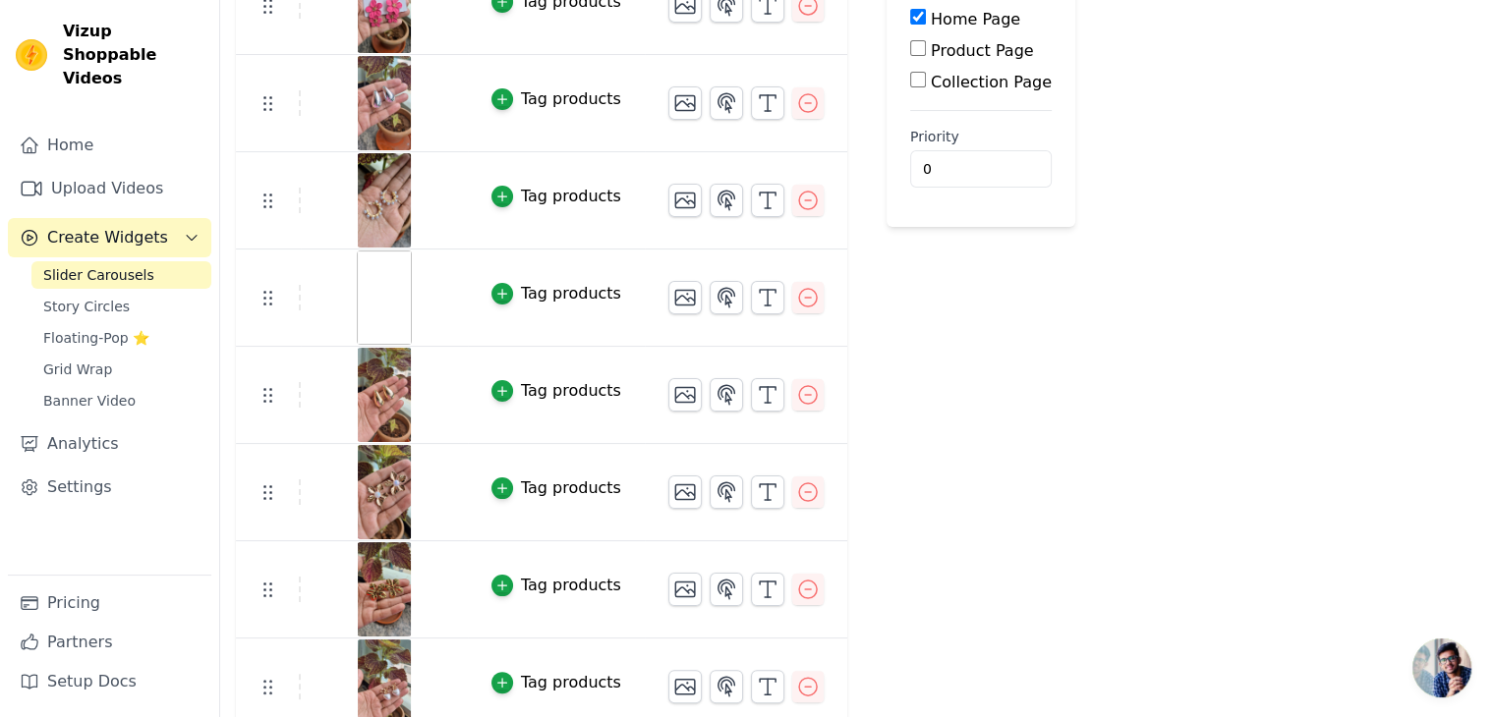
click at [506, 292] on button "Tag products" at bounding box center [556, 294] width 130 height 24
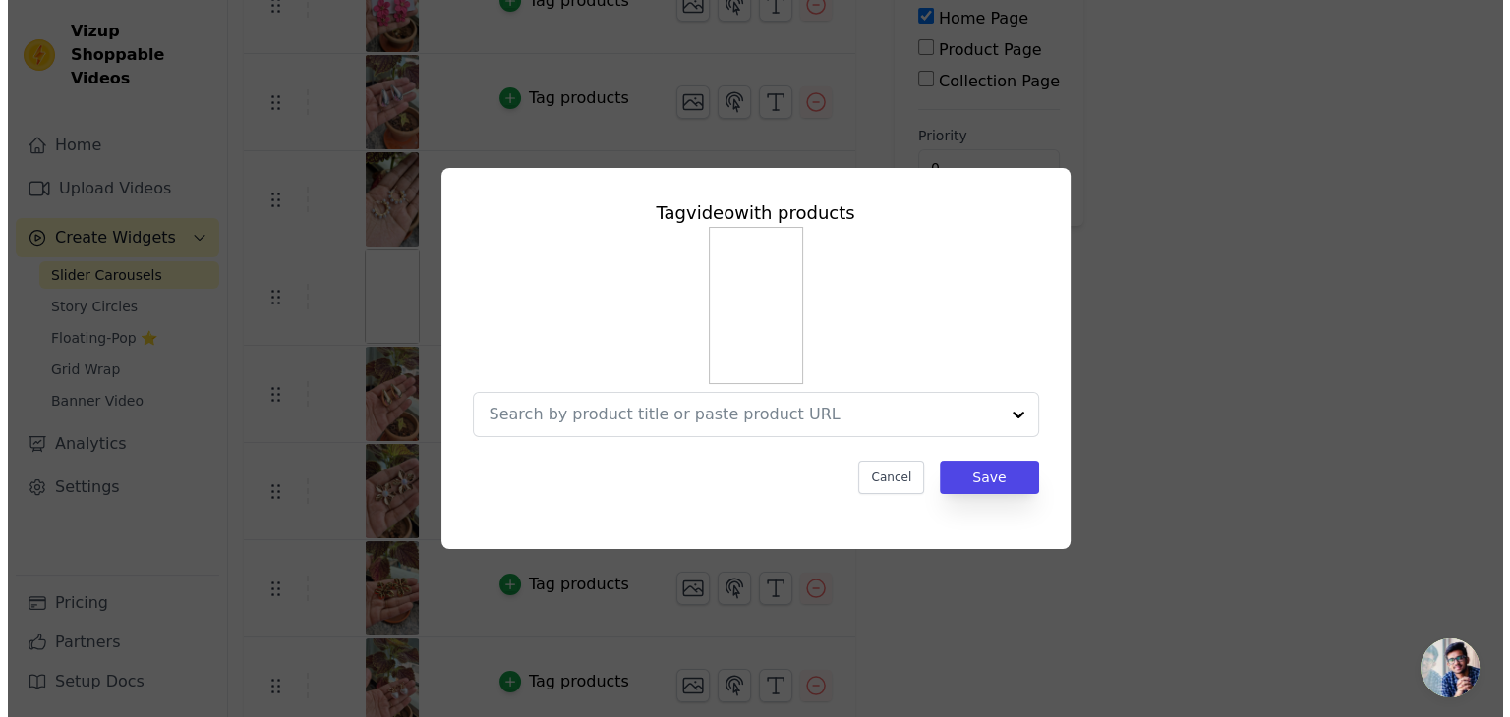
scroll to position [0, 0]
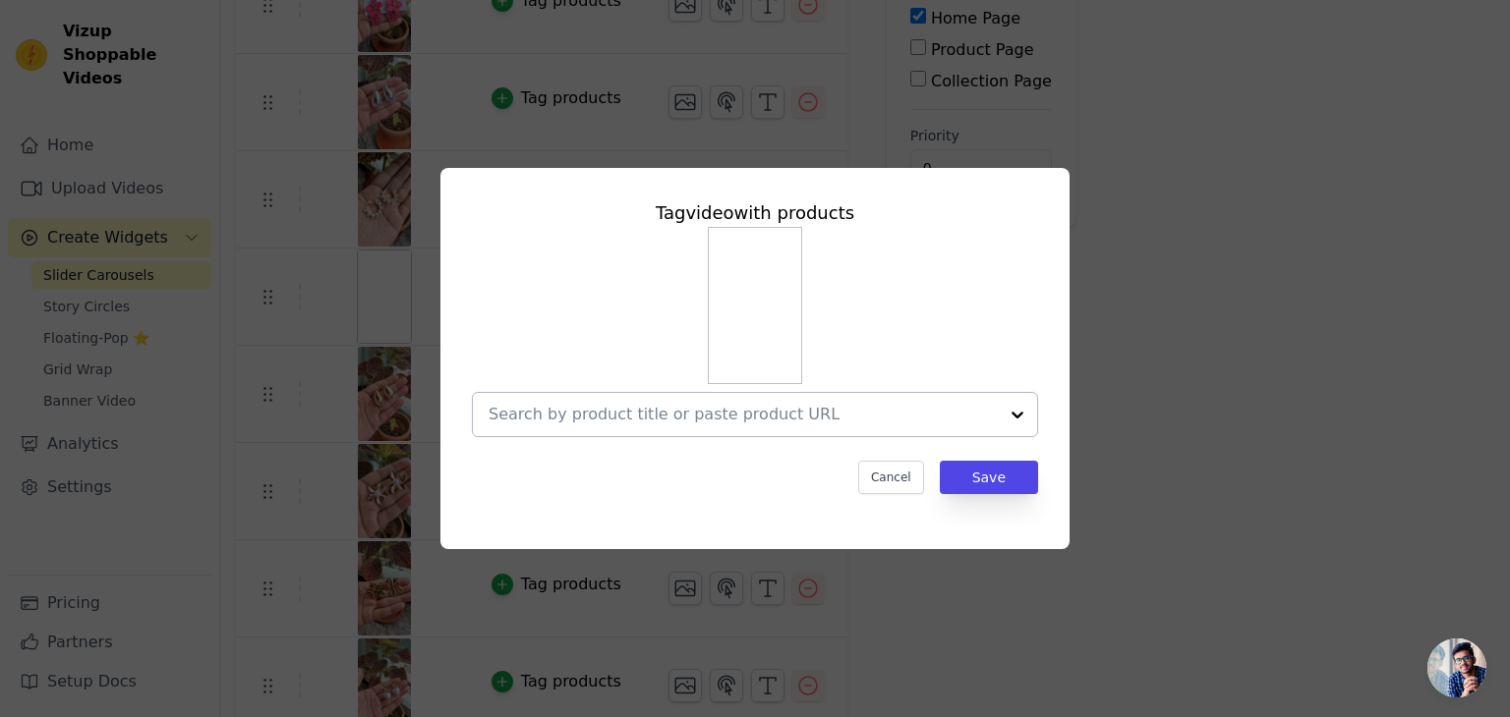
click at [666, 423] on input "text" at bounding box center [742, 415] width 509 height 24
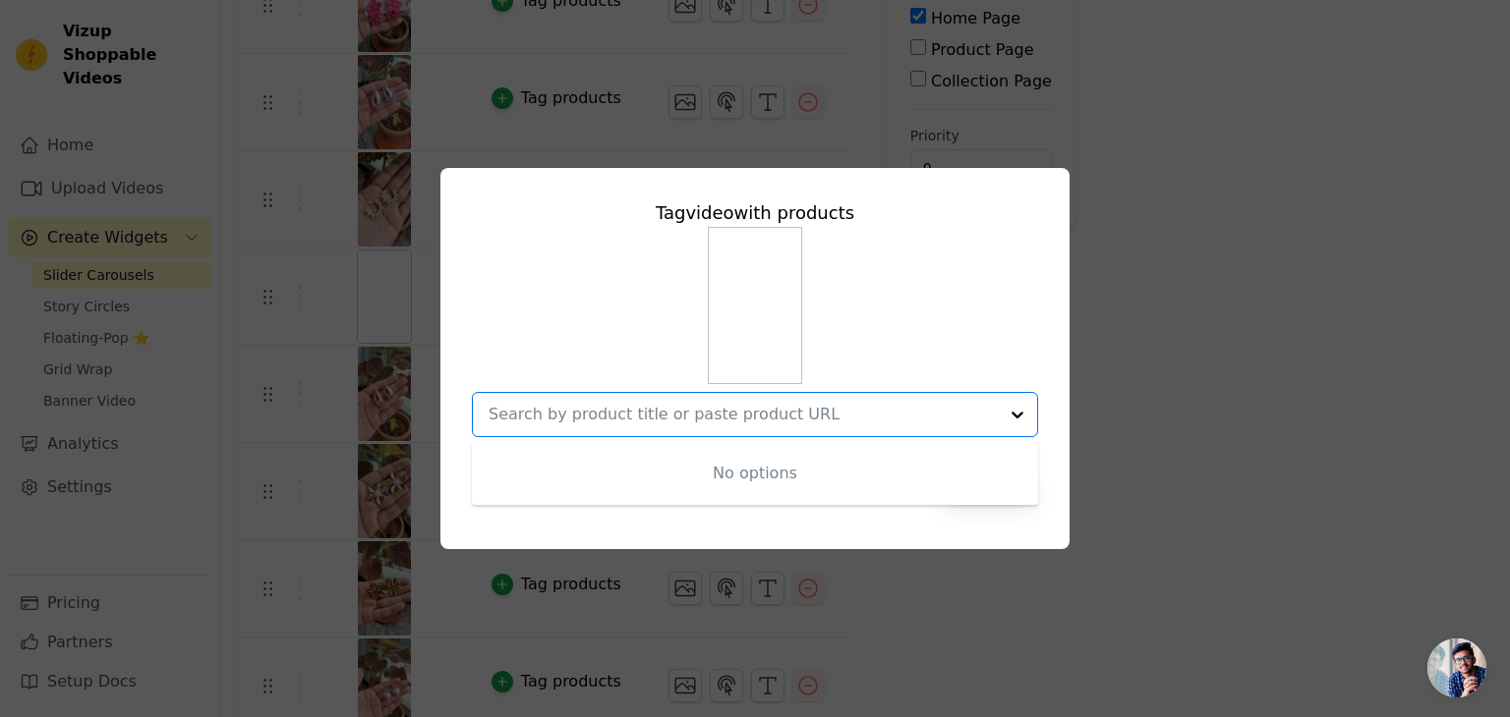
drag, startPoint x: 1236, startPoint y: 119, endPoint x: 1249, endPoint y: 0, distance: 119.6
click at [1237, 118] on div "Tag video with products No options Option undefined, selected. Cancel Save" at bounding box center [755, 358] width 1510 height 717
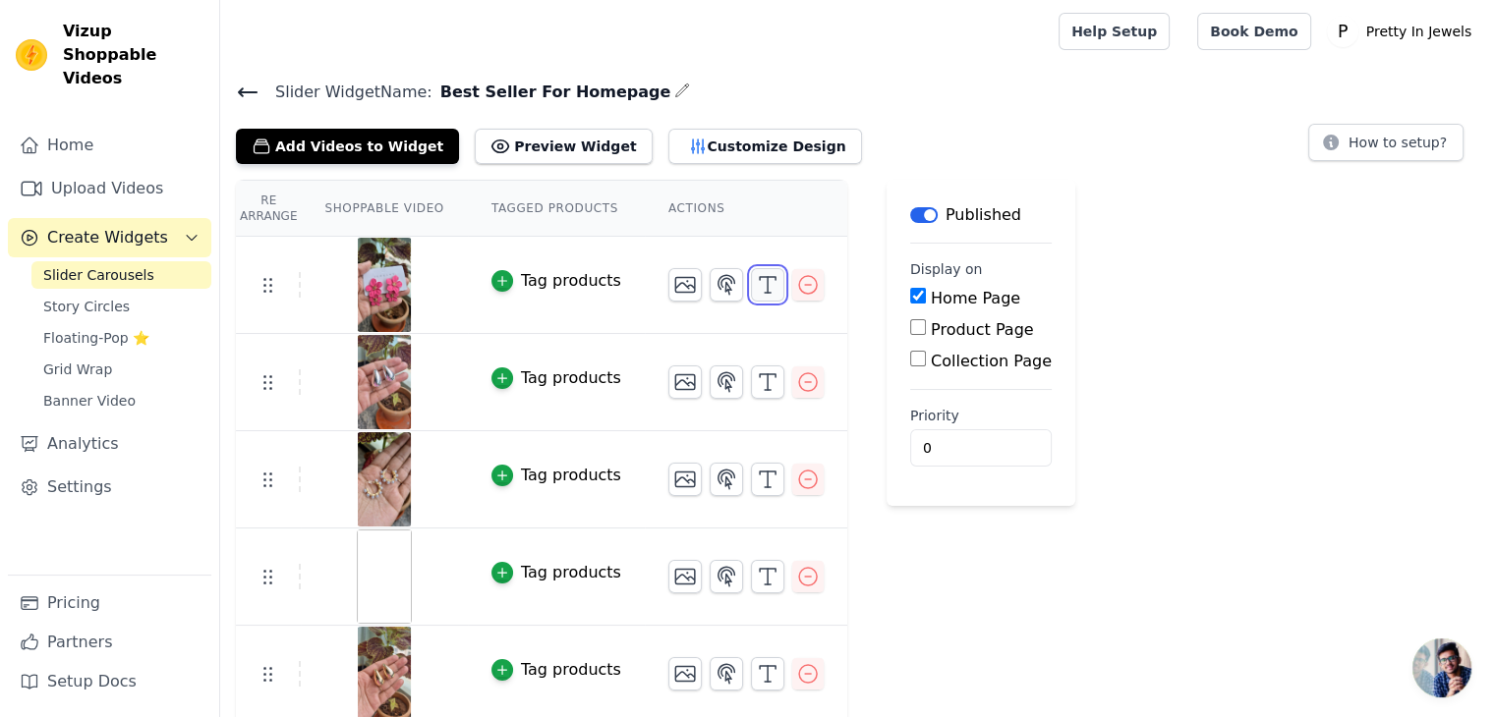
click at [756, 283] on icon "button" at bounding box center [768, 285] width 24 height 24
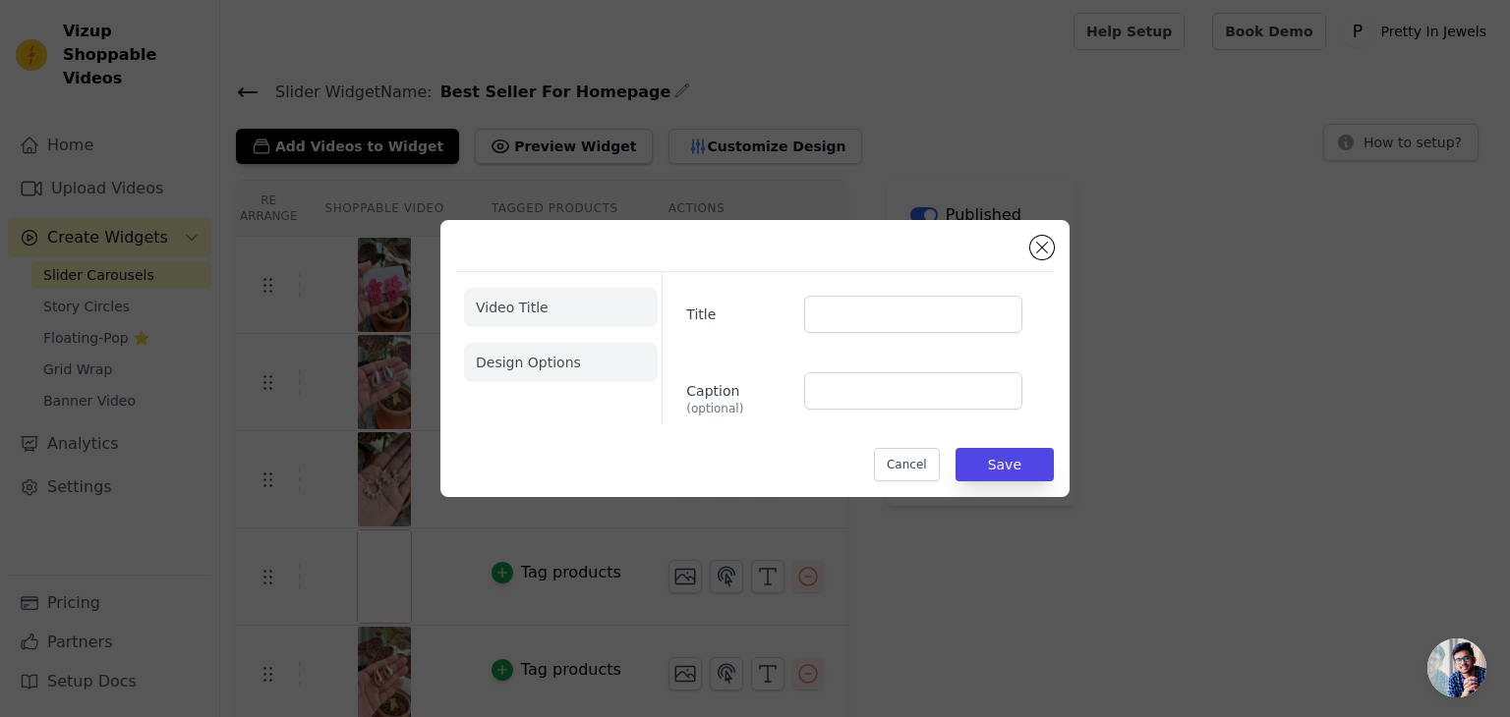
click at [546, 363] on li "Design Options" at bounding box center [561, 362] width 194 height 39
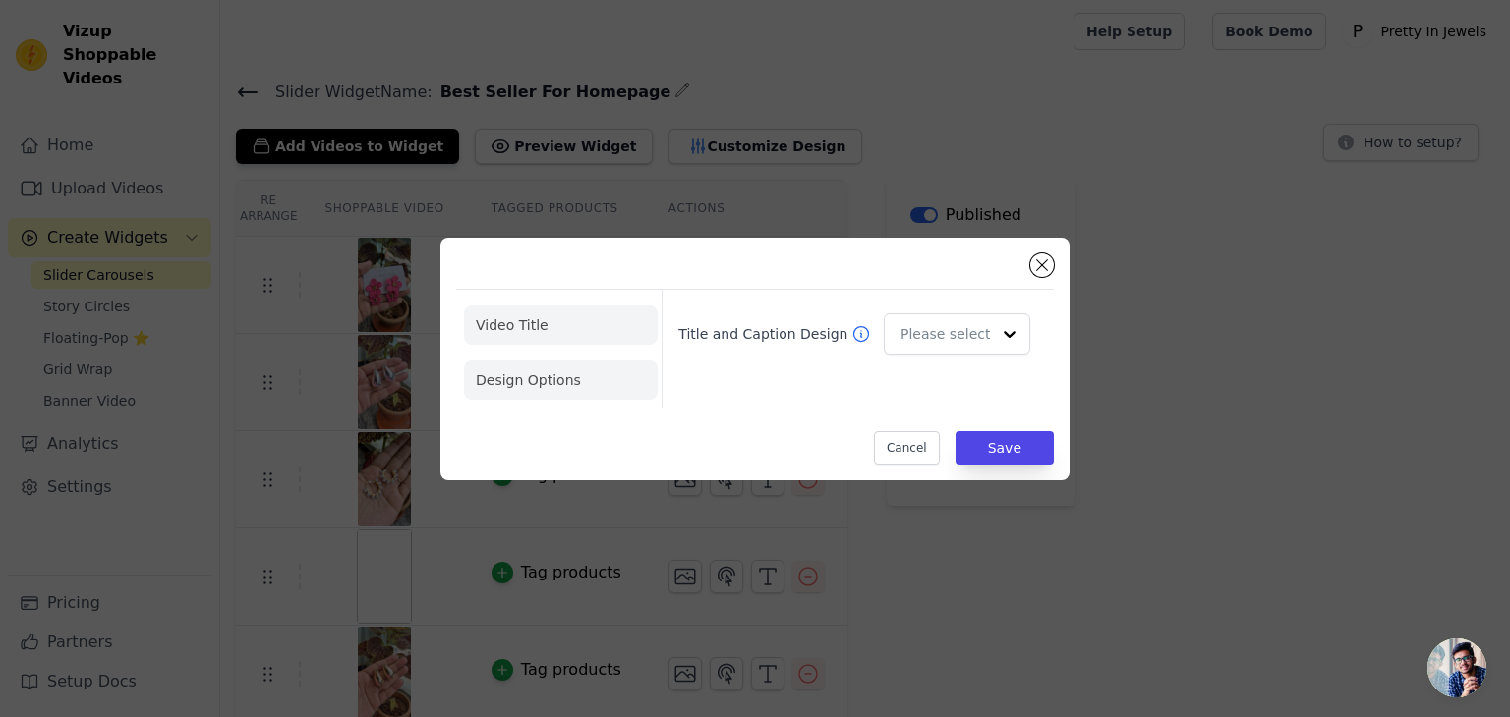
click at [550, 361] on li "Video Title" at bounding box center [561, 380] width 194 height 39
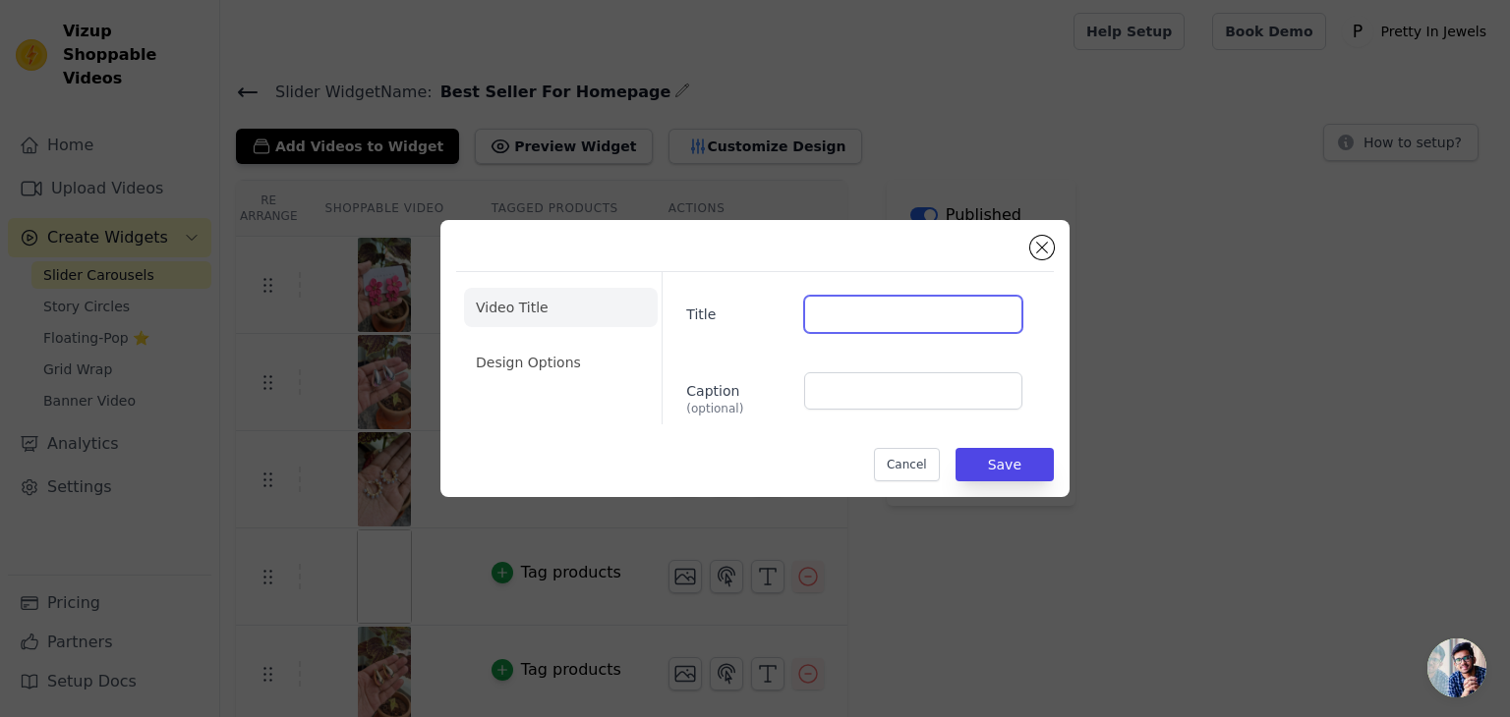
click at [886, 312] on input "Title" at bounding box center [913, 314] width 218 height 37
click at [849, 406] on input "Caption (optional)" at bounding box center [913, 390] width 218 height 37
click at [522, 351] on li "Design Options" at bounding box center [561, 362] width 194 height 39
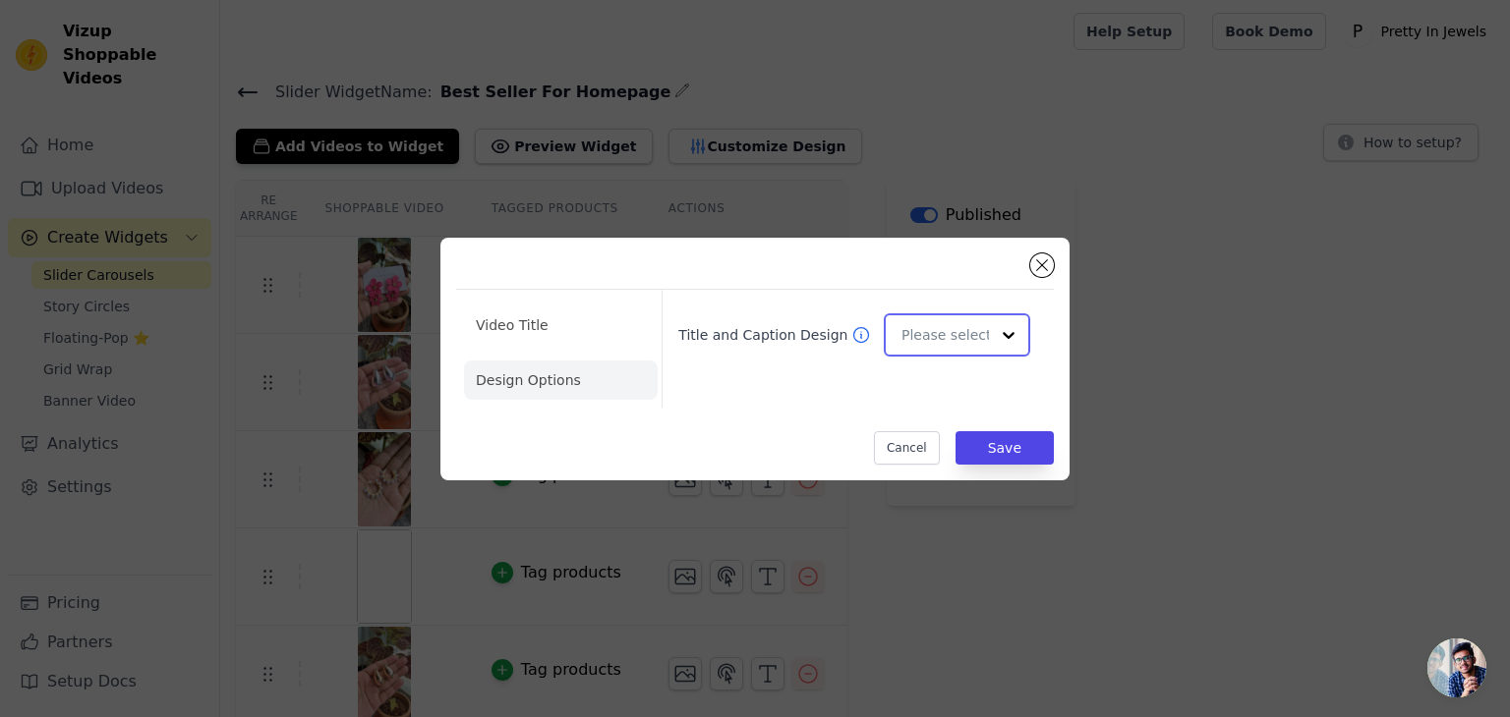
click at [969, 328] on input "Title and Caption Design" at bounding box center [944, 334] width 87 height 39
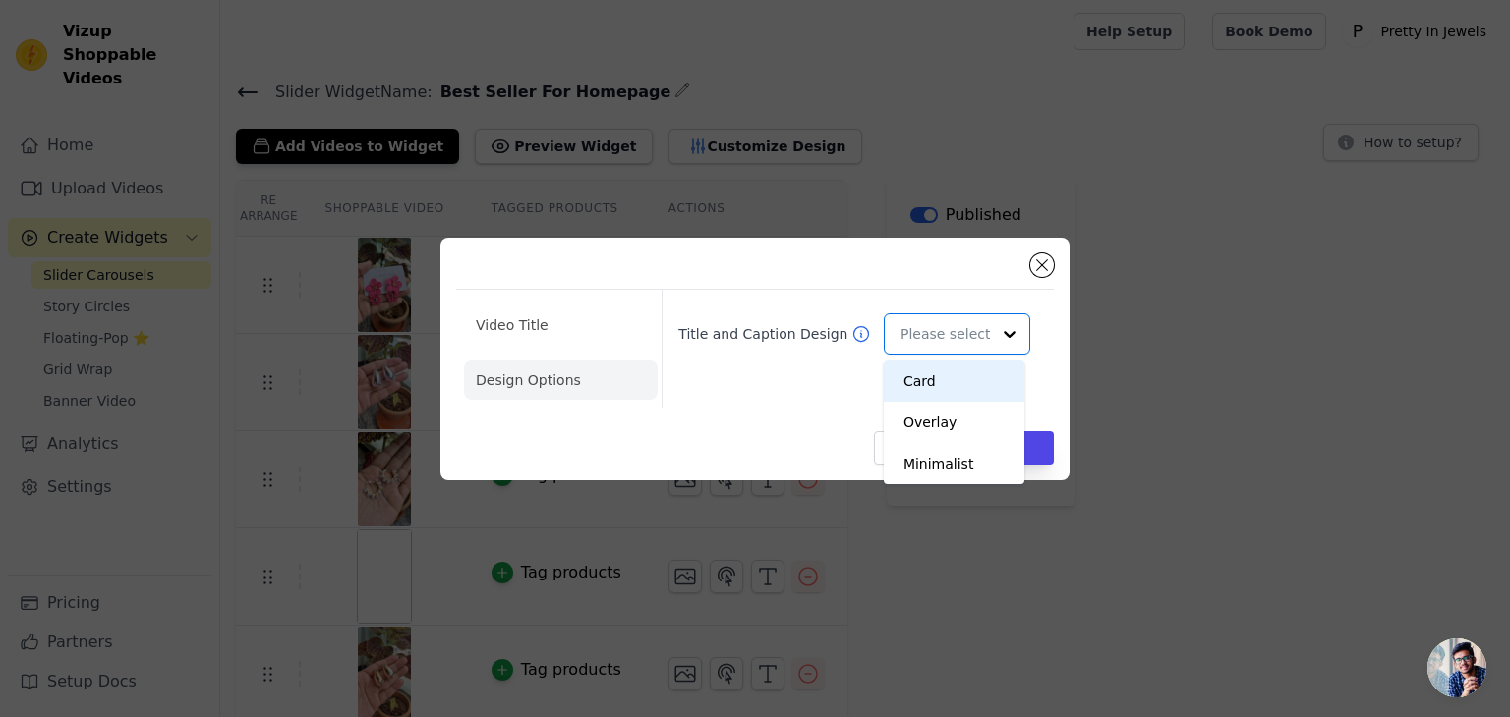
click at [1101, 394] on div "Video Title Design Options Title and Caption Design Card Overlay Minimalist You…" at bounding box center [754, 359] width 1447 height 306
